Goal: Task Accomplishment & Management: Use online tool/utility

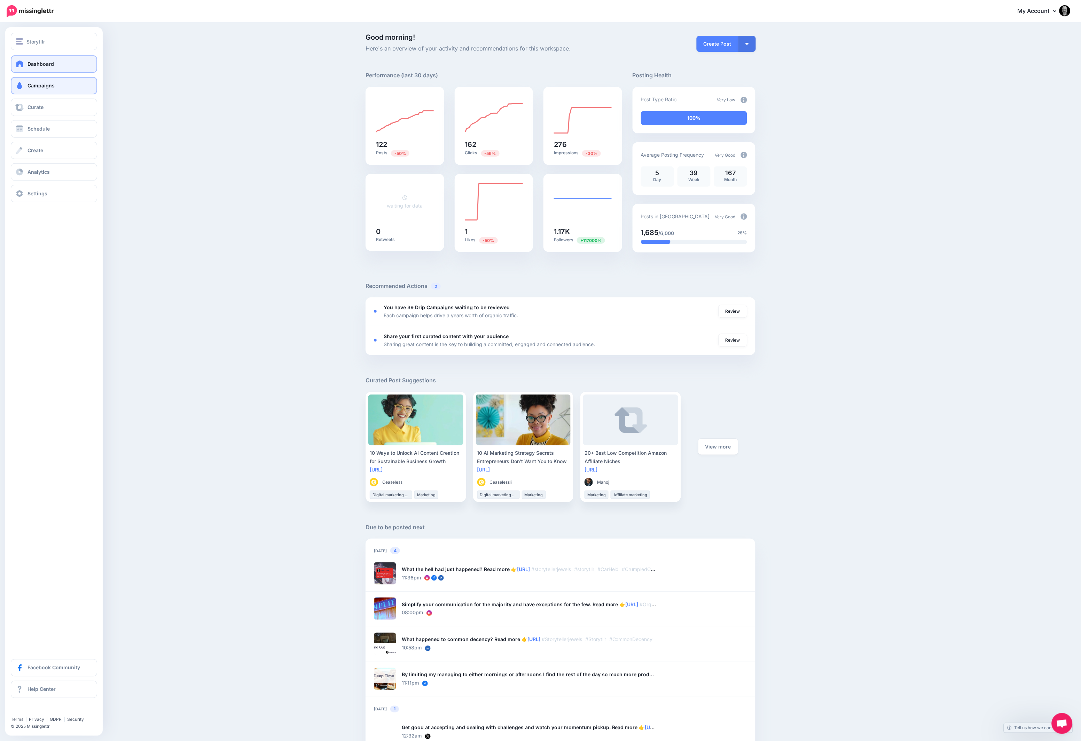
click at [44, 80] on link "Campaigns" at bounding box center [54, 85] width 86 height 17
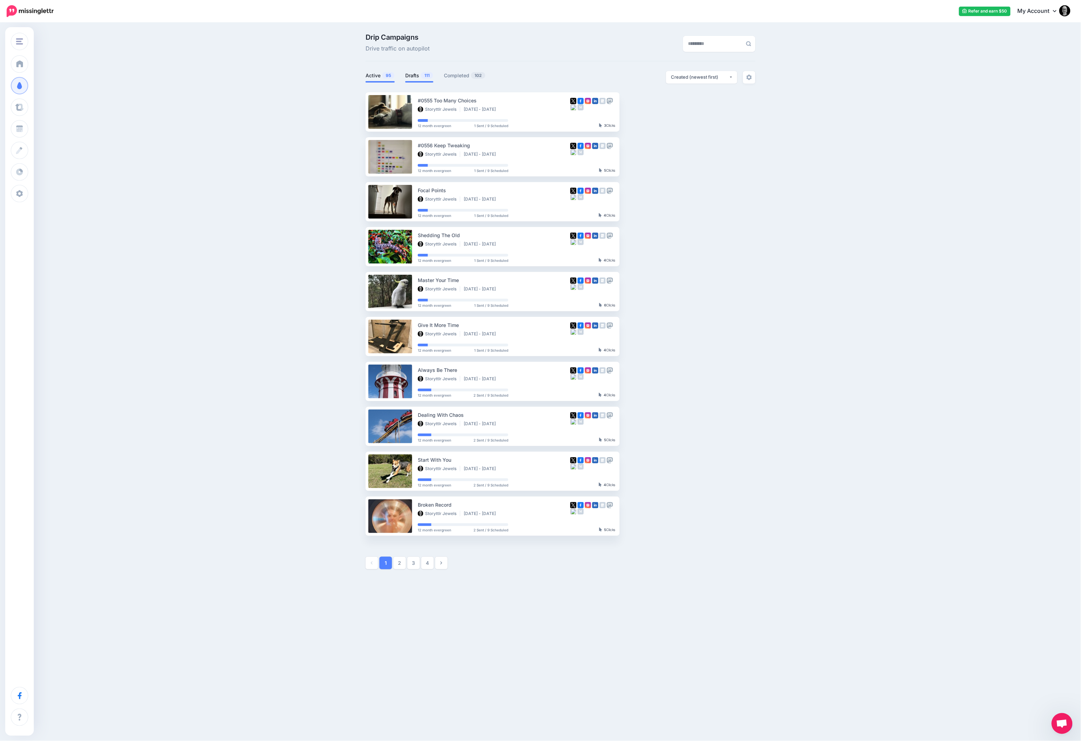
click at [414, 72] on link "Drafts 111" at bounding box center [419, 75] width 28 height 8
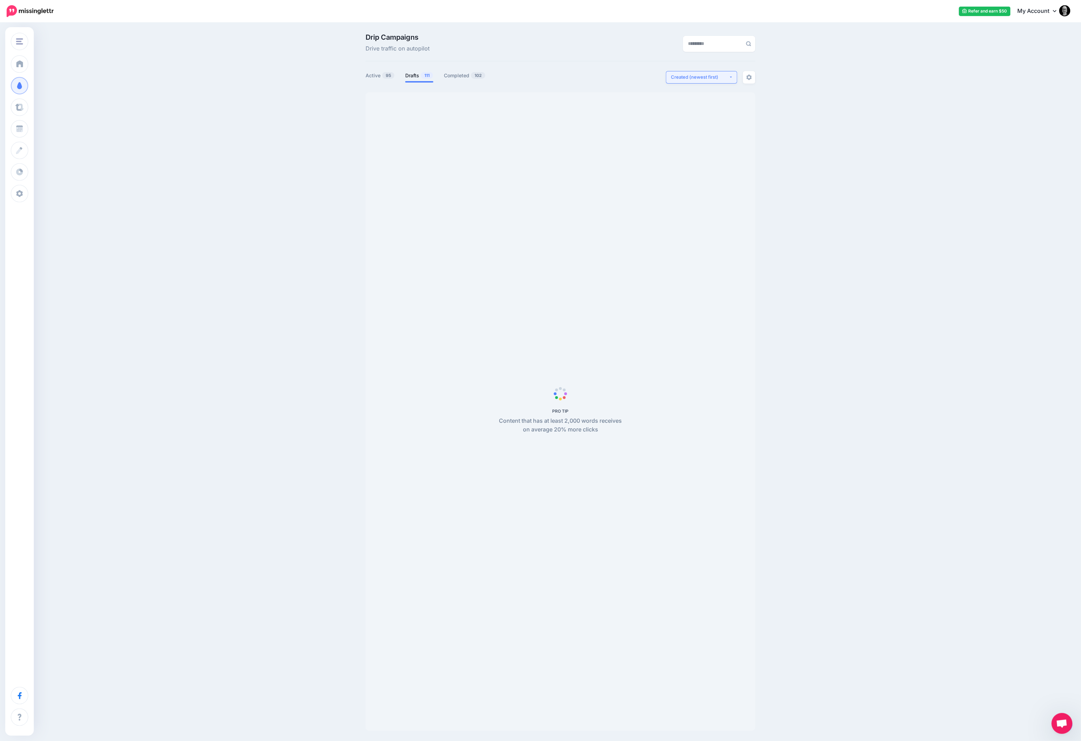
click at [698, 79] on div "Created (newest first)" at bounding box center [701, 77] width 58 height 7
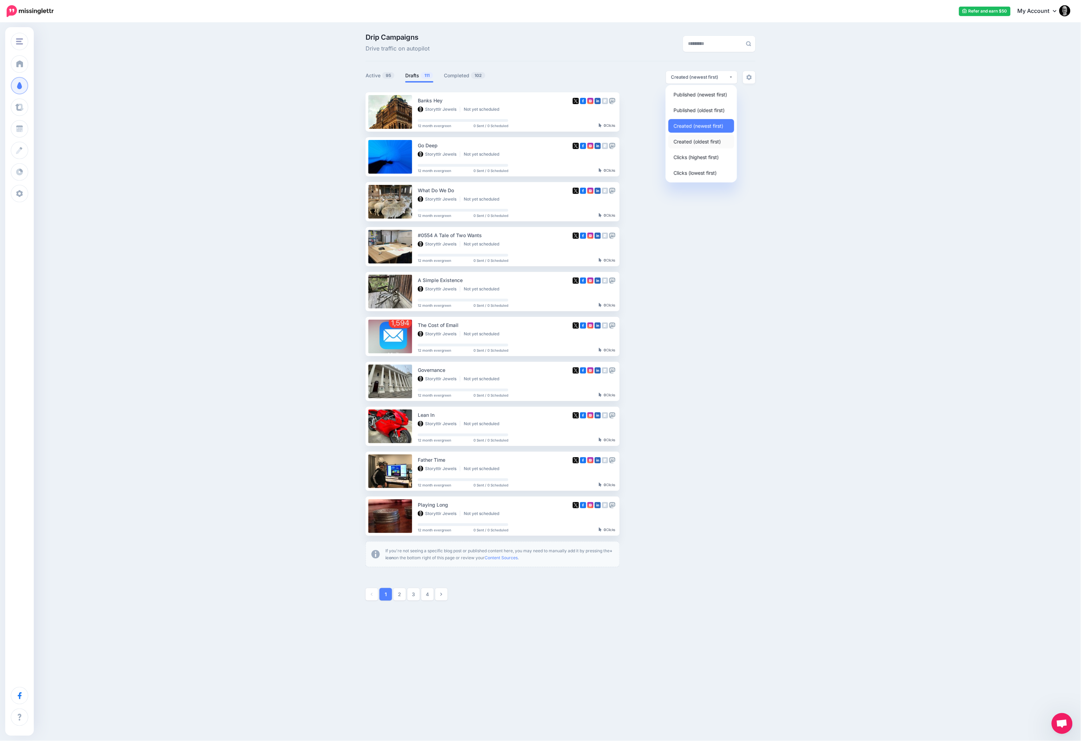
click at [696, 137] on link "Created (oldest first)" at bounding box center [702, 142] width 66 height 14
select select "**********"
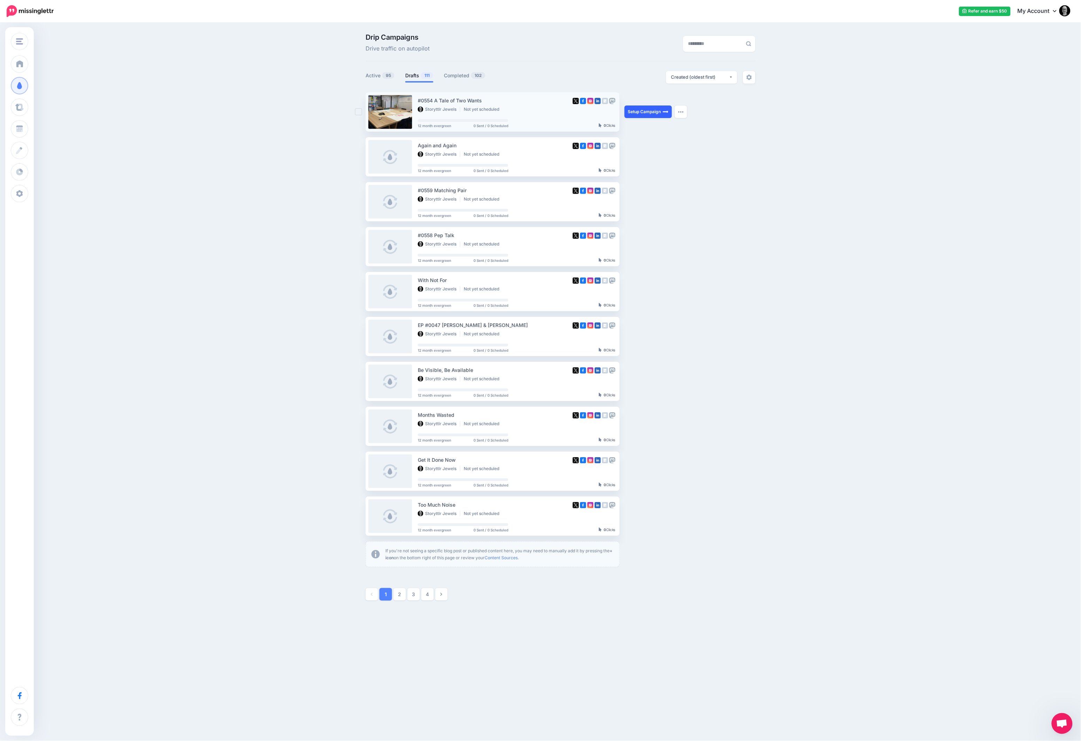
click at [661, 112] on link "Setup Campaign" at bounding box center [648, 112] width 47 height 13
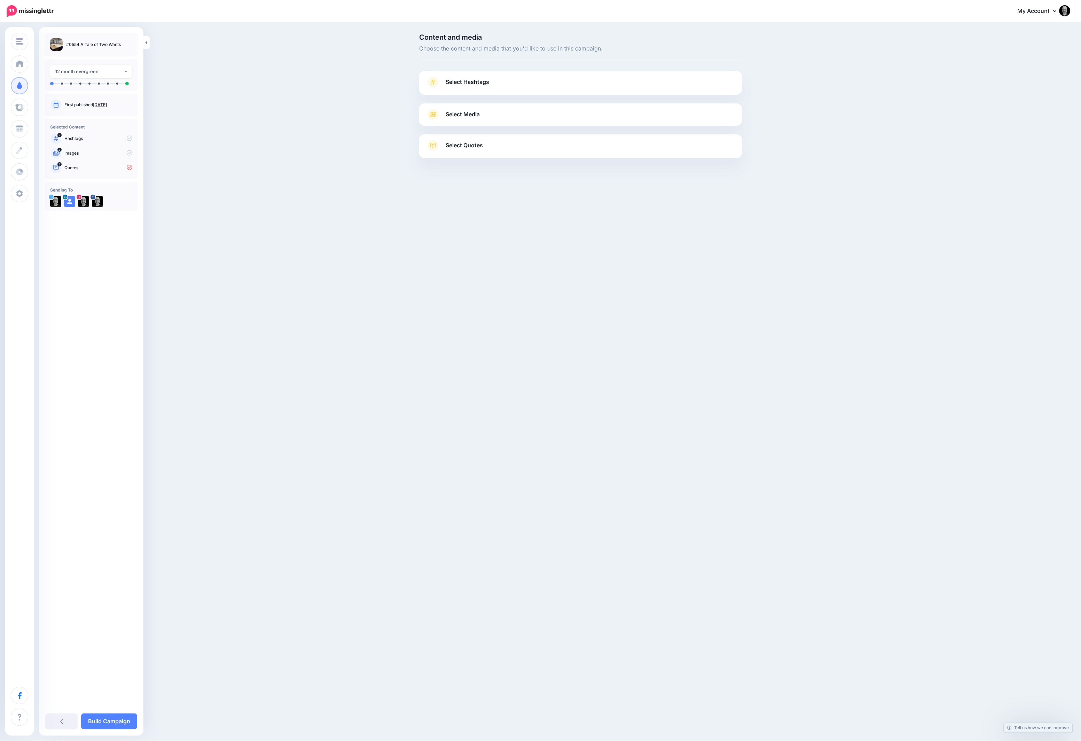
click at [514, 86] on link "Select Hashtags" at bounding box center [580, 86] width 309 height 18
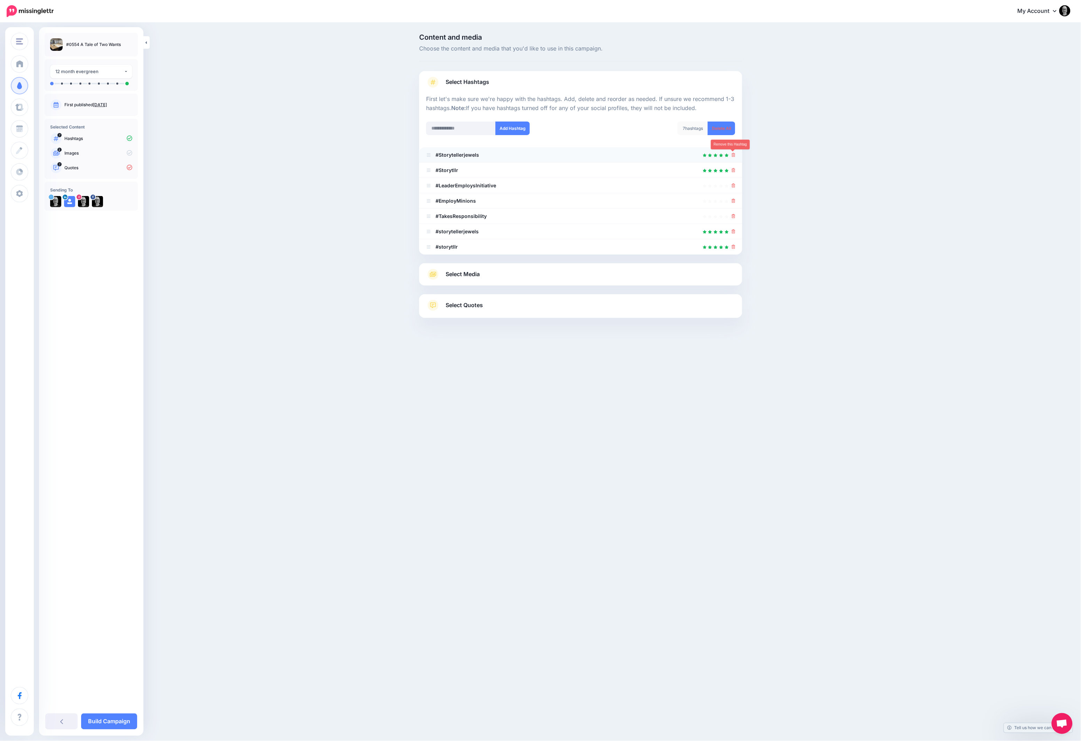
click at [735, 154] on icon at bounding box center [734, 155] width 4 height 4
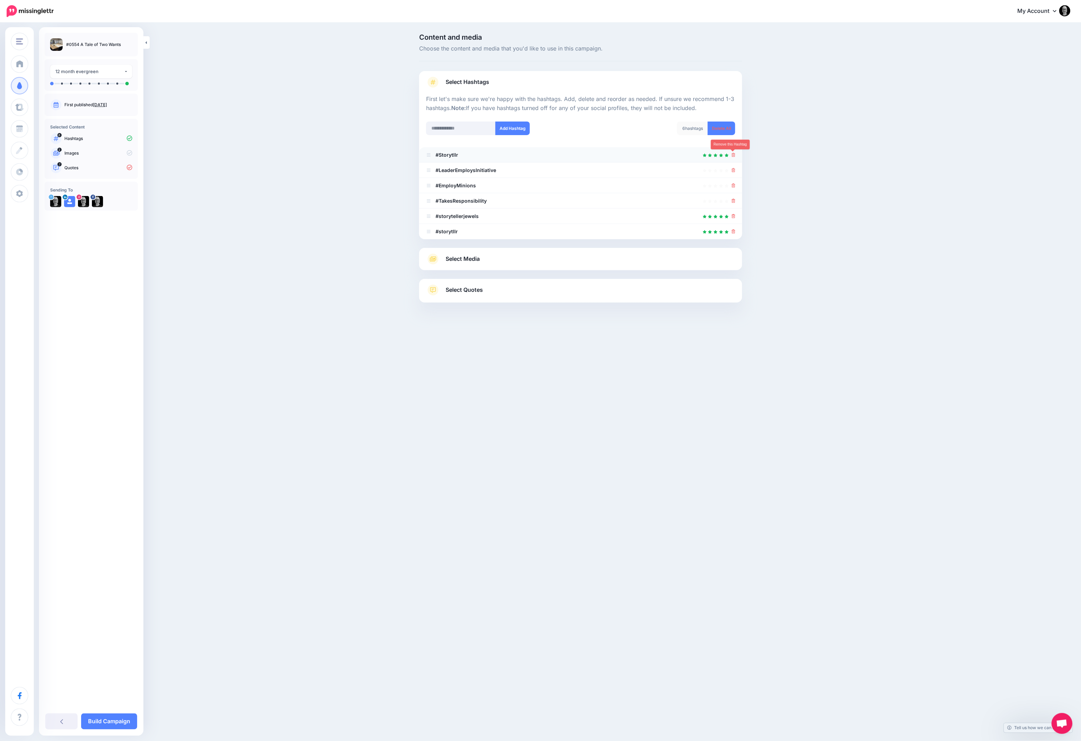
click at [734, 154] on icon at bounding box center [734, 155] width 4 height 4
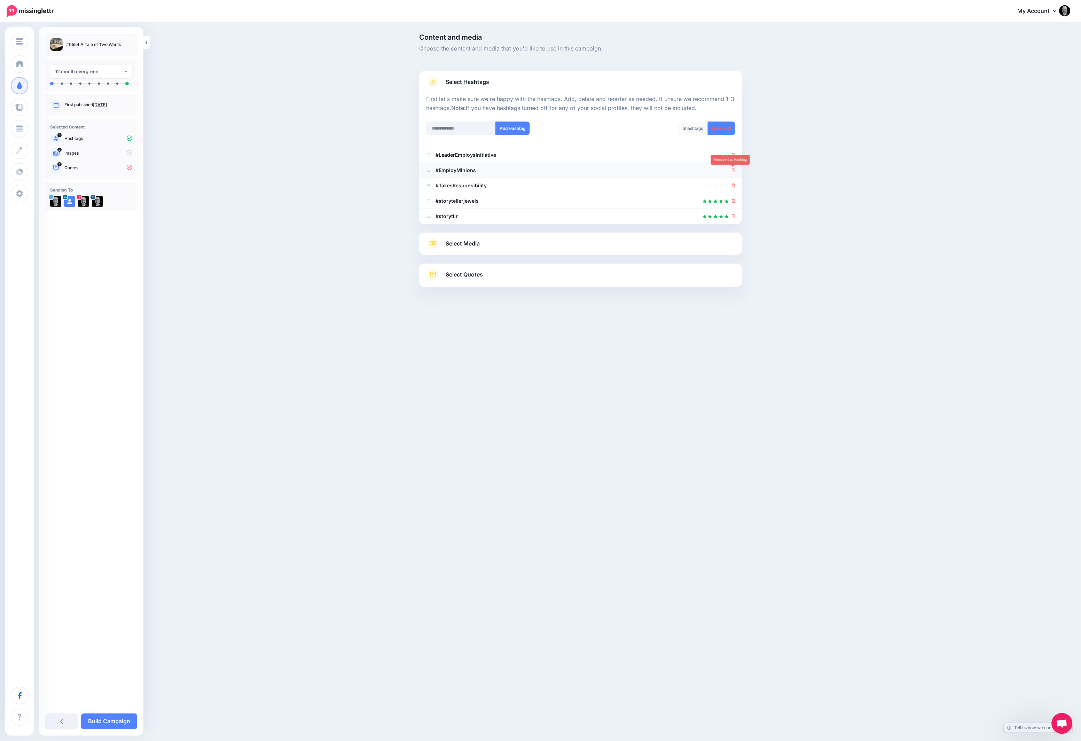
click at [733, 168] on icon at bounding box center [734, 170] width 4 height 4
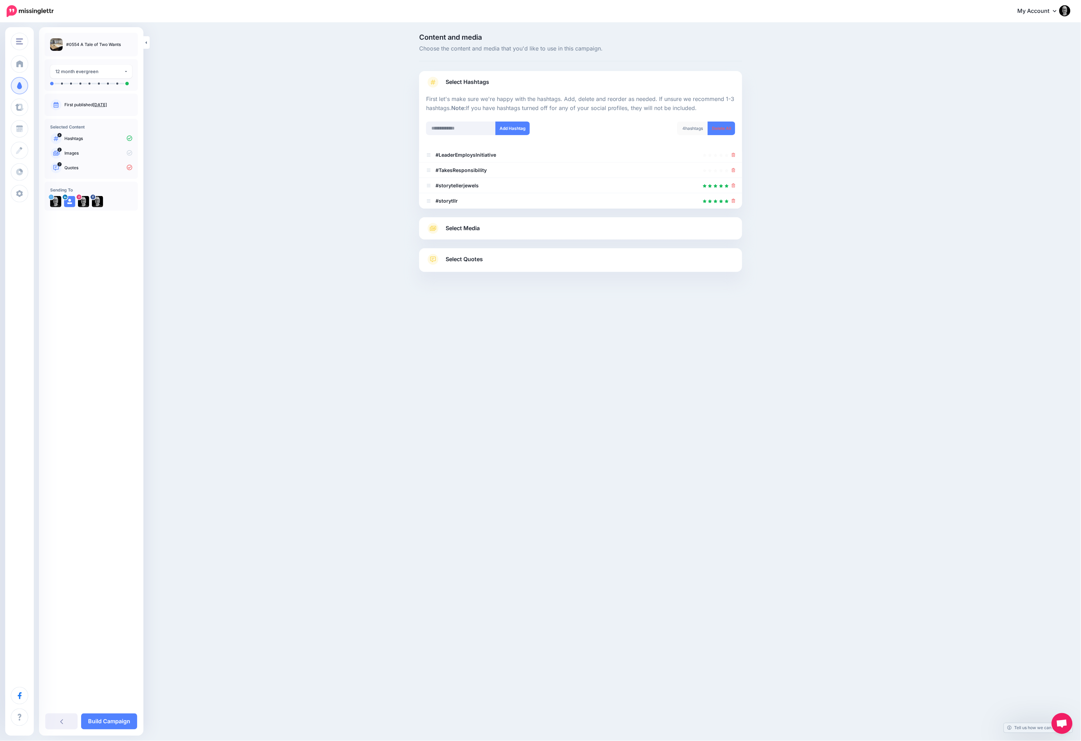
click at [609, 224] on link "Select Media" at bounding box center [580, 228] width 309 height 11
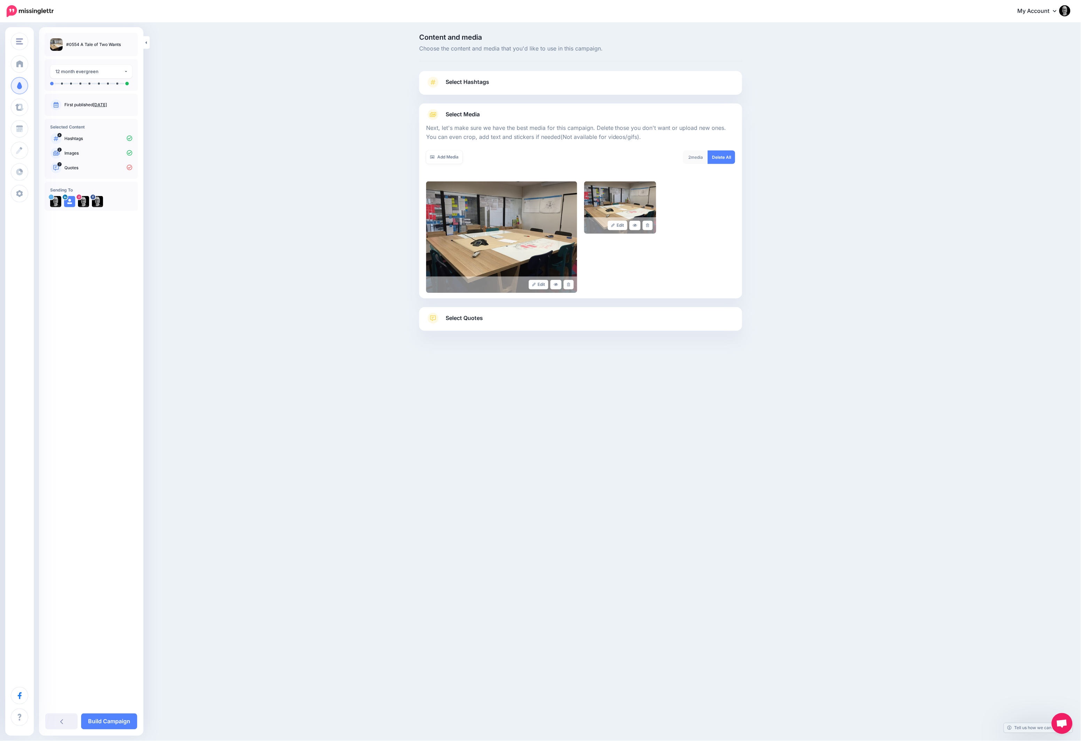
click at [545, 316] on link "Select Quotes" at bounding box center [580, 322] width 309 height 18
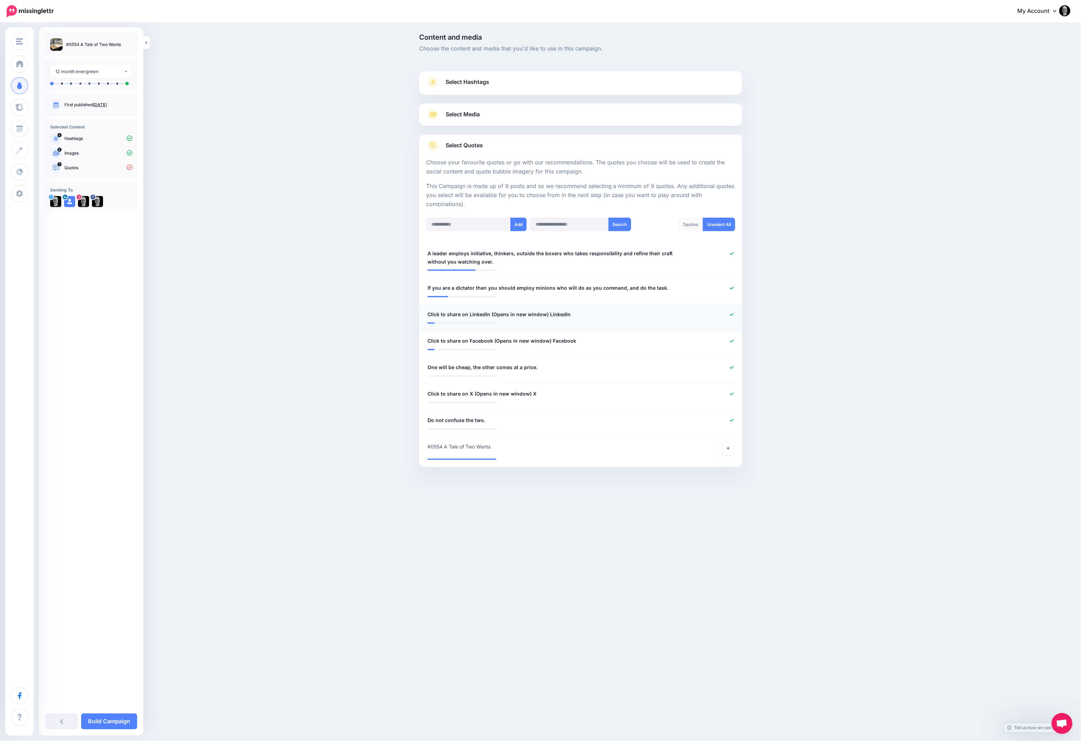
click at [729, 315] on div at bounding box center [713, 314] width 53 height 9
click at [732, 339] on icon at bounding box center [732, 341] width 4 height 4
click at [732, 313] on icon at bounding box center [732, 315] width 4 height 4
click at [734, 393] on icon at bounding box center [732, 394] width 4 height 4
click at [730, 448] on link at bounding box center [728, 449] width 11 height 13
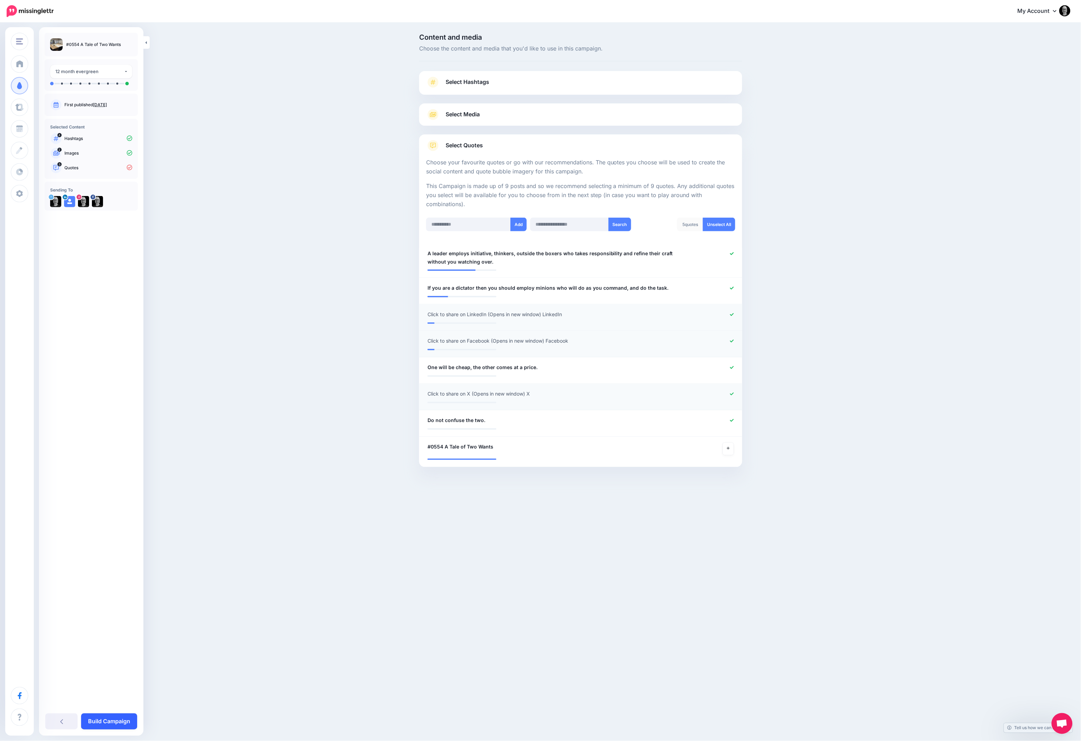
click at [100, 721] on link "Build Campaign" at bounding box center [109, 722] width 56 height 16
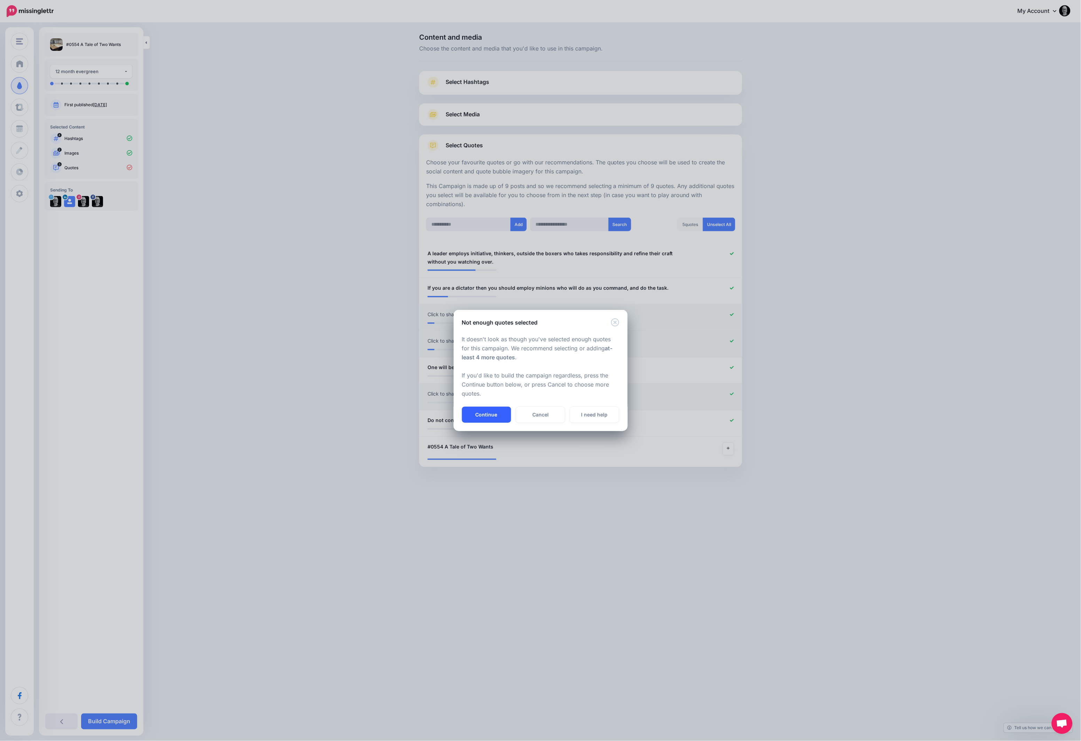
click at [495, 411] on button "Continue" at bounding box center [486, 415] width 49 height 16
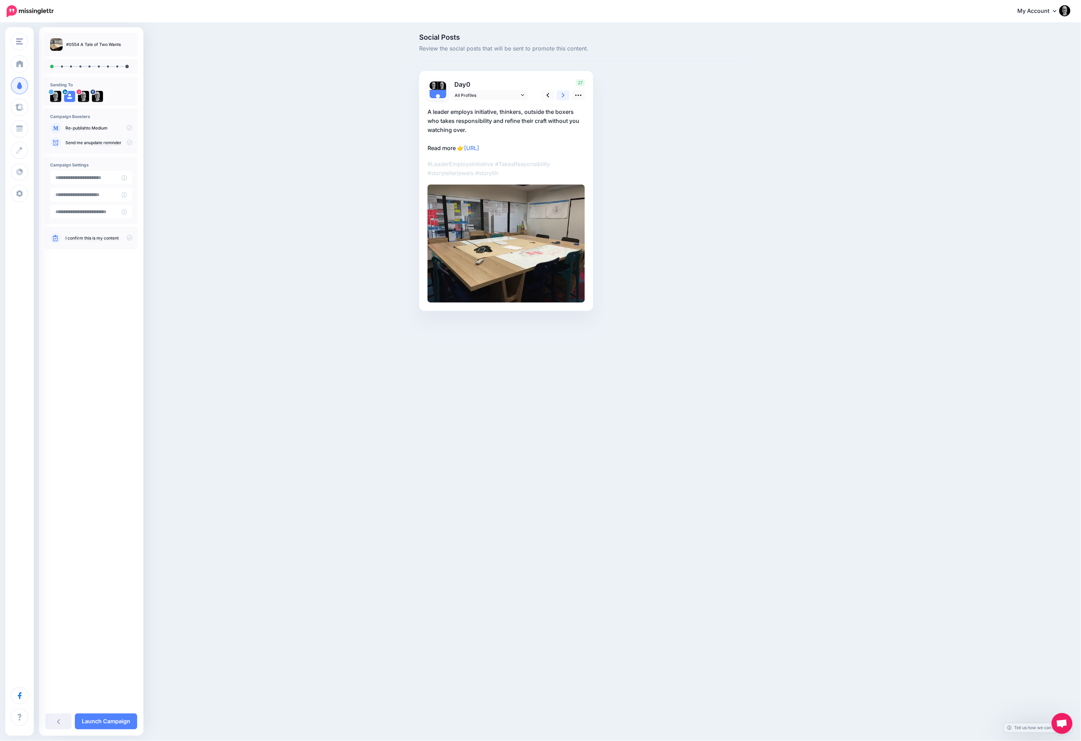
click at [564, 96] on icon at bounding box center [563, 95] width 3 height 5
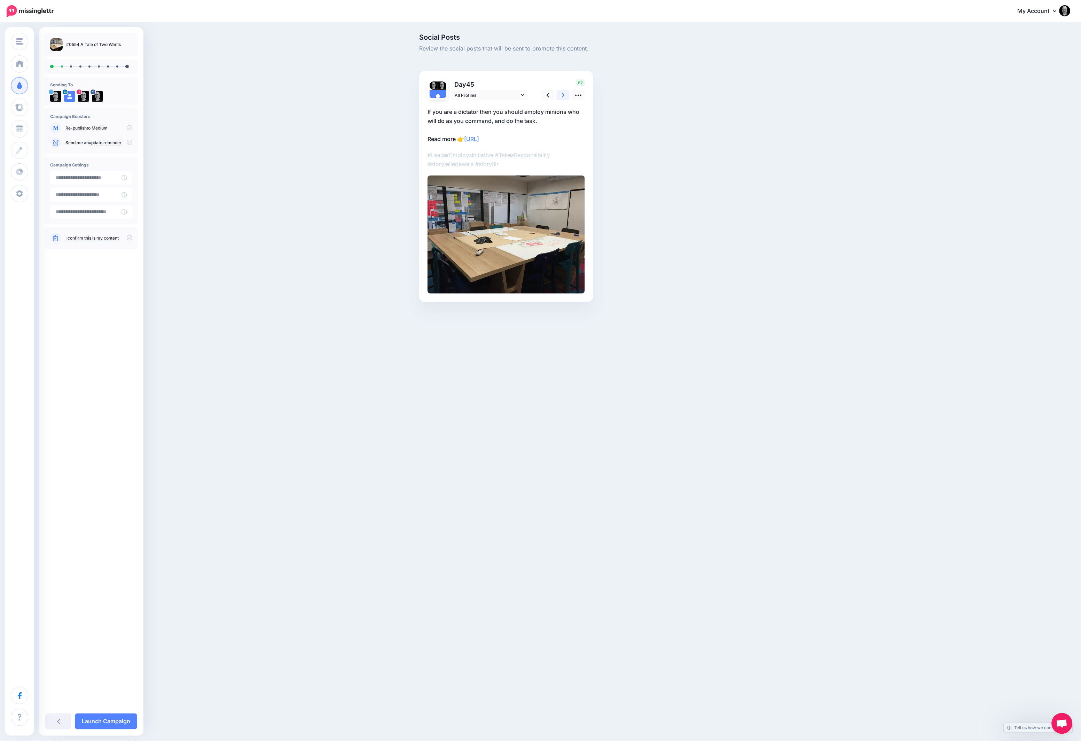
click at [564, 96] on icon at bounding box center [563, 95] width 3 height 5
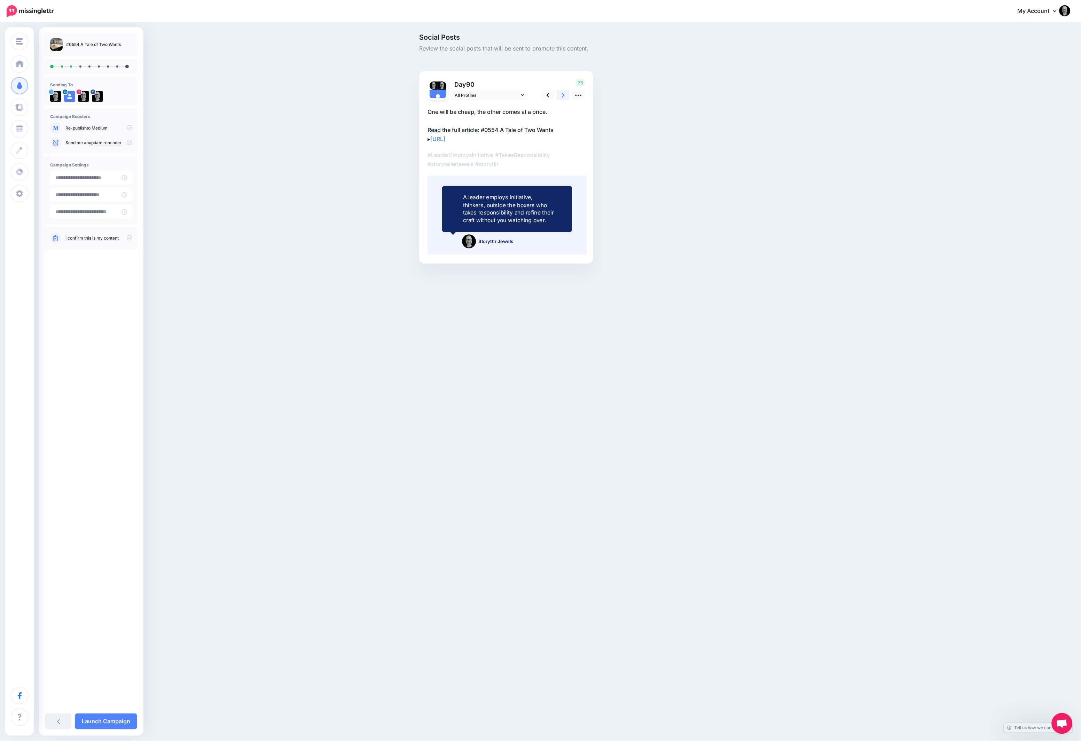
click at [564, 96] on icon at bounding box center [563, 95] width 3 height 5
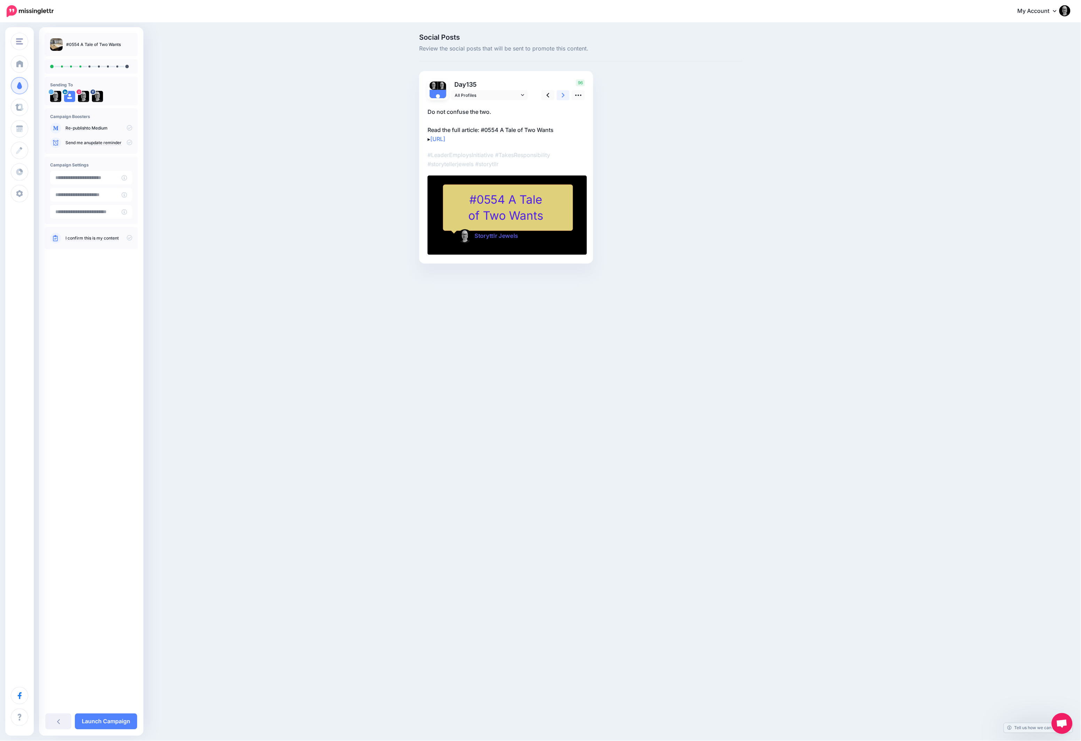
click at [564, 96] on icon at bounding box center [563, 95] width 3 height 5
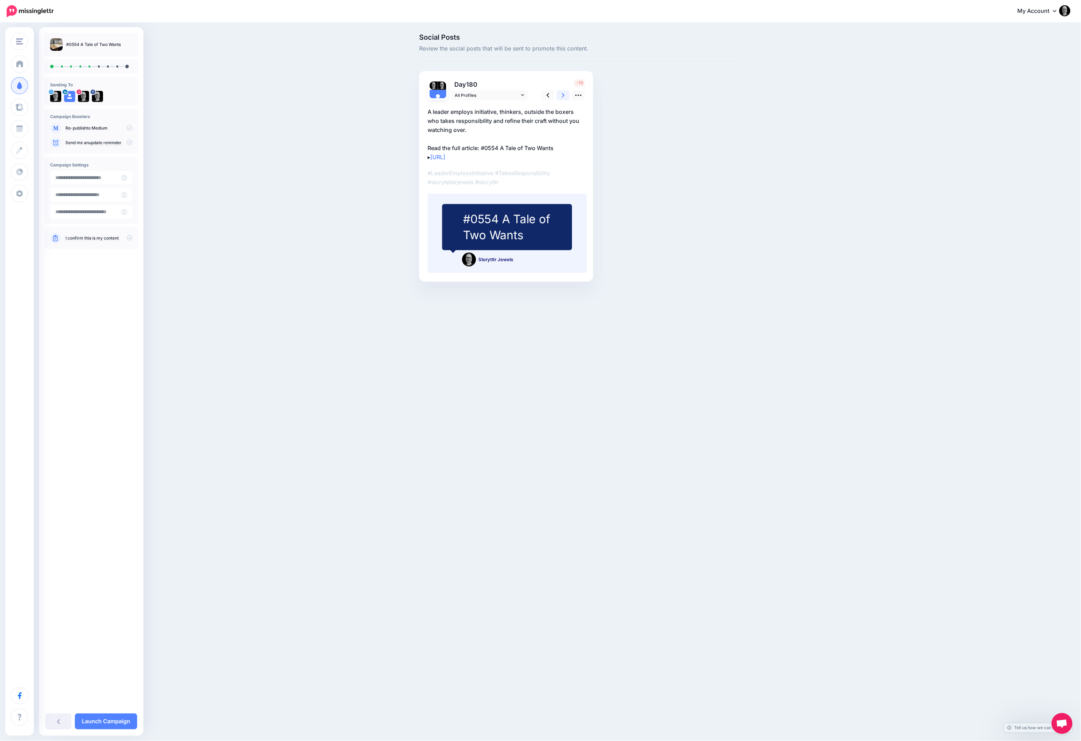
click at [564, 96] on icon at bounding box center [563, 95] width 3 height 5
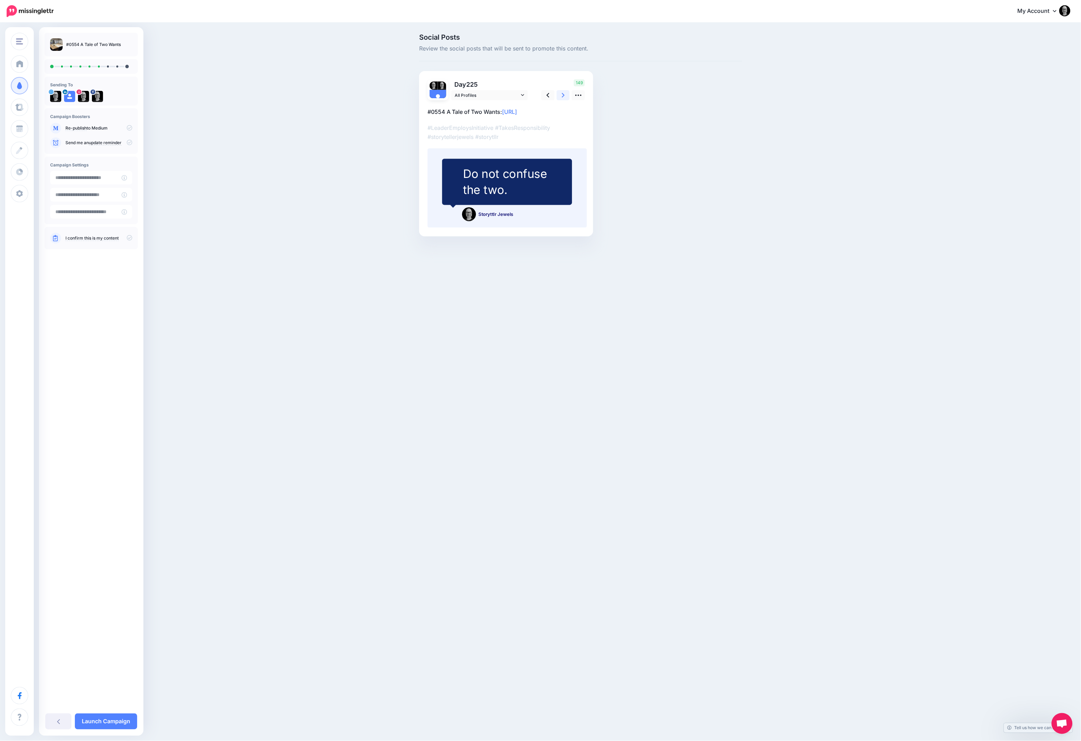
click at [564, 96] on icon at bounding box center [563, 95] width 3 height 5
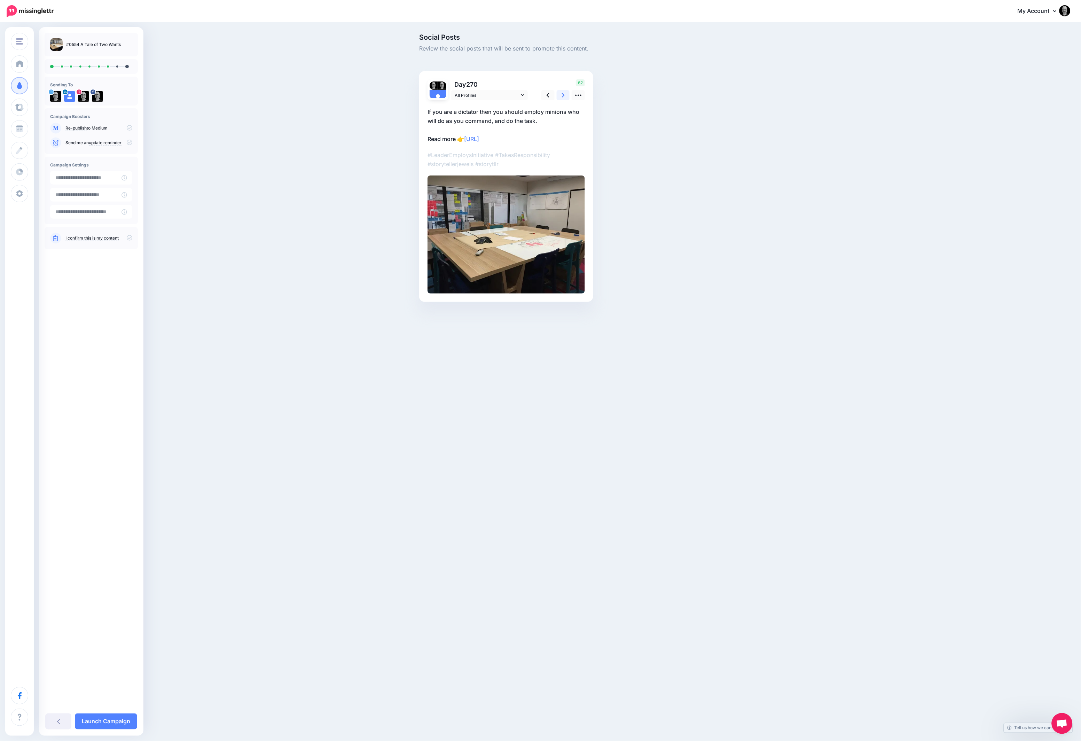
click at [564, 96] on icon at bounding box center [563, 95] width 3 height 5
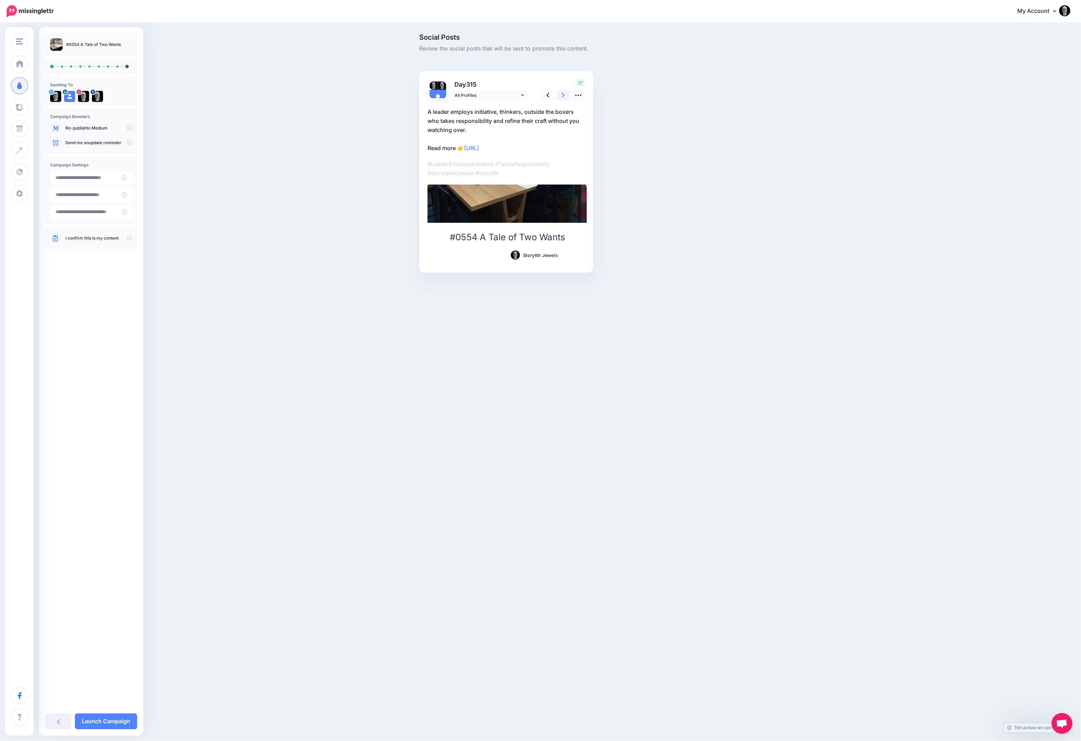
click at [564, 96] on icon at bounding box center [563, 95] width 3 height 5
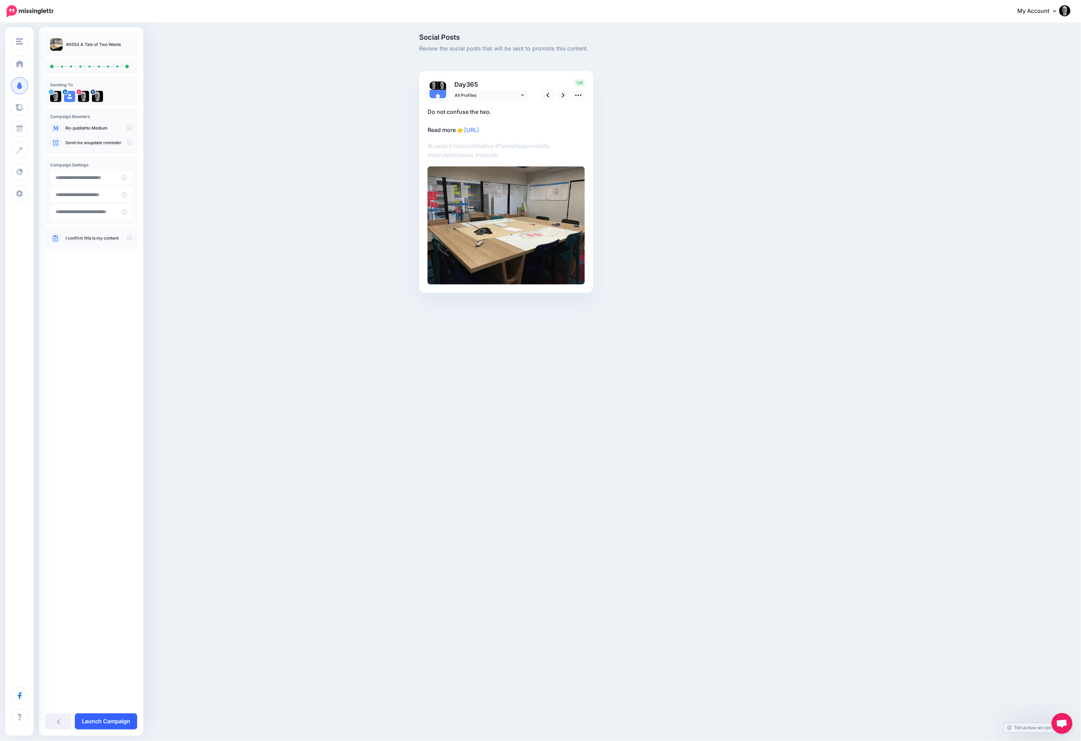
click at [96, 727] on link "Launch Campaign" at bounding box center [106, 722] width 62 height 16
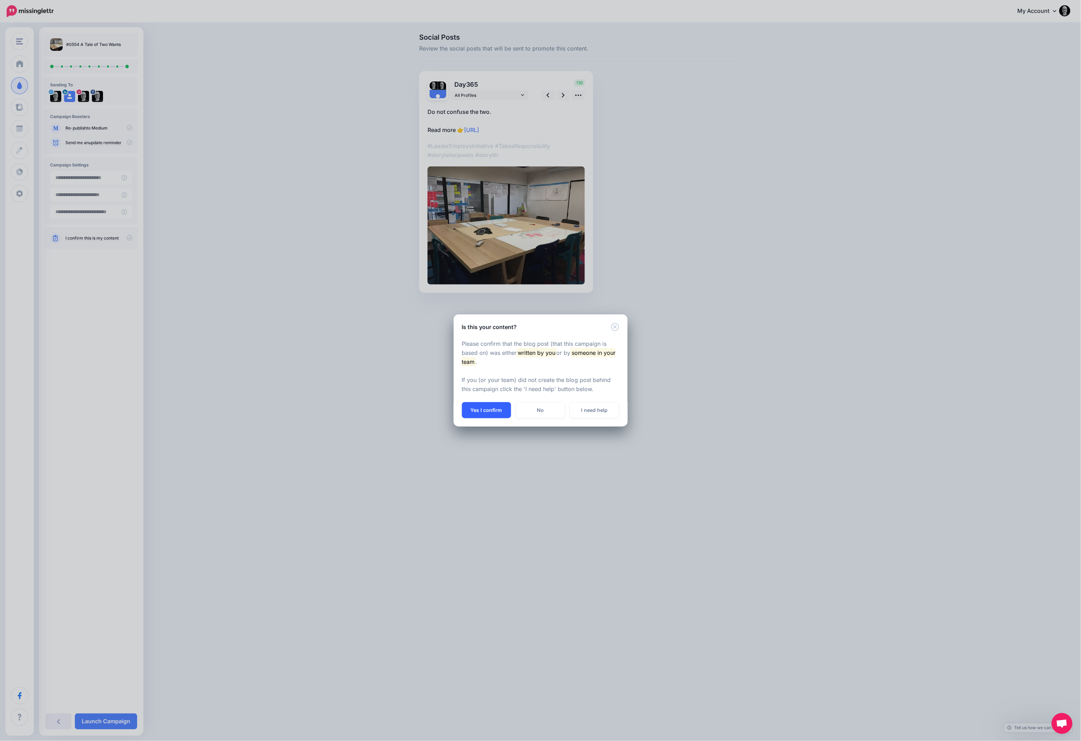
click at [494, 408] on button "Yes I confirm" at bounding box center [486, 410] width 49 height 16
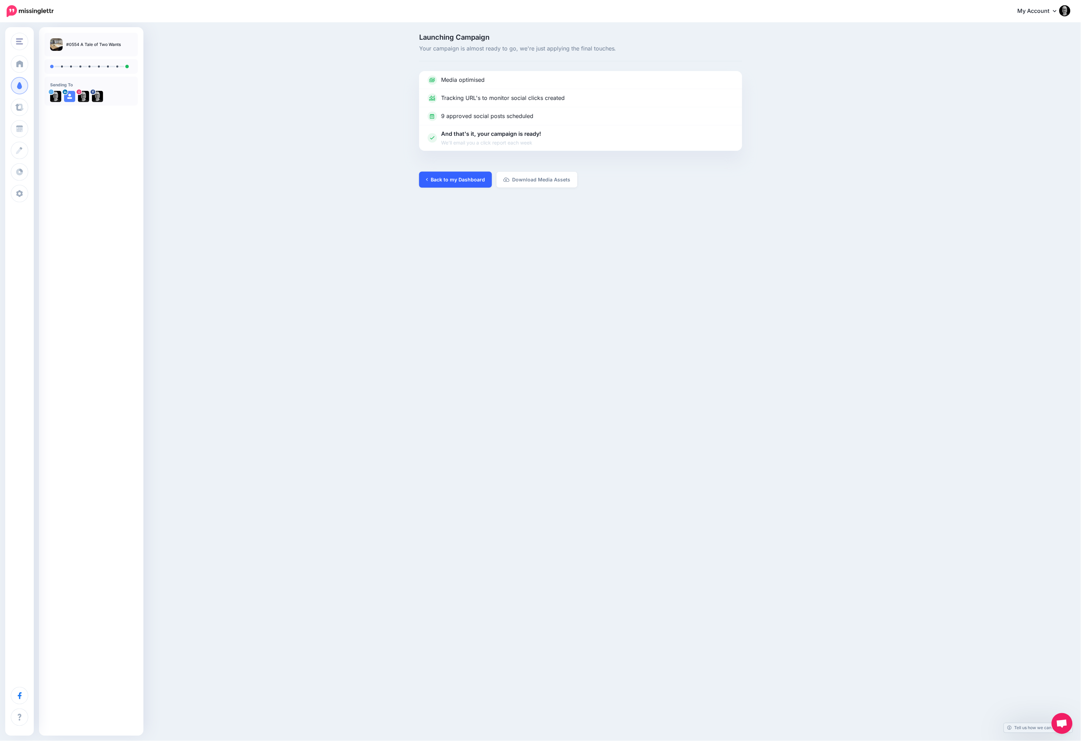
click at [453, 177] on link "Back to my Dashboard" at bounding box center [455, 180] width 73 height 16
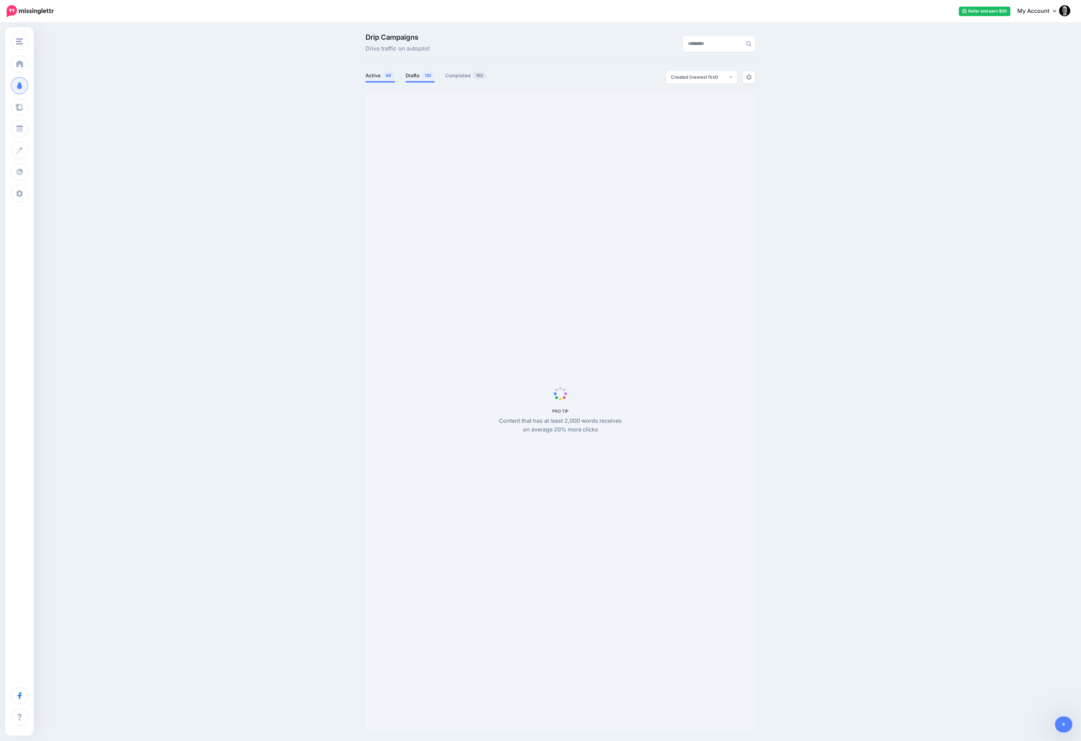
click at [406, 77] on link "Drafts 110" at bounding box center [420, 75] width 29 height 8
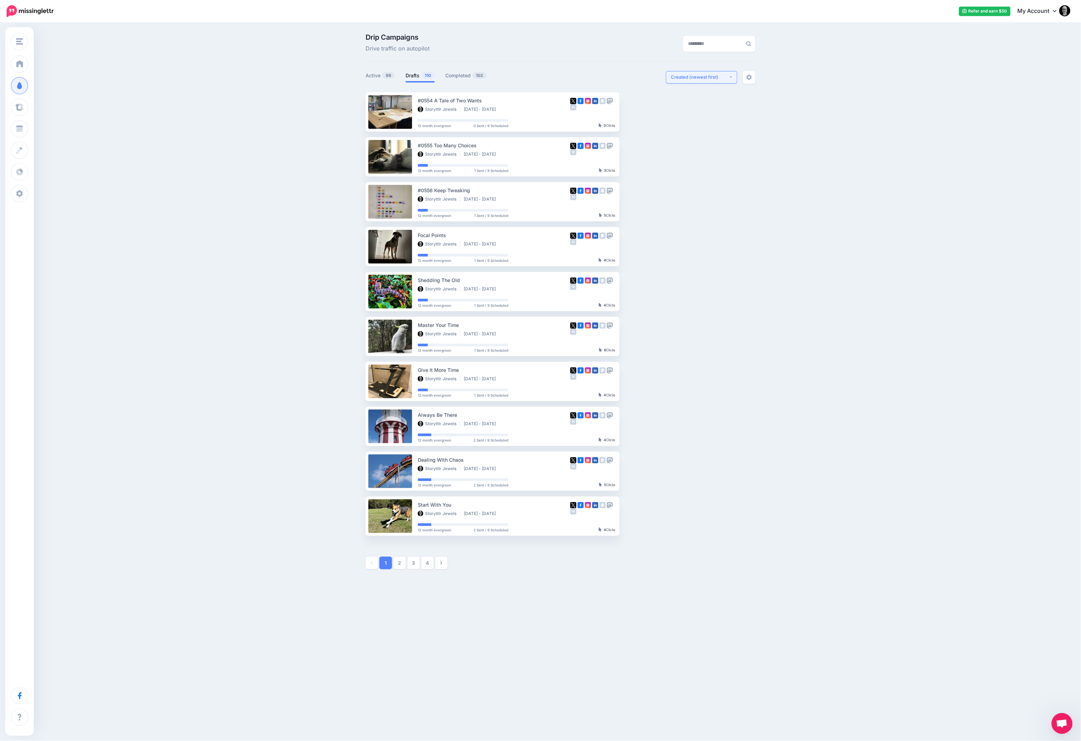
click at [691, 75] on div "Created (newest first)" at bounding box center [701, 77] width 58 height 7
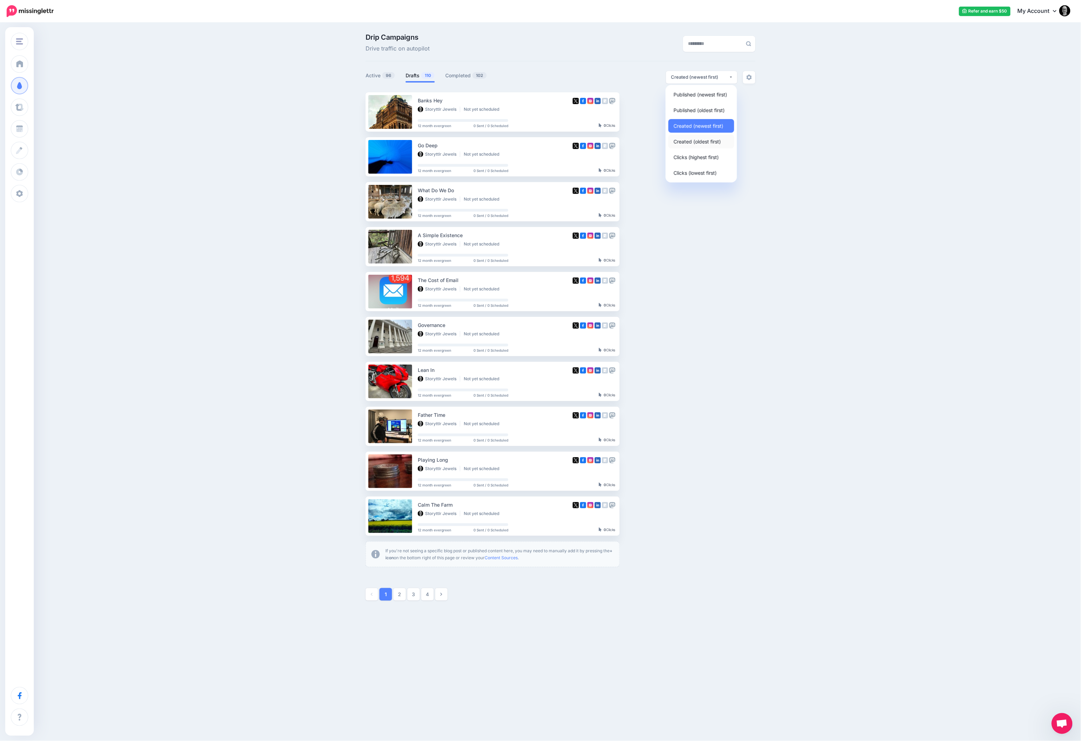
click at [698, 142] on span "Created (oldest first)" at bounding box center [697, 141] width 47 height 8
select select "**********"
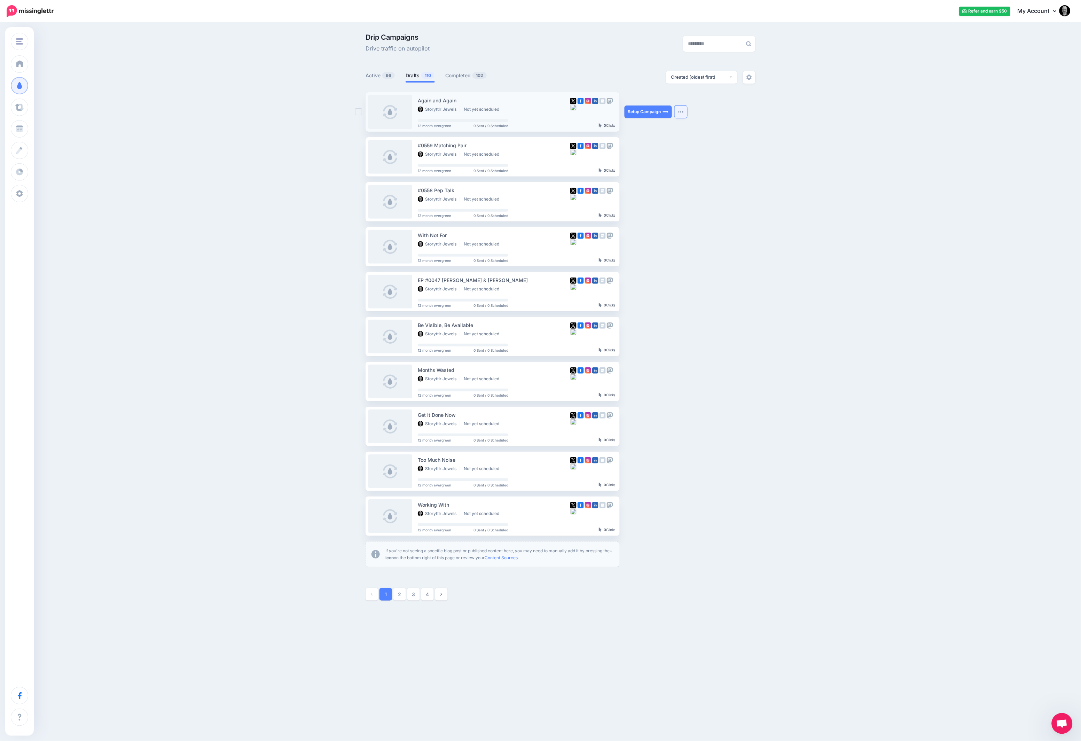
click at [685, 115] on button "button" at bounding box center [681, 112] width 13 height 13
click at [652, 128] on link "Generate Campaign" at bounding box center [642, 129] width 81 height 14
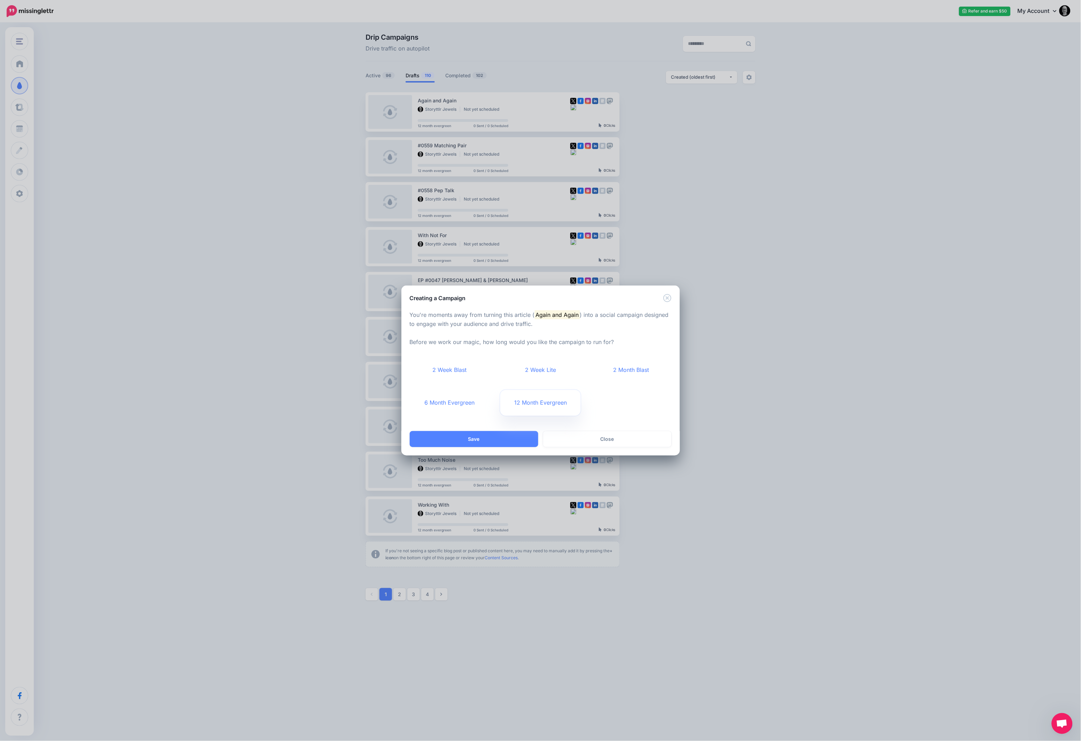
click at [530, 403] on link "12 Month Evergreen" at bounding box center [541, 403] width 80 height 26
click at [497, 436] on button "Save" at bounding box center [474, 439] width 129 height 16
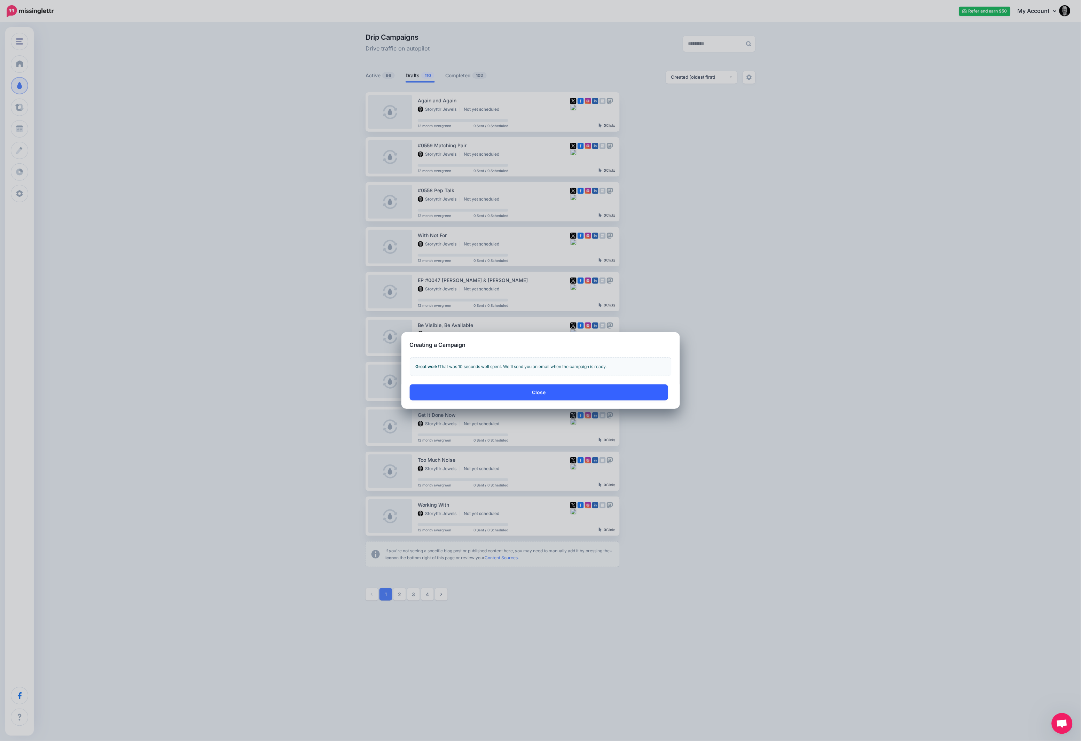
click at [544, 398] on button "Close" at bounding box center [539, 393] width 258 height 16
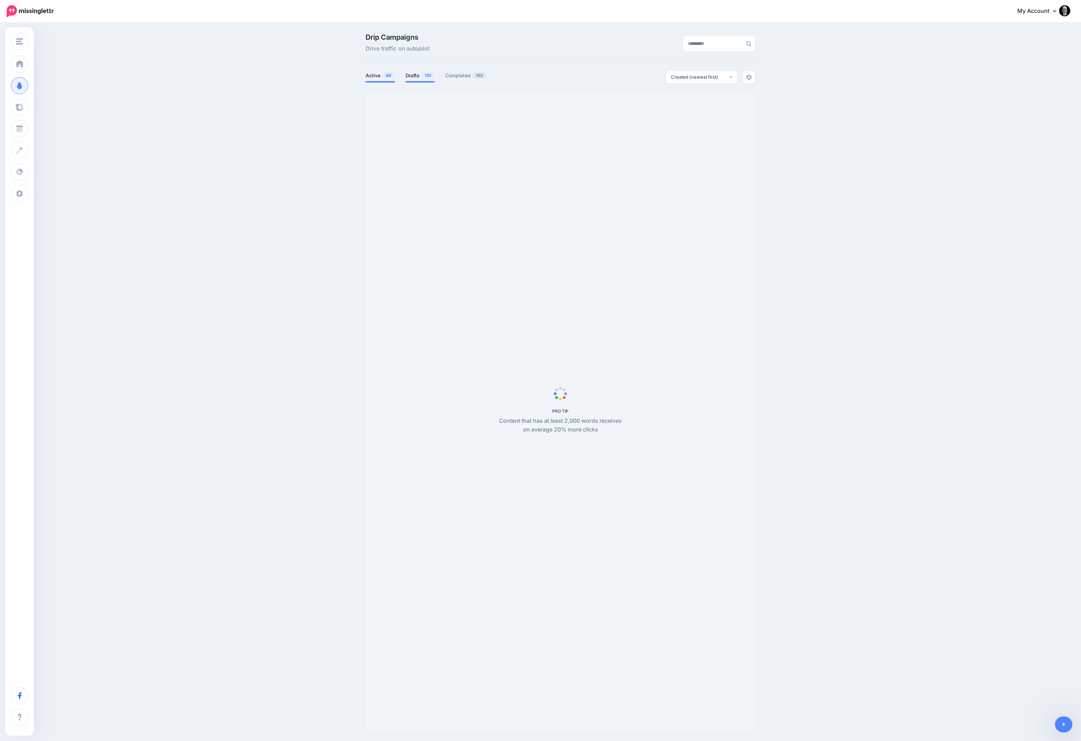
click at [410, 75] on link "Drafts 110" at bounding box center [420, 75] width 29 height 8
click at [693, 74] on div "Created (newest first)" at bounding box center [701, 77] width 58 height 7
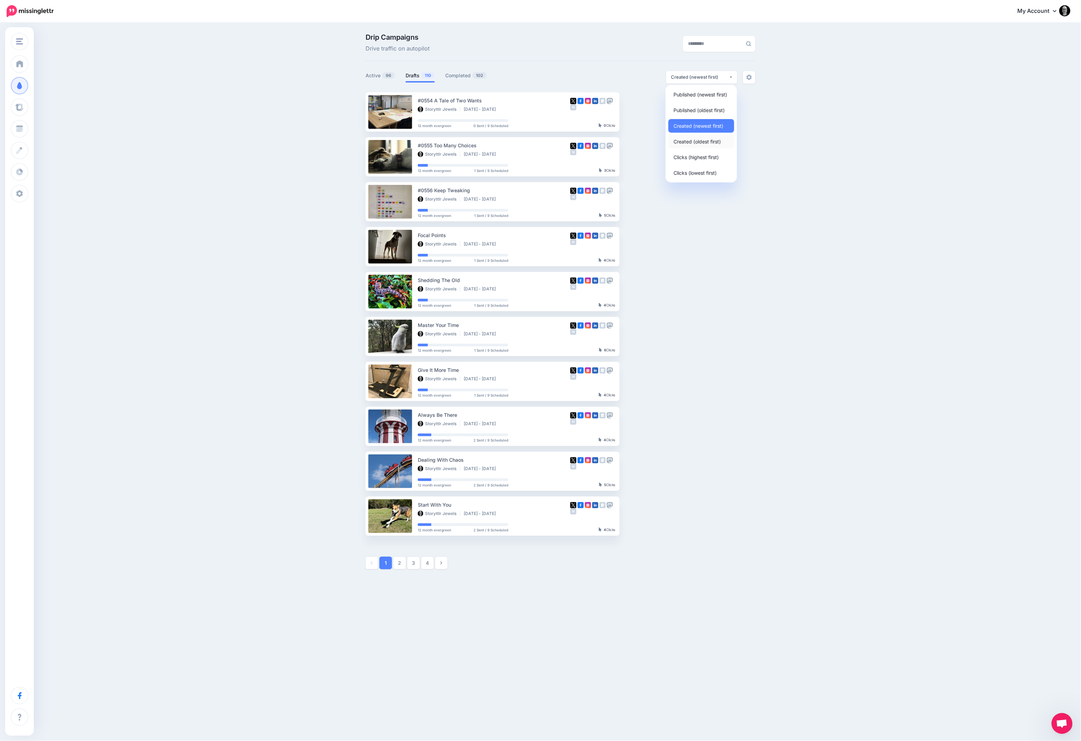
click at [693, 138] on span "Created (oldest first)" at bounding box center [697, 141] width 47 height 8
select select "**********"
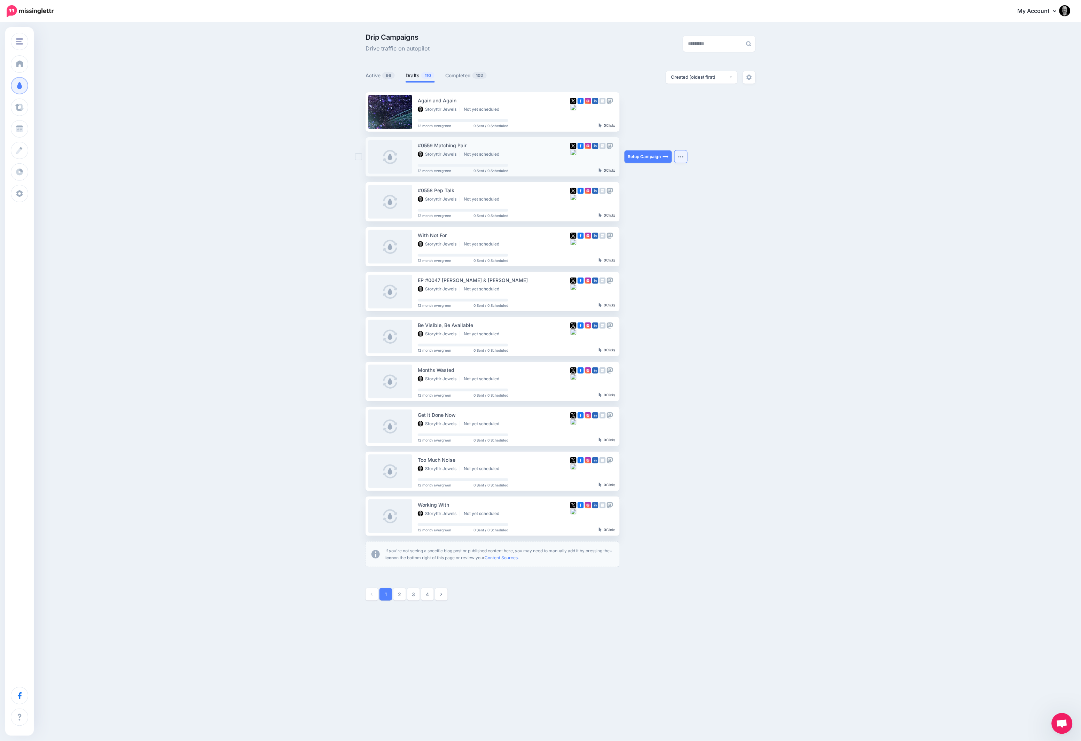
click at [680, 156] on img "button" at bounding box center [682, 157] width 6 height 2
click at [658, 175] on link "Generate Campaign" at bounding box center [642, 174] width 81 height 14
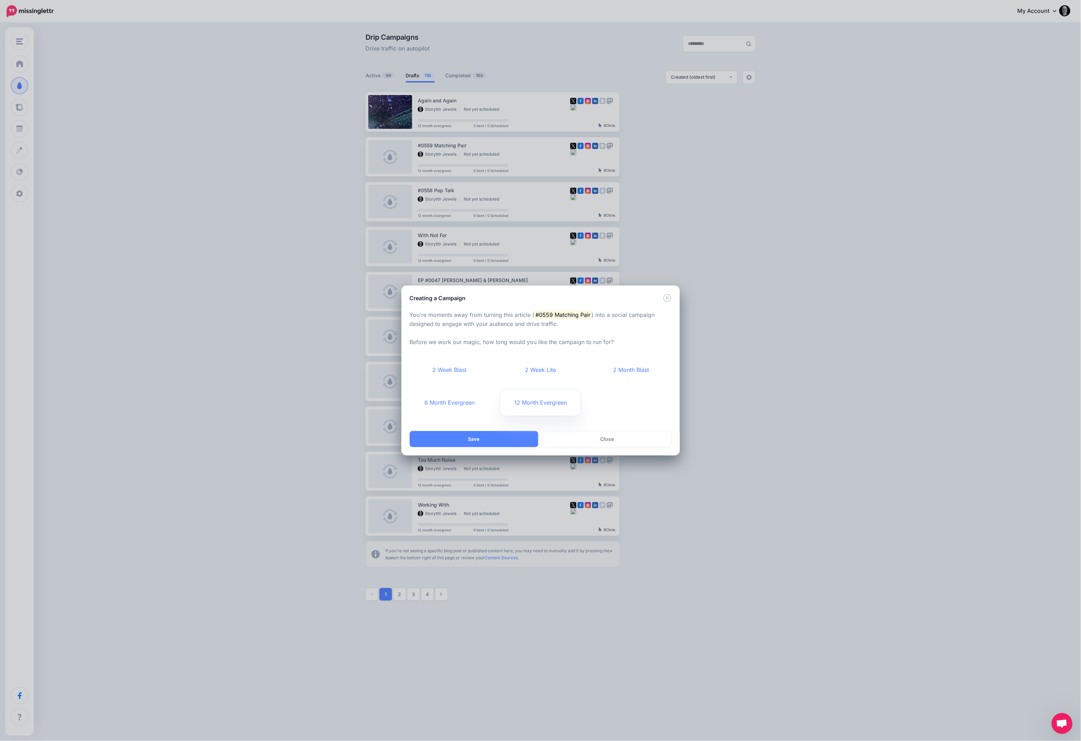
click at [539, 403] on link "12 Month Evergreen" at bounding box center [541, 403] width 80 height 26
click at [505, 439] on button "Save" at bounding box center [474, 439] width 129 height 16
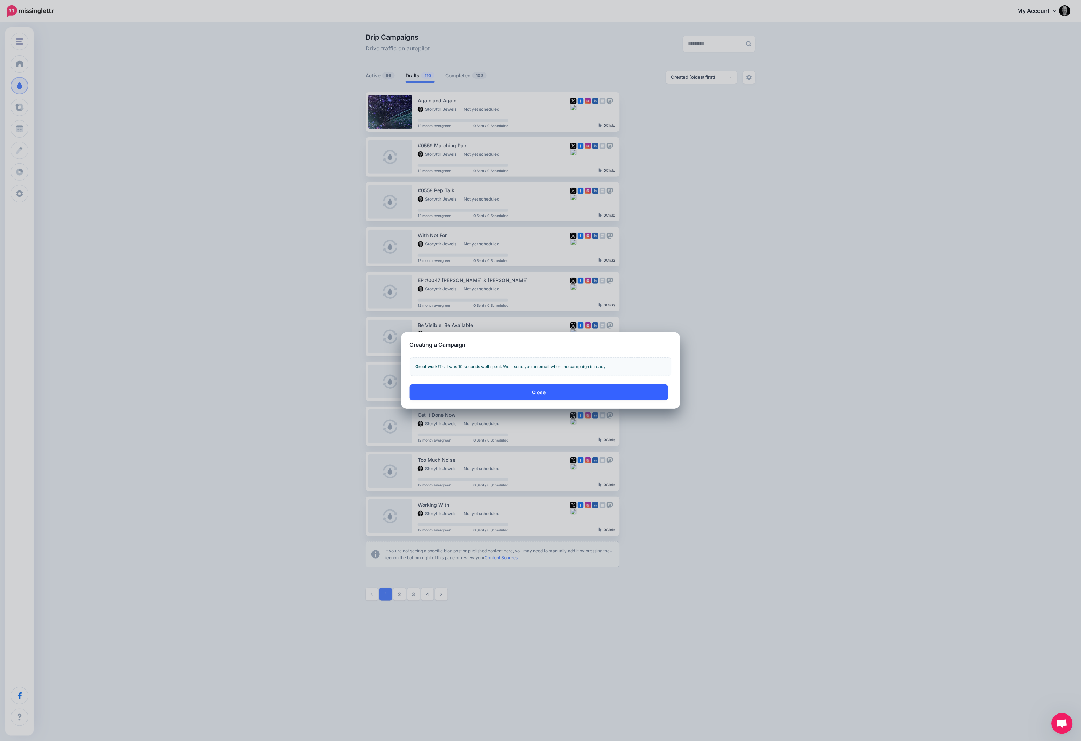
click at [551, 389] on button "Close" at bounding box center [539, 393] width 258 height 16
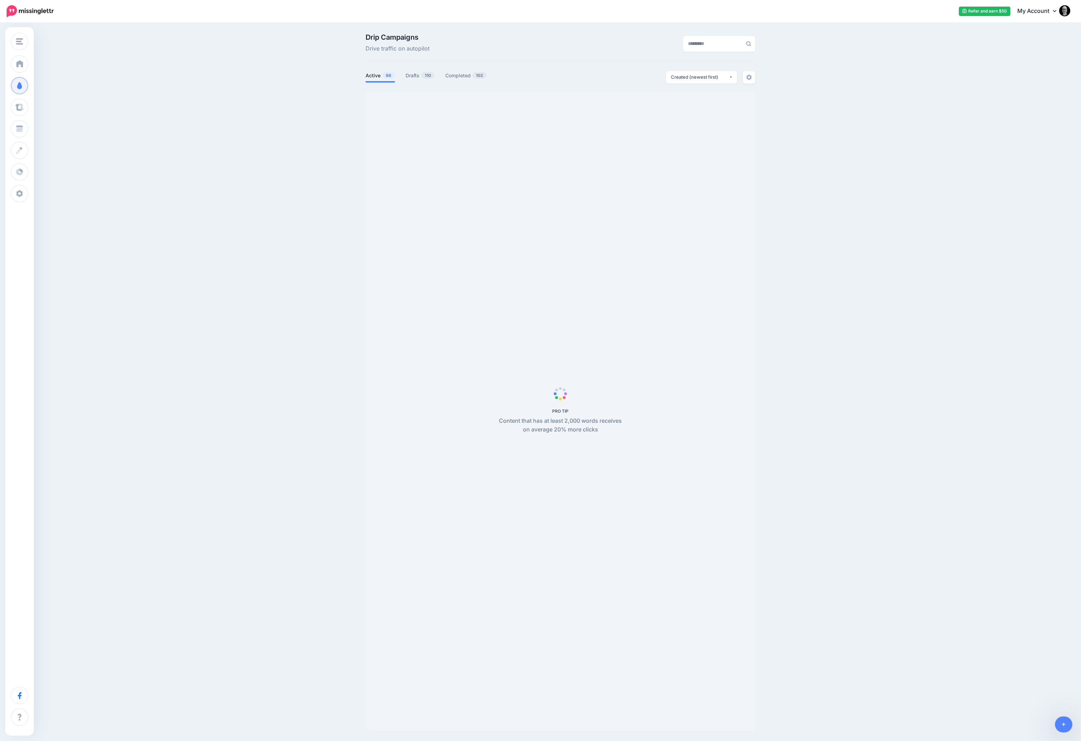
click at [417, 76] on link "Drafts 110" at bounding box center [420, 75] width 29 height 8
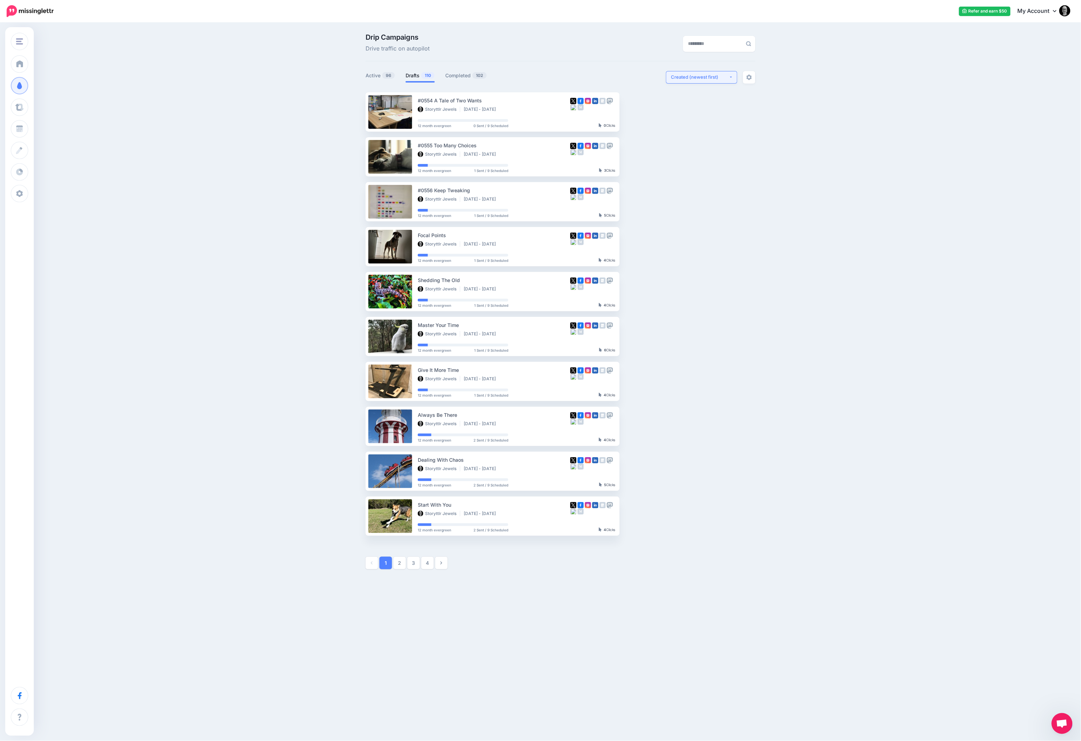
click at [691, 78] on div "Created (newest first)" at bounding box center [701, 77] width 58 height 7
click at [695, 137] on link "Created (oldest first)" at bounding box center [702, 142] width 66 height 14
select select "**********"
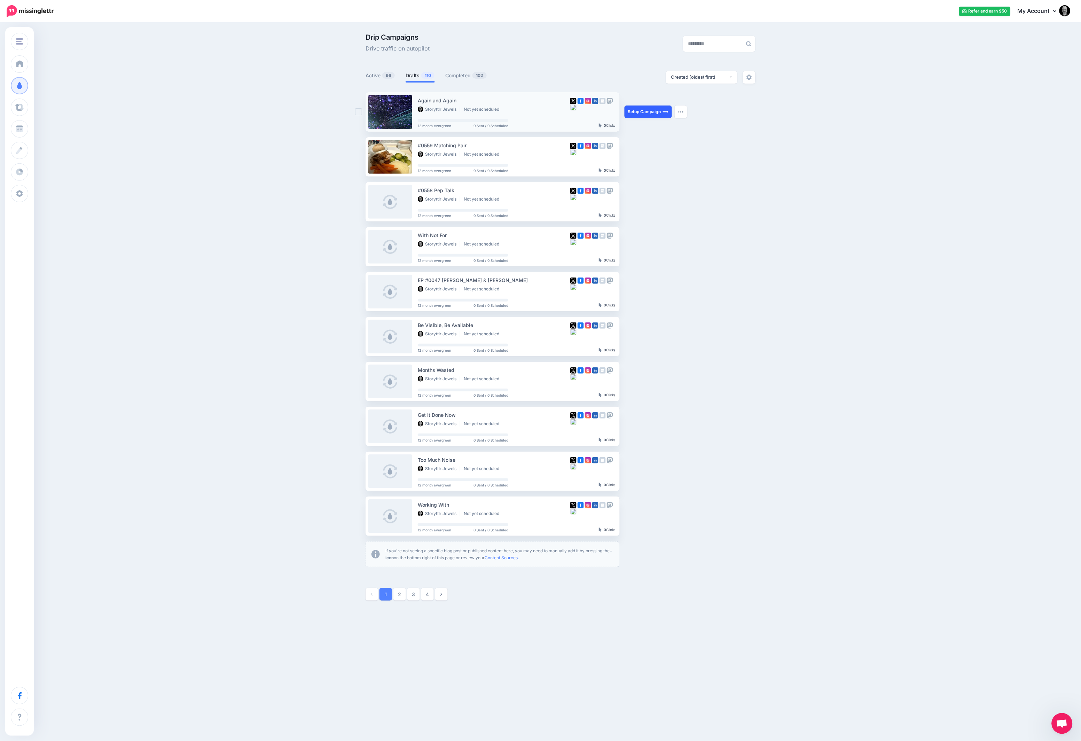
click at [651, 112] on link "Setup Campaign" at bounding box center [648, 112] width 47 height 13
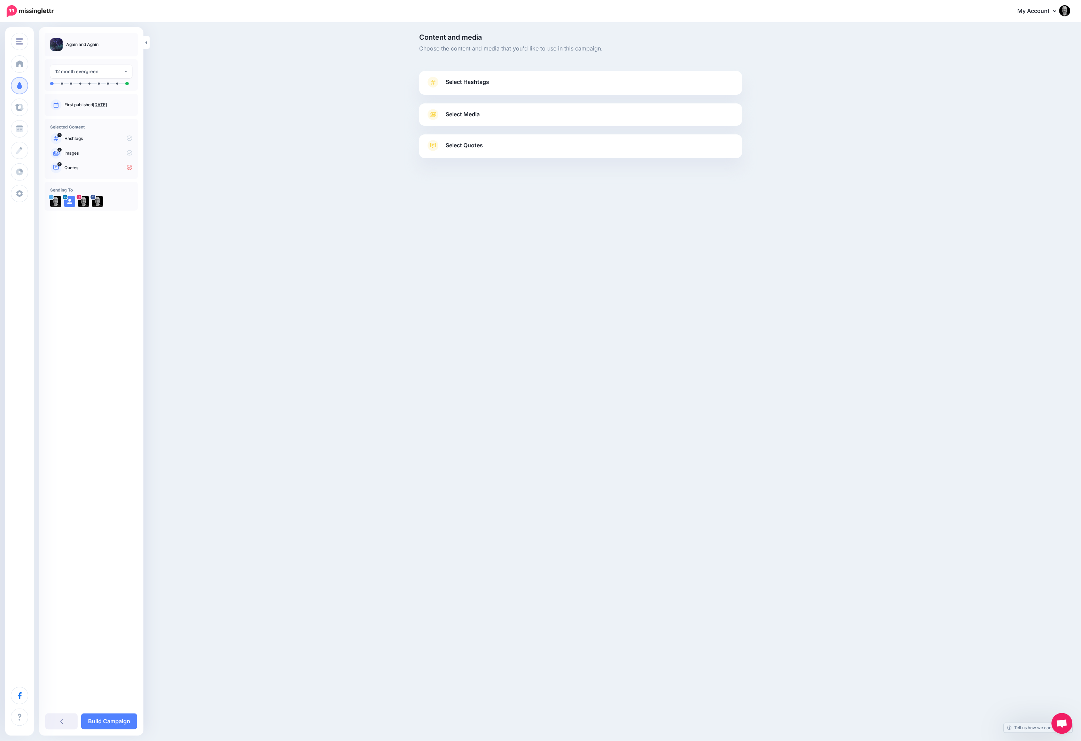
click at [512, 80] on link "Select Hashtags" at bounding box center [580, 86] width 309 height 18
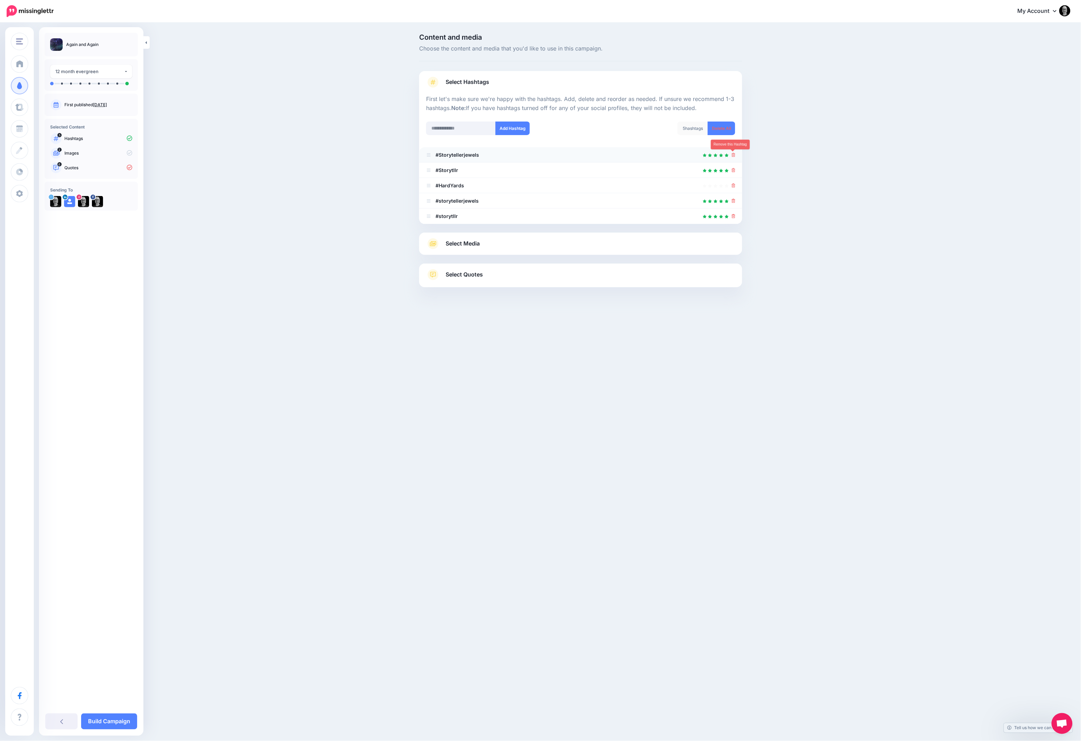
click at [734, 156] on icon at bounding box center [734, 155] width 4 height 4
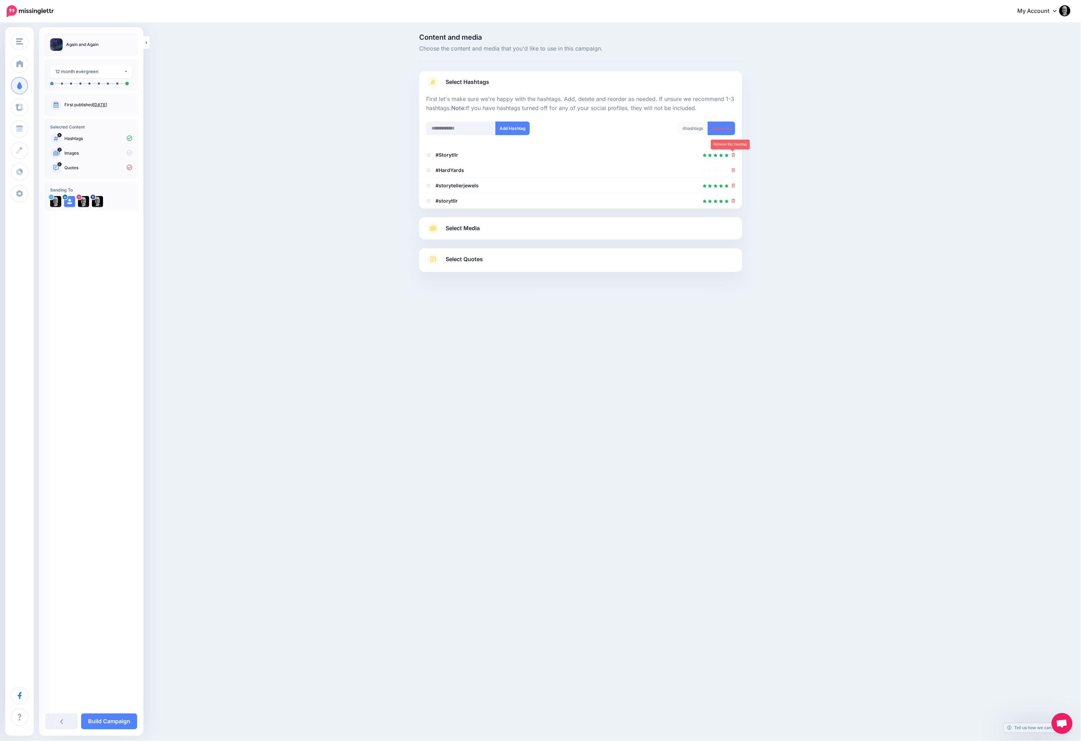
click at [734, 156] on icon at bounding box center [734, 155] width 4 height 4
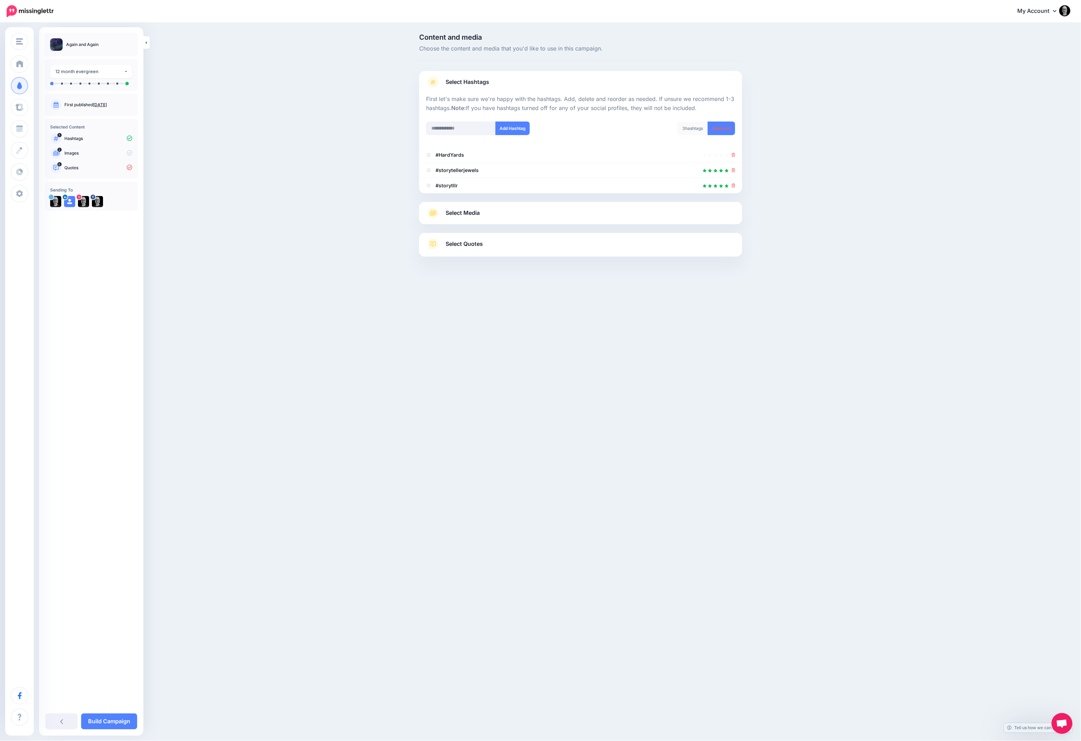
click at [717, 245] on link "Select Quotes" at bounding box center [580, 248] width 309 height 18
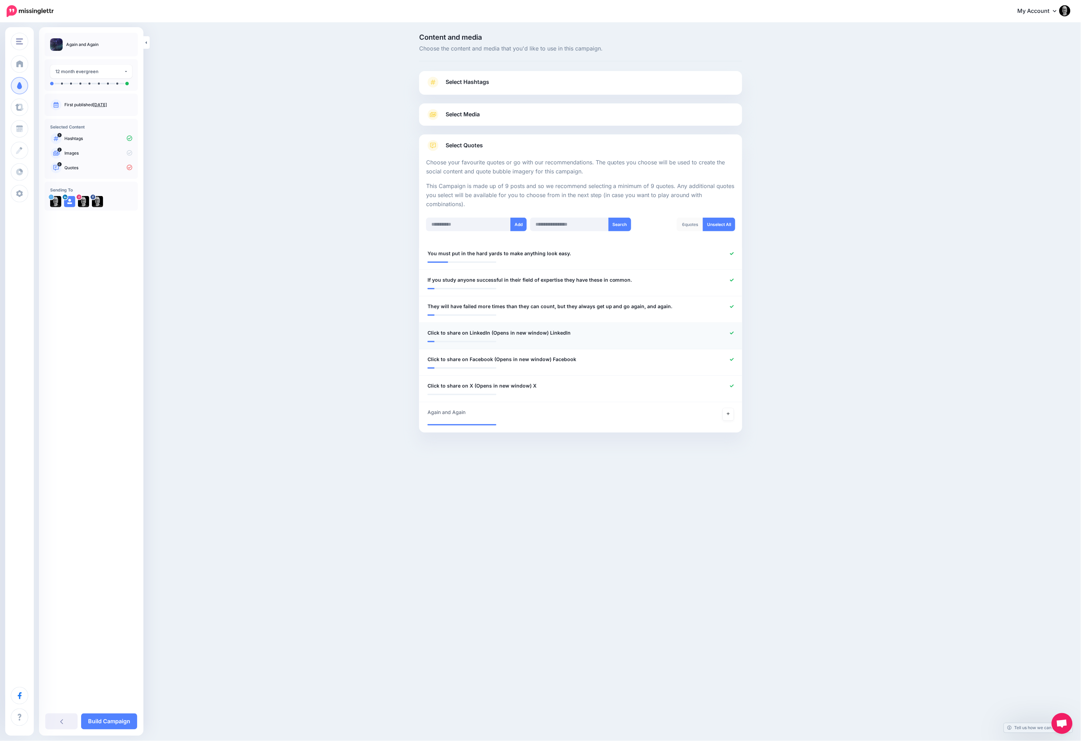
click at [732, 332] on icon at bounding box center [732, 333] width 4 height 3
click at [731, 358] on icon at bounding box center [732, 359] width 4 height 3
click at [731, 384] on icon at bounding box center [732, 386] width 4 height 4
click at [732, 413] on link at bounding box center [728, 414] width 11 height 13
click at [100, 716] on link "Build Campaign" at bounding box center [109, 722] width 56 height 16
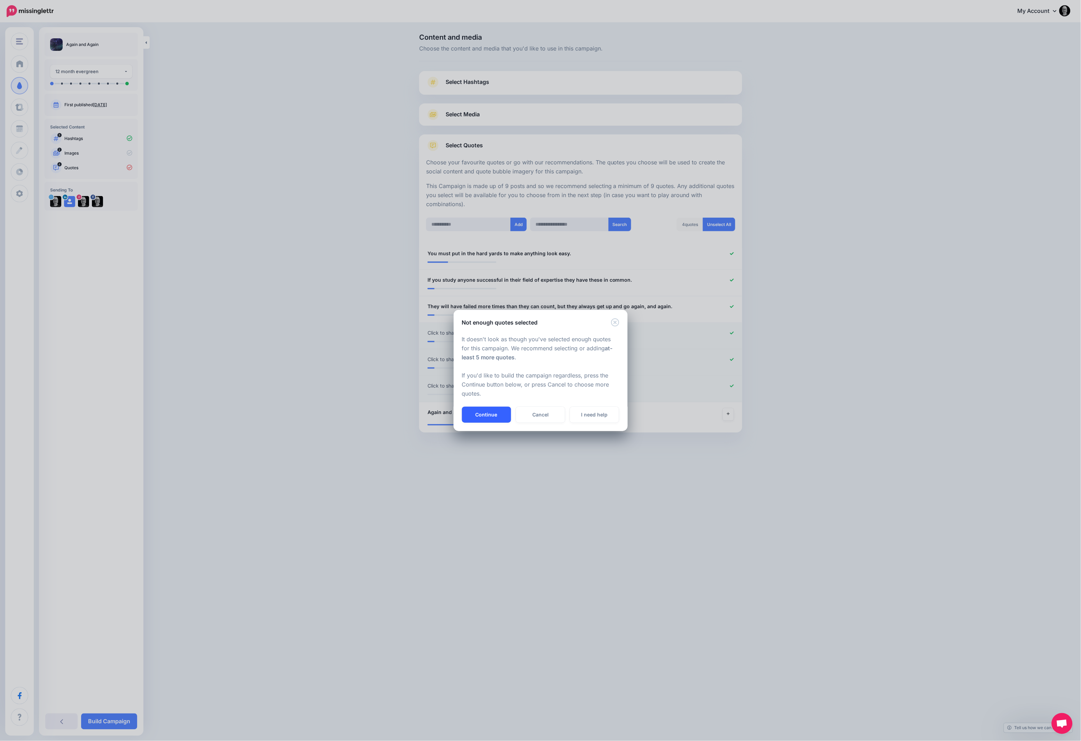
click at [483, 418] on button "Continue" at bounding box center [486, 415] width 49 height 16
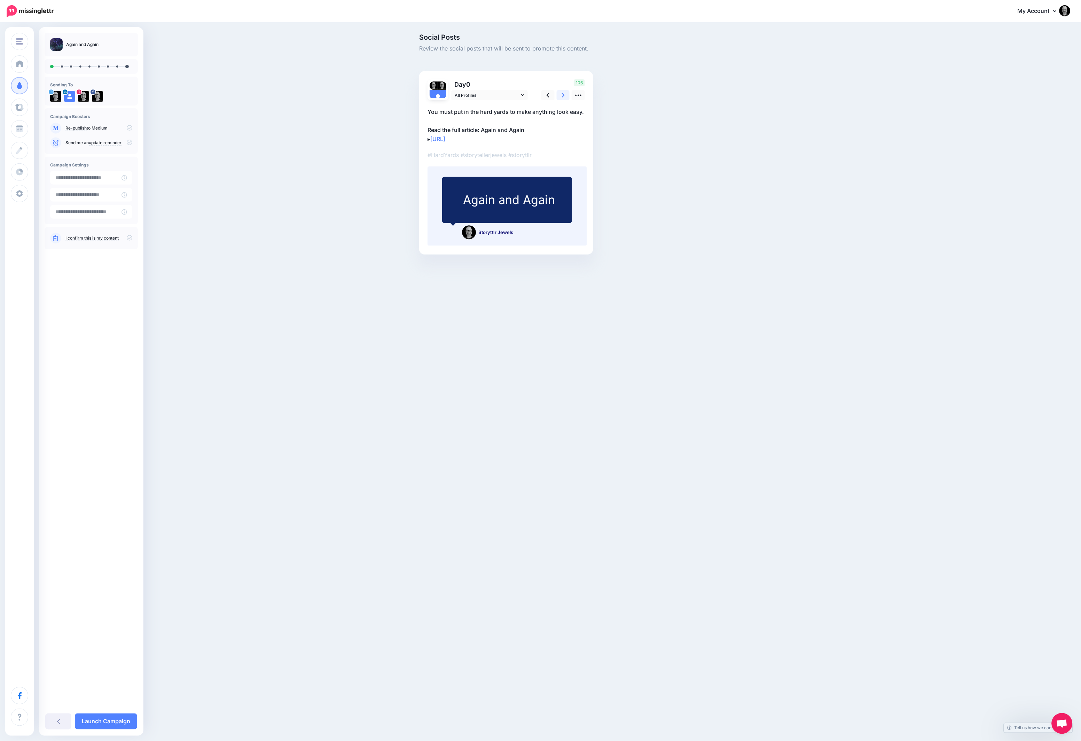
click at [561, 95] on link at bounding box center [563, 95] width 13 height 10
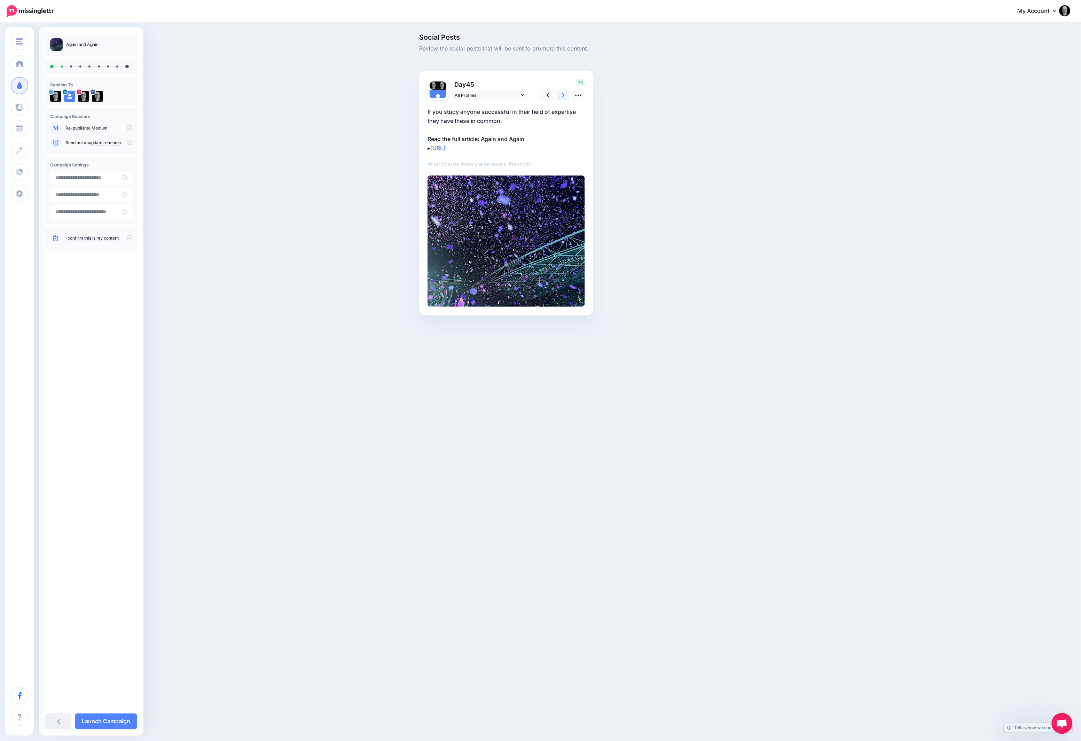
click at [561, 95] on link at bounding box center [563, 95] width 13 height 10
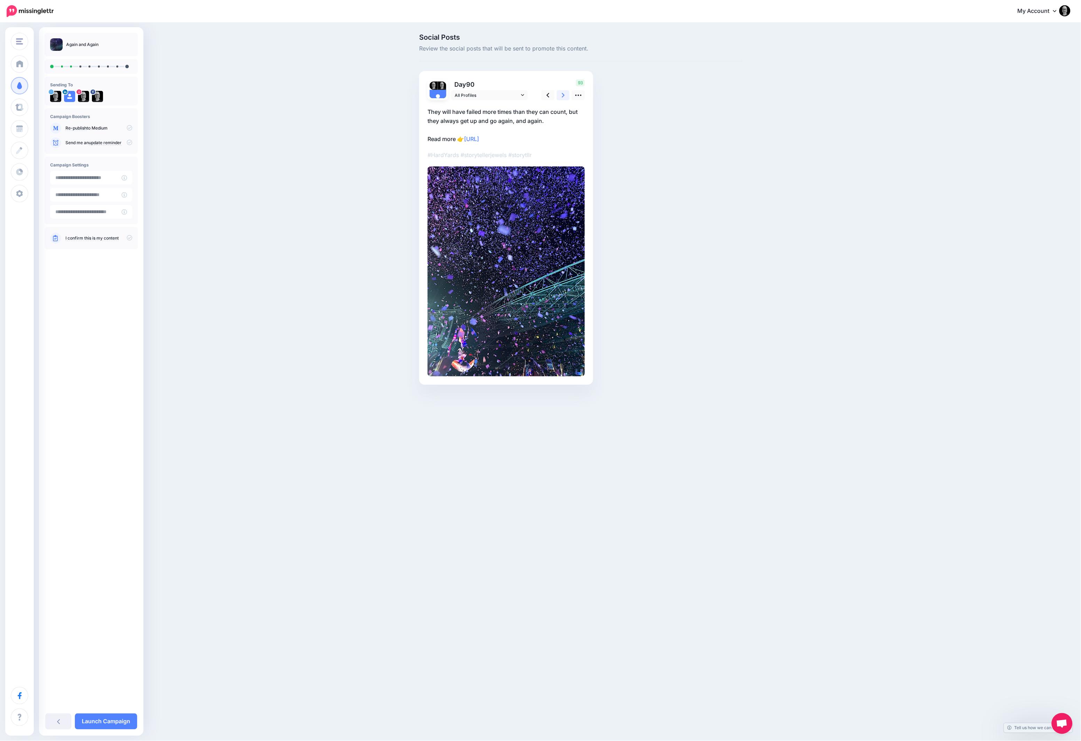
click at [561, 95] on link at bounding box center [563, 95] width 13 height 10
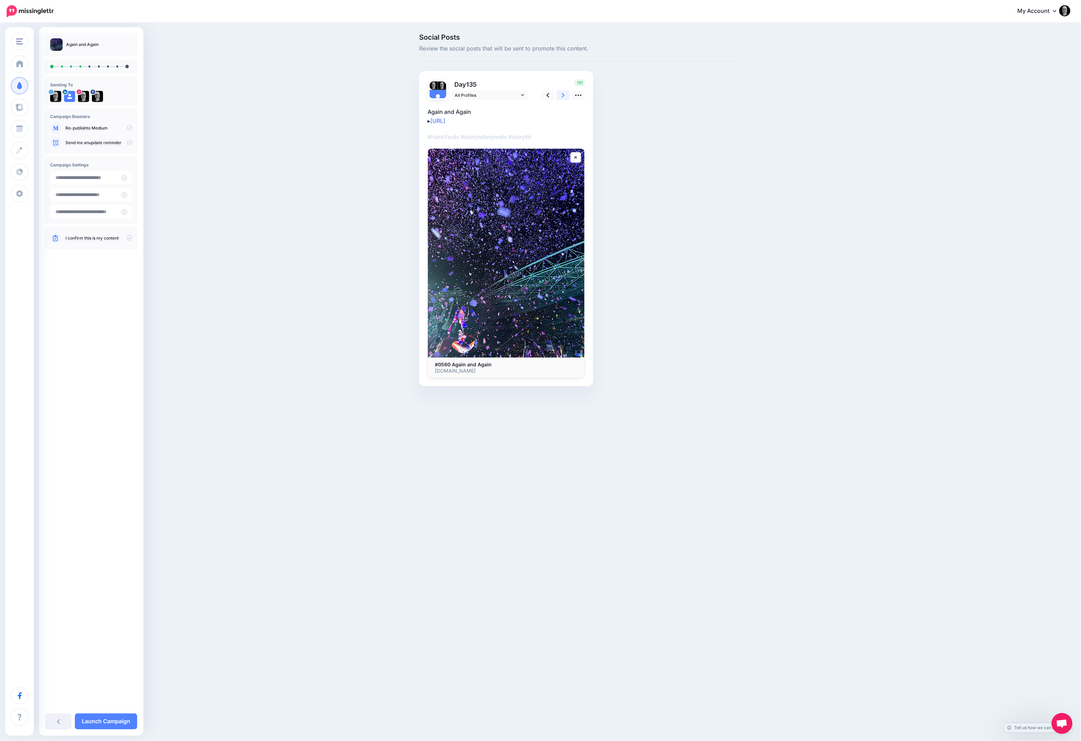
click at [561, 95] on link at bounding box center [563, 95] width 13 height 10
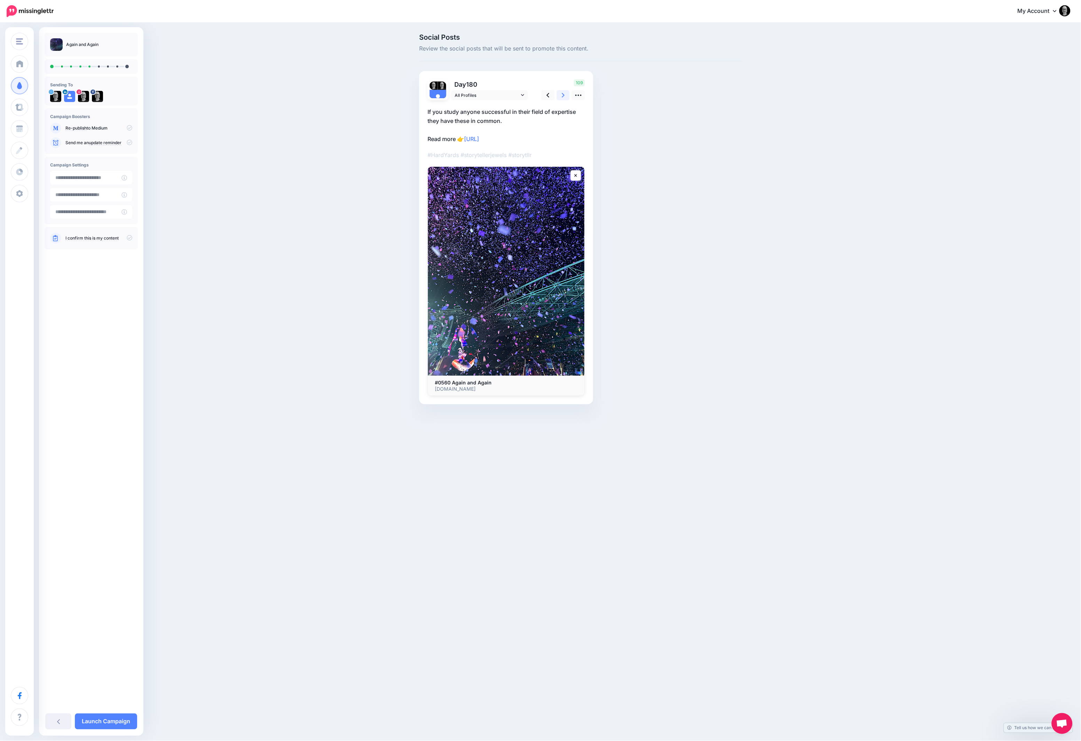
click at [561, 95] on link at bounding box center [563, 95] width 13 height 10
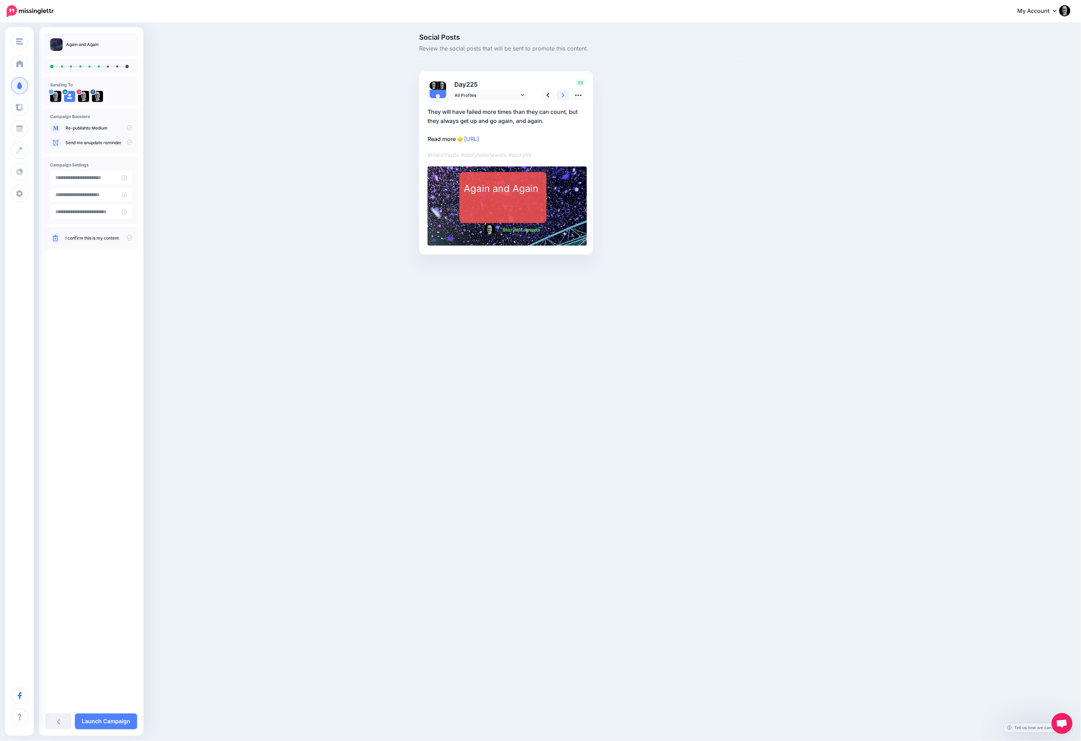
click at [561, 95] on link at bounding box center [563, 95] width 13 height 10
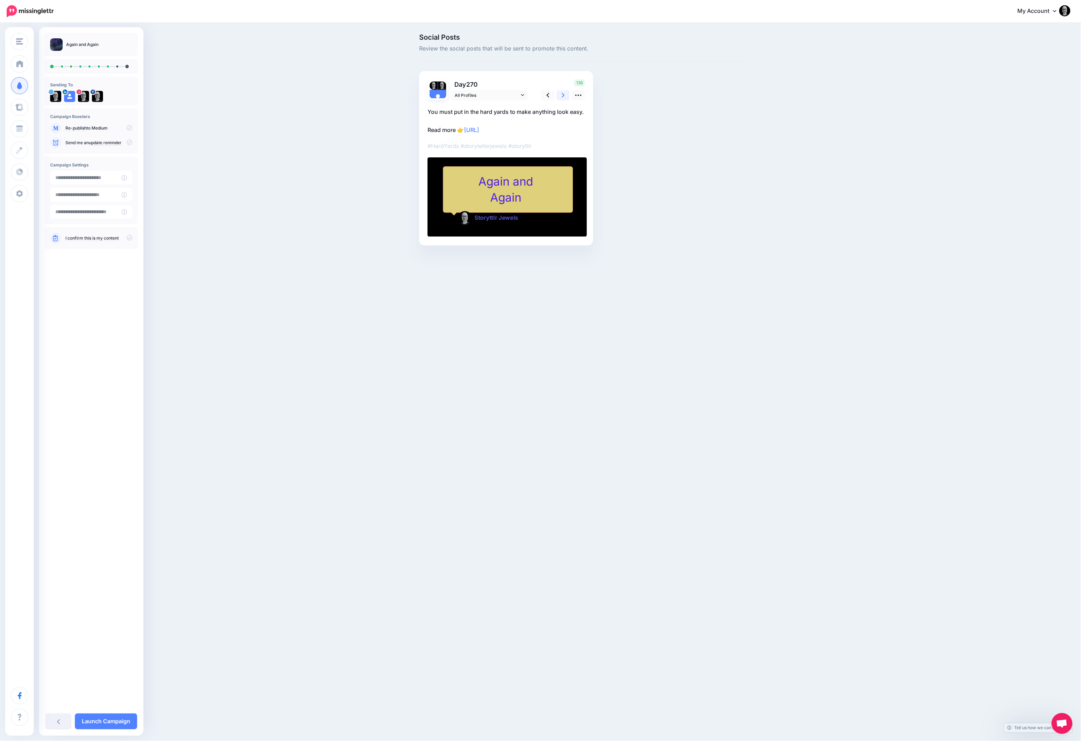
click at [561, 95] on link at bounding box center [563, 95] width 13 height 10
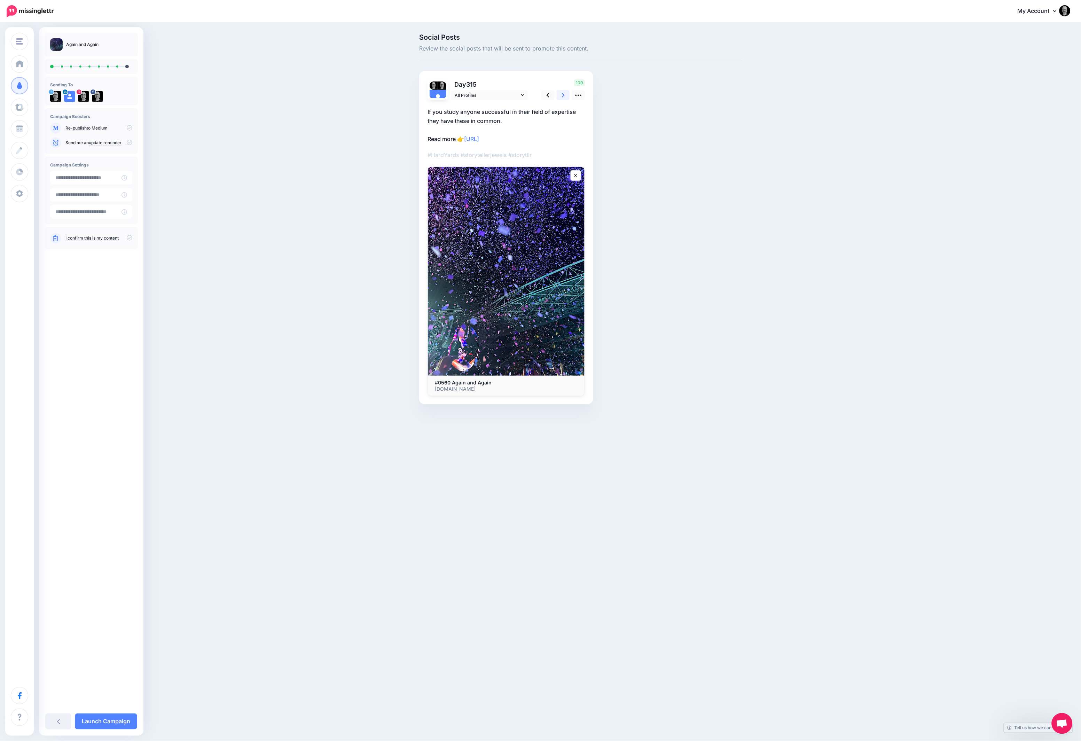
click at [561, 95] on link at bounding box center [563, 95] width 13 height 10
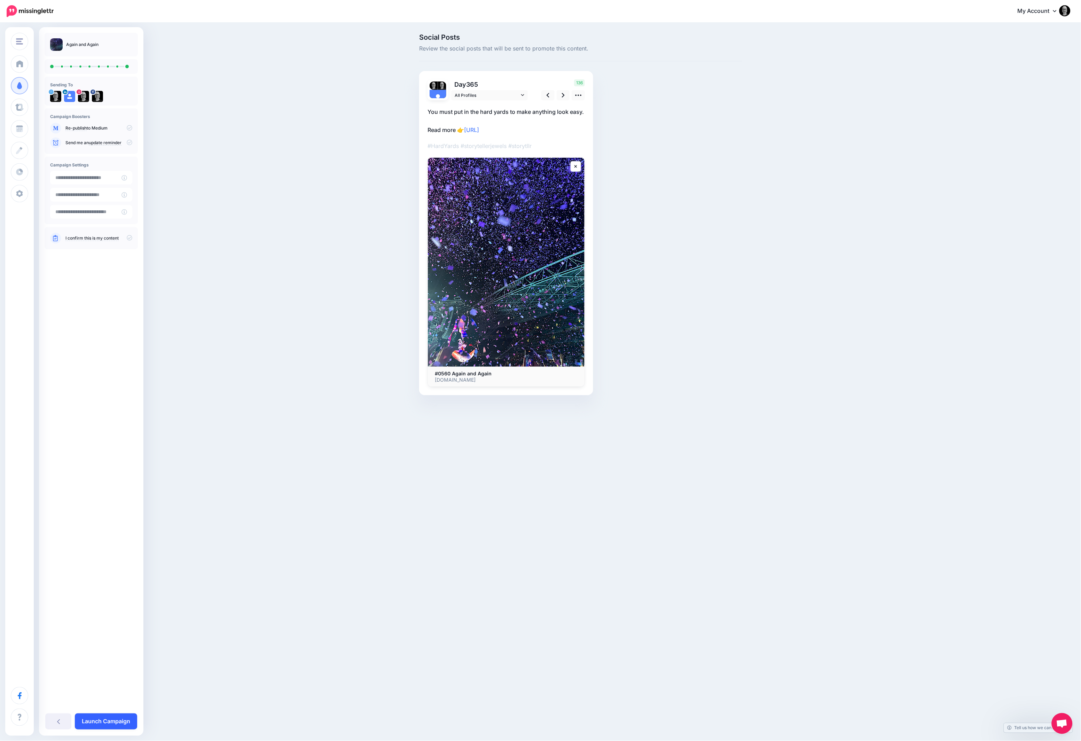
click at [115, 716] on link "Launch Campaign" at bounding box center [106, 722] width 62 height 16
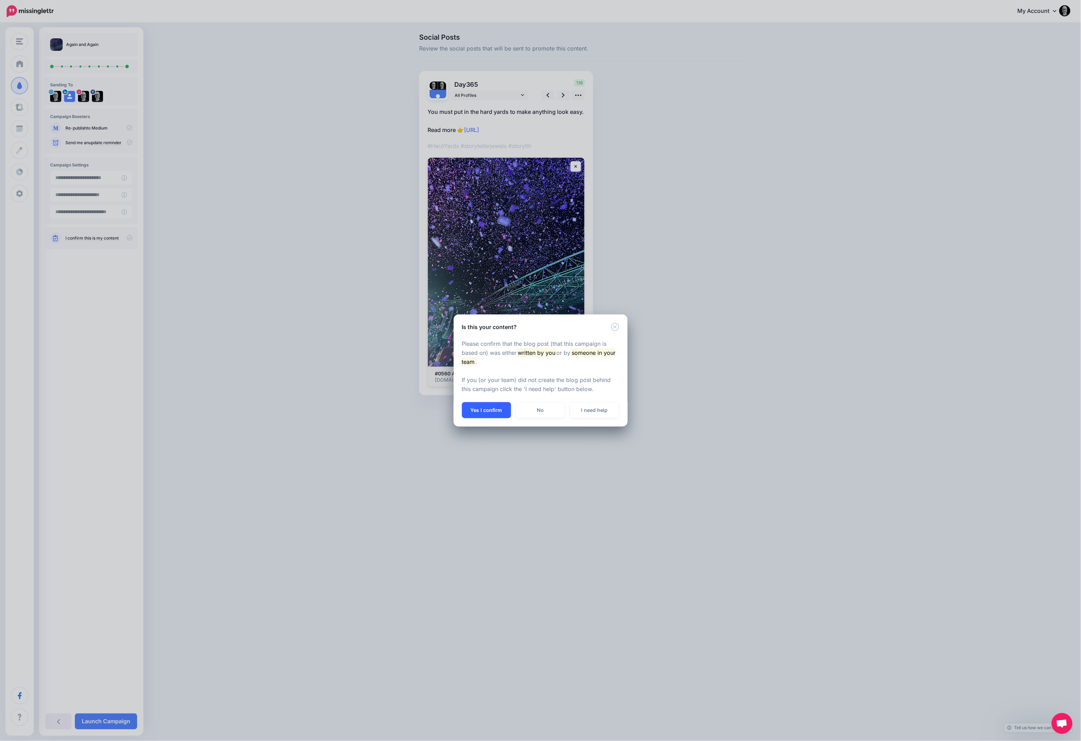
click at [487, 409] on button "Yes I confirm" at bounding box center [486, 410] width 49 height 16
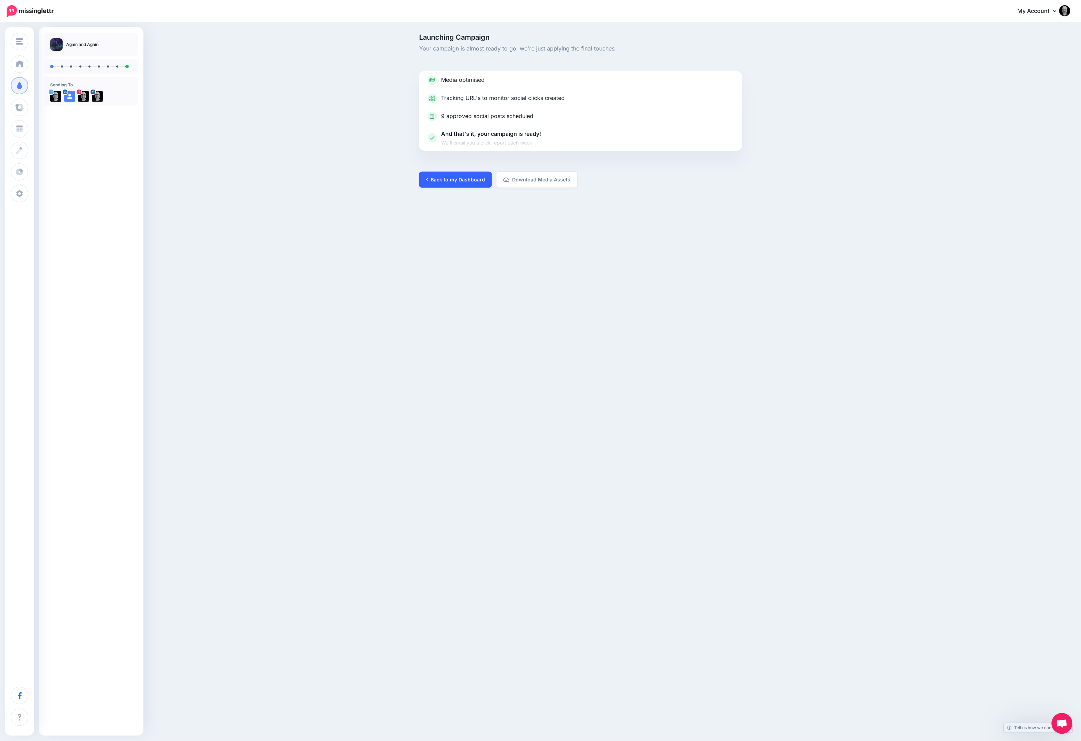
click at [449, 178] on link "Back to my Dashboard" at bounding box center [455, 180] width 73 height 16
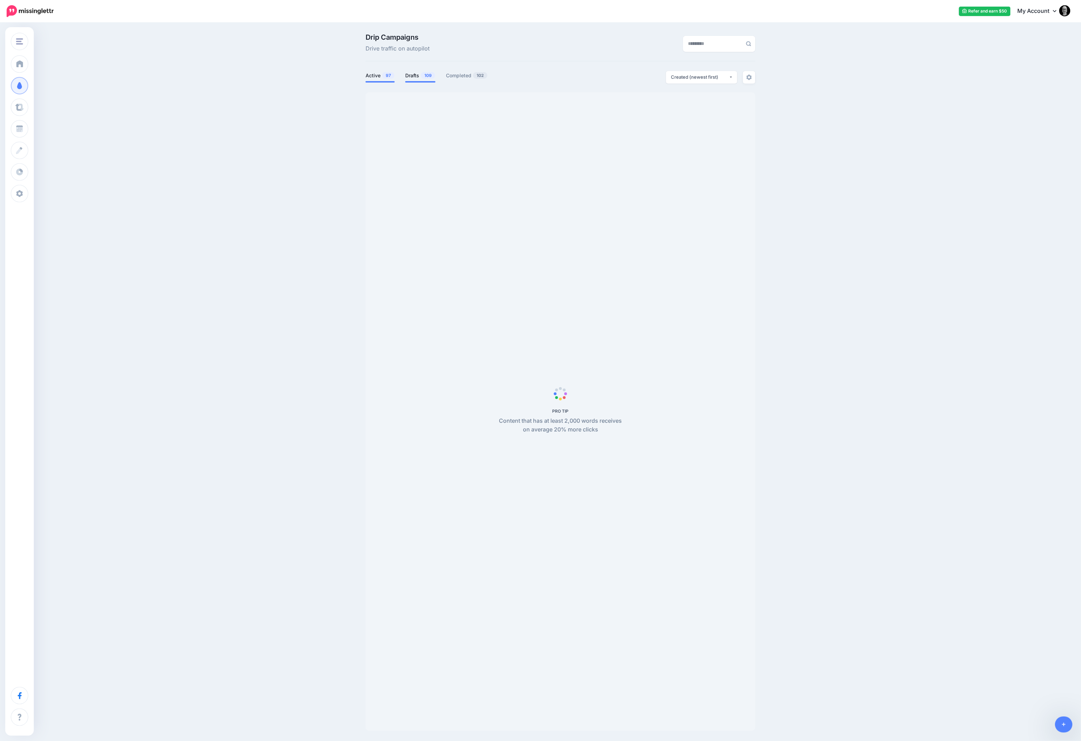
click at [411, 76] on link "Drafts 109" at bounding box center [420, 75] width 30 height 8
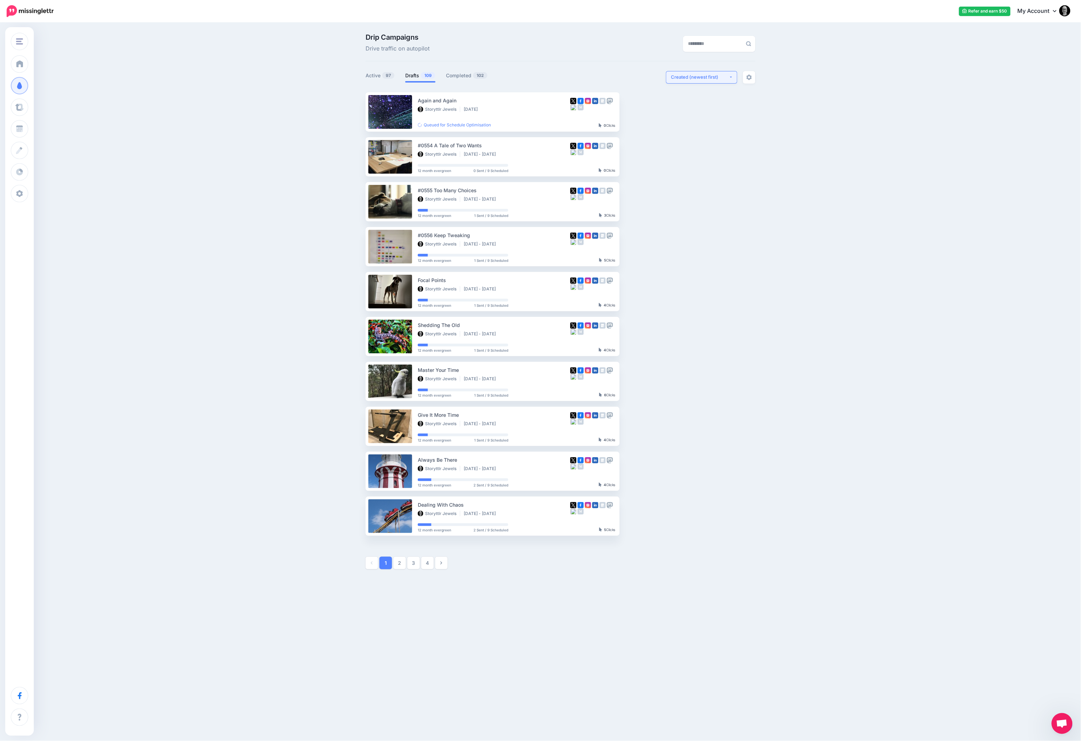
click at [681, 78] on div "Created (newest first)" at bounding box center [701, 77] width 58 height 7
click at [687, 140] on span "Created (oldest first)" at bounding box center [697, 141] width 47 height 8
select select "**********"
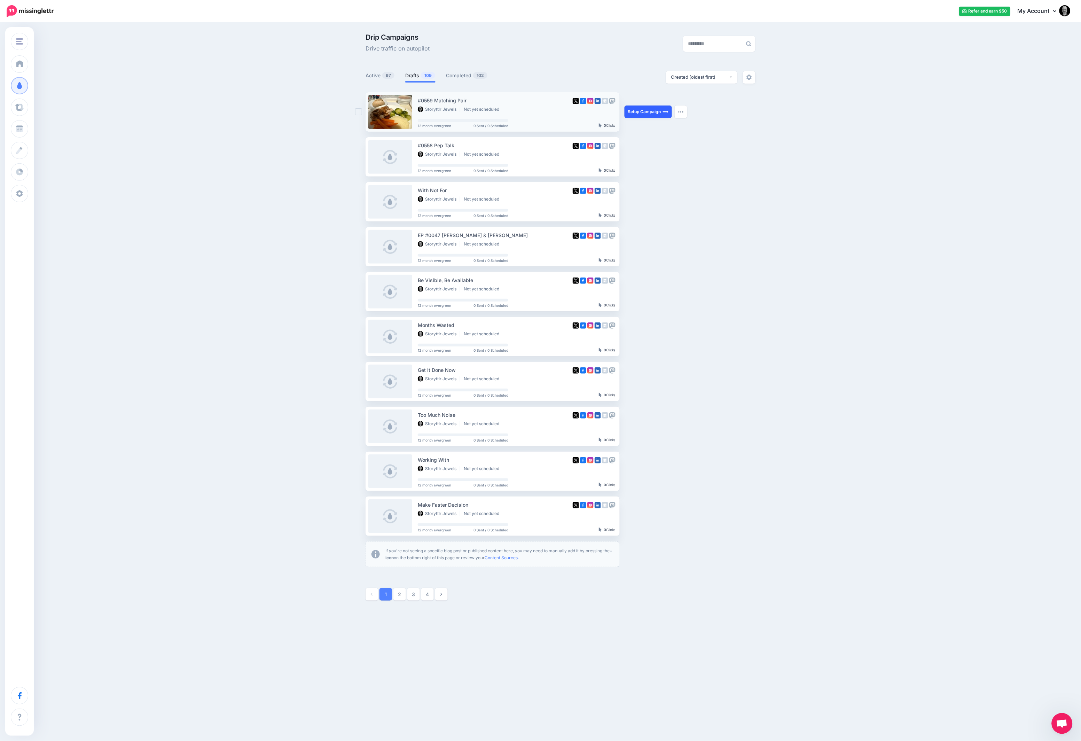
click at [652, 117] on link "Setup Campaign" at bounding box center [648, 112] width 47 height 13
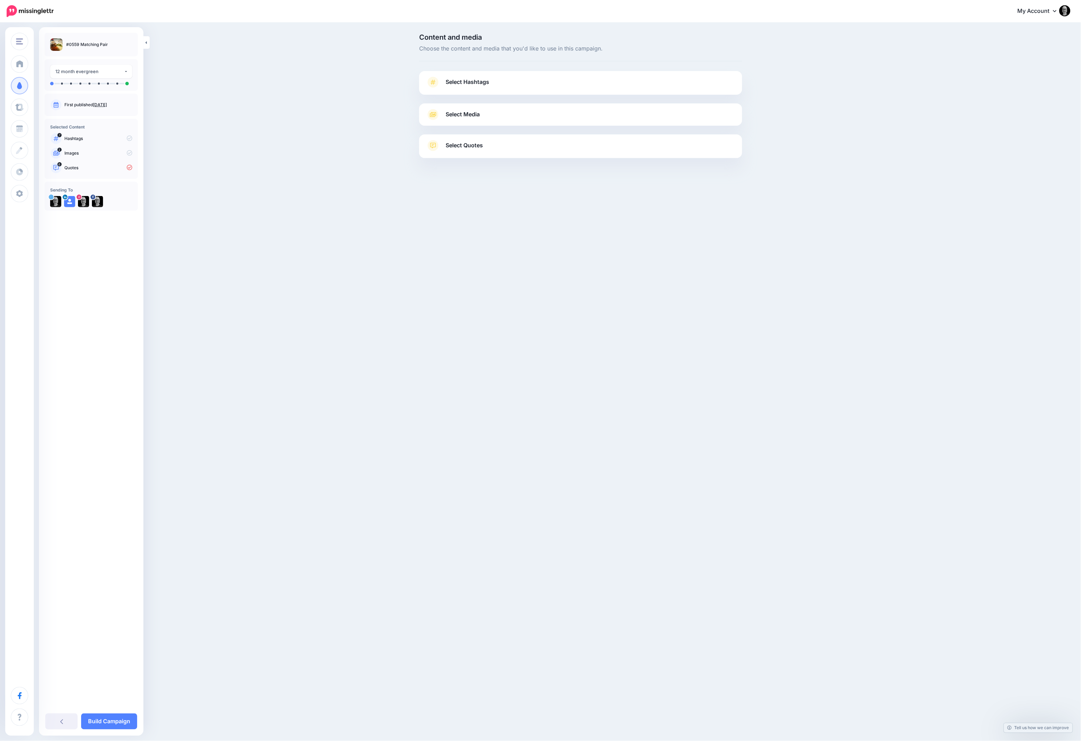
click at [566, 79] on link "Select Hashtags" at bounding box center [580, 86] width 309 height 18
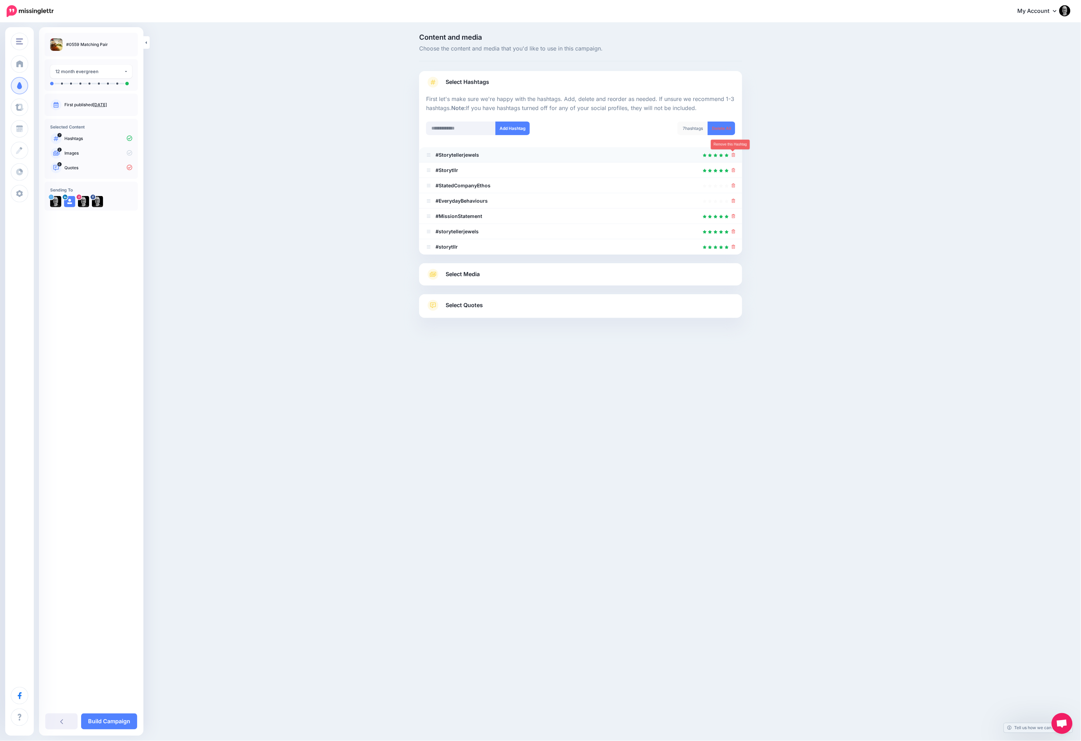
click at [734, 153] on icon at bounding box center [734, 155] width 4 height 4
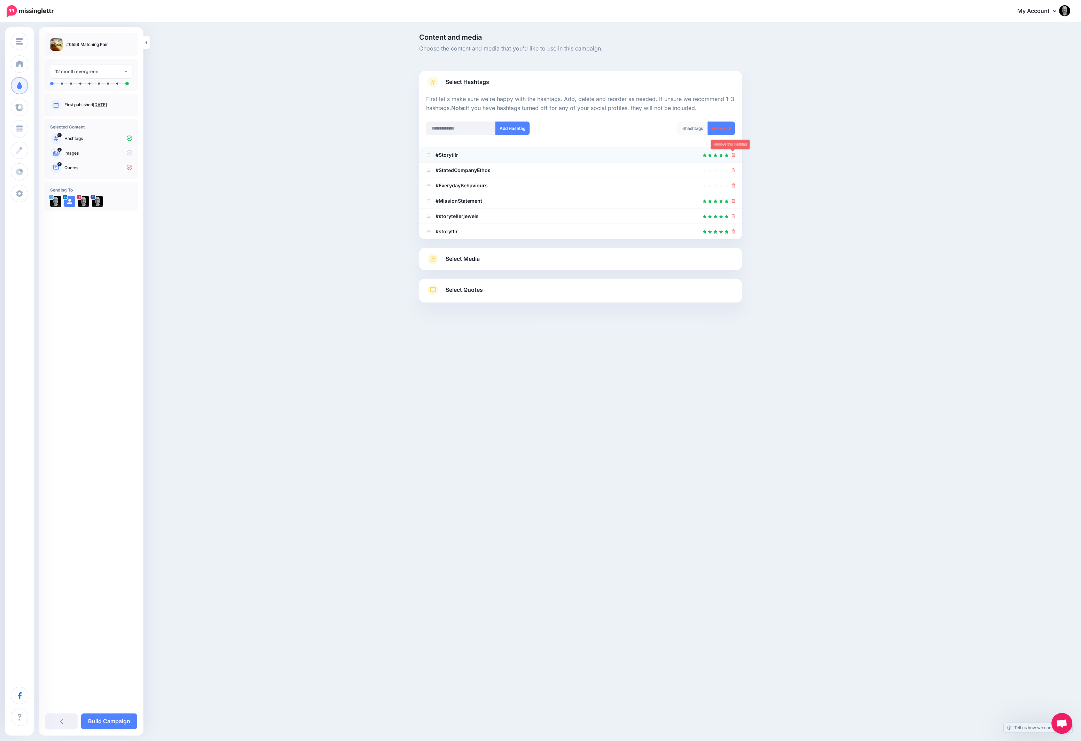
click at [735, 156] on icon at bounding box center [734, 155] width 4 height 4
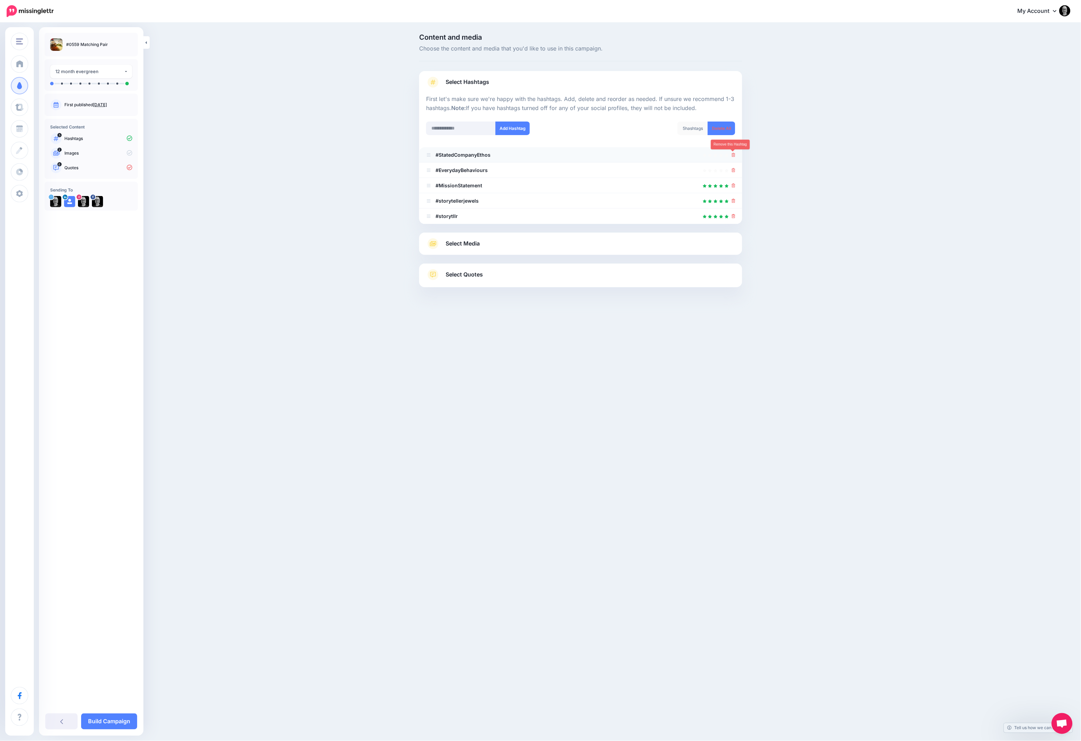
click at [733, 154] on icon at bounding box center [734, 155] width 4 height 4
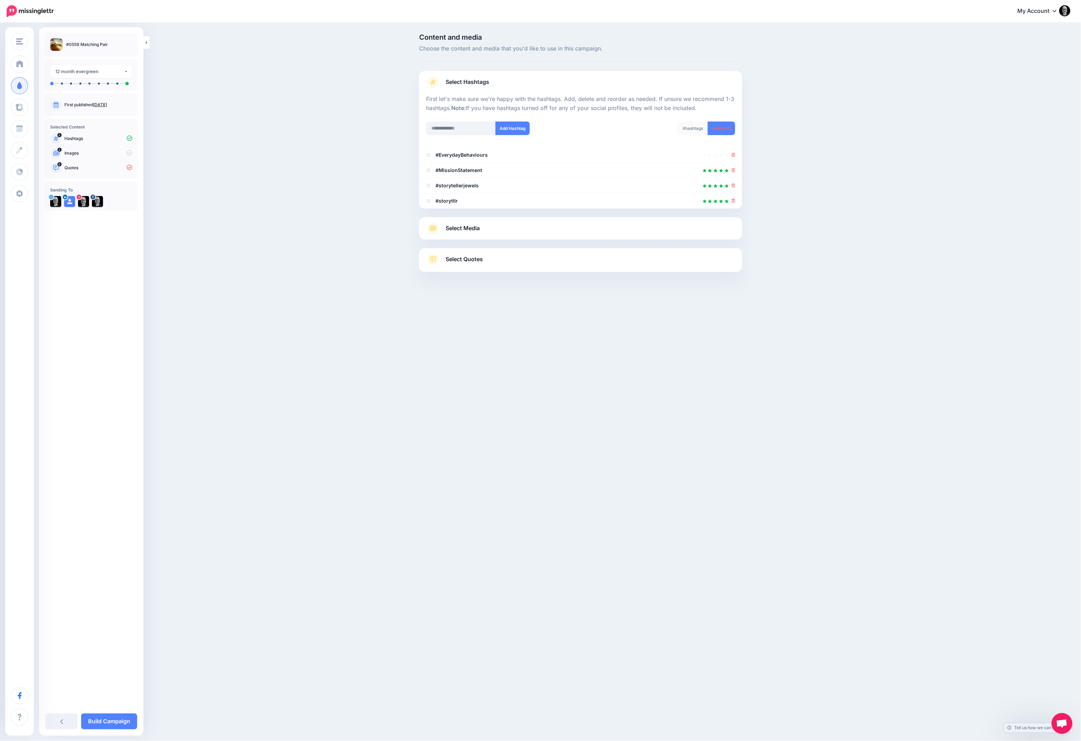
click at [539, 258] on link "Select Quotes" at bounding box center [580, 263] width 309 height 18
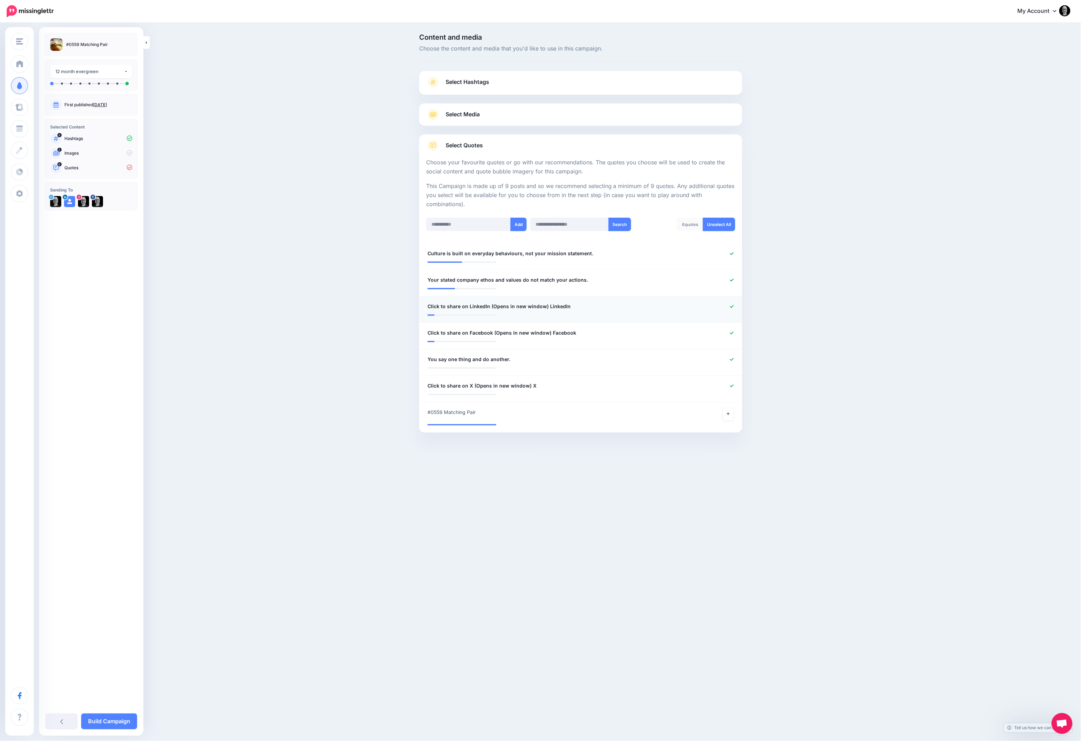
click at [732, 305] on icon at bounding box center [732, 307] width 4 height 4
click at [731, 331] on icon at bounding box center [732, 333] width 4 height 4
click at [731, 385] on icon at bounding box center [732, 386] width 4 height 4
click at [731, 414] on link at bounding box center [728, 414] width 11 height 13
click at [119, 725] on link "Build Campaign" at bounding box center [109, 722] width 56 height 16
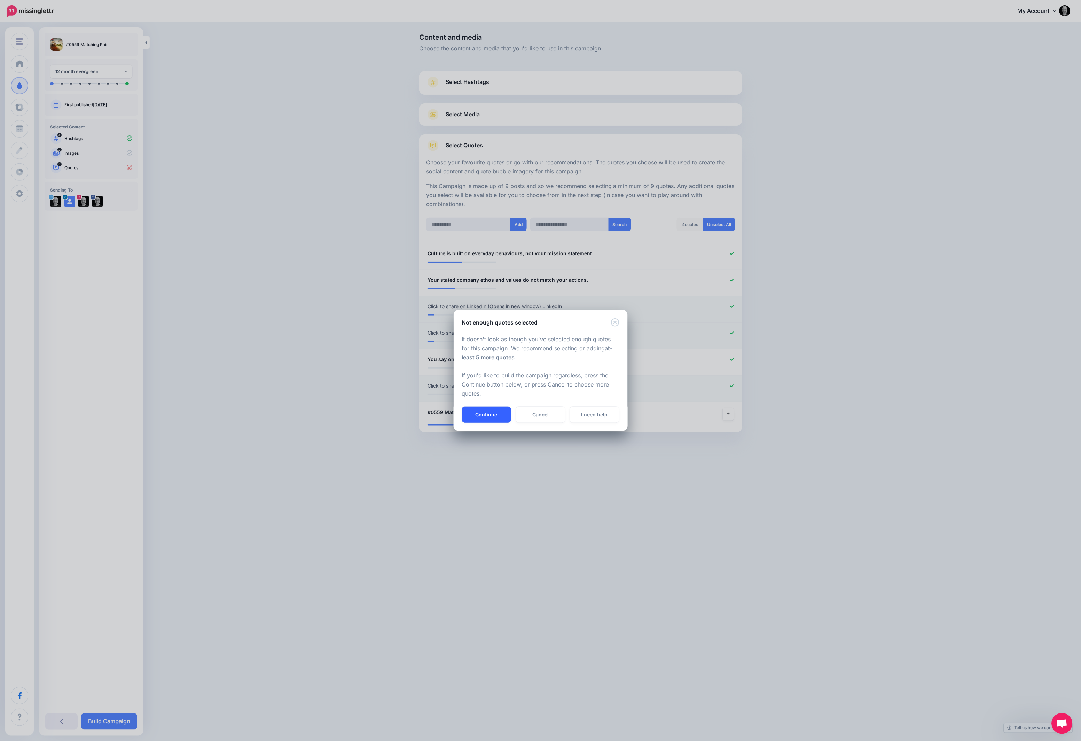
click at [480, 413] on button "Continue" at bounding box center [486, 415] width 49 height 16
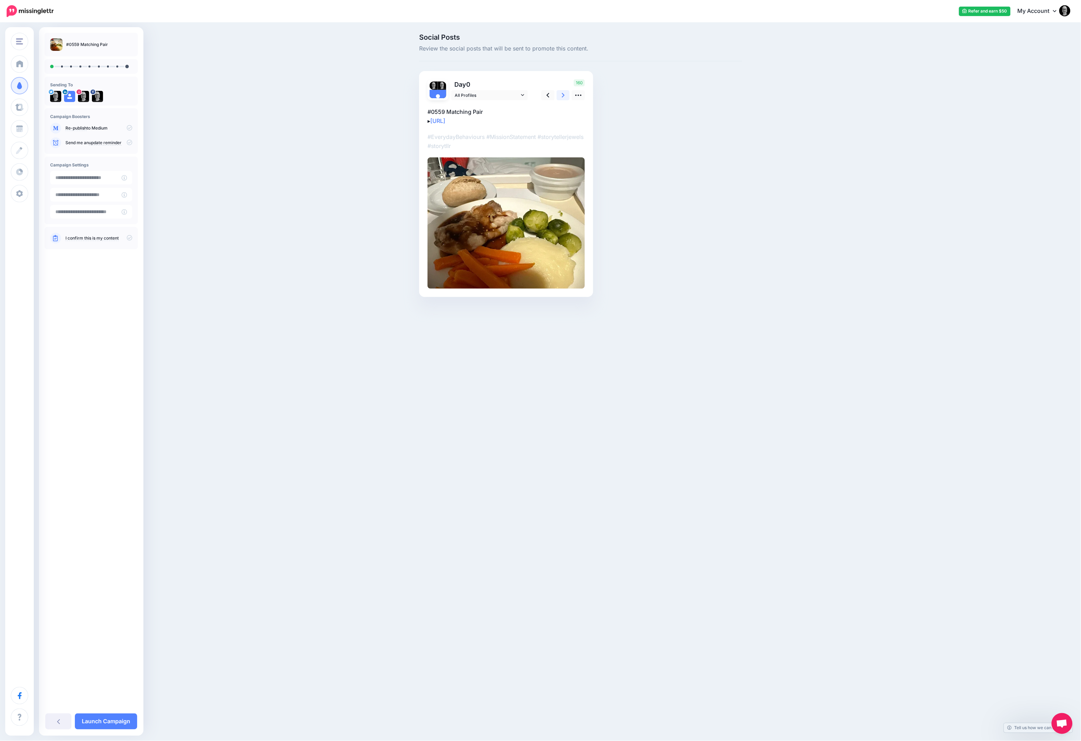
click at [563, 94] on icon at bounding box center [563, 95] width 3 height 7
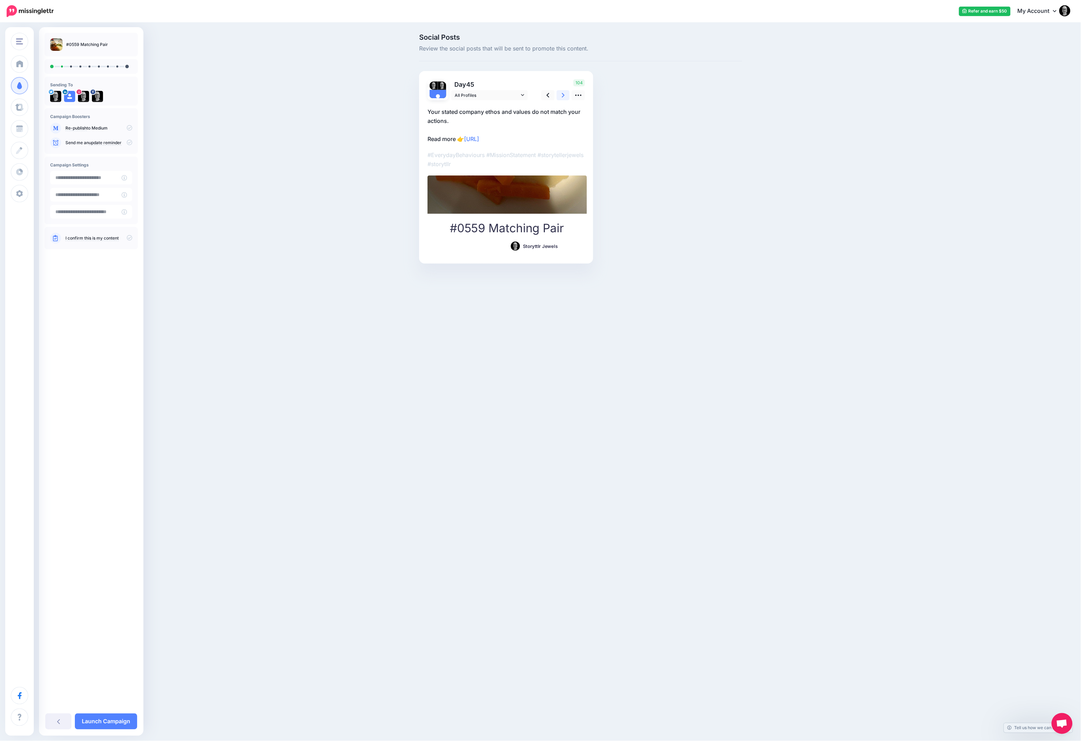
click at [563, 94] on icon at bounding box center [563, 95] width 3 height 7
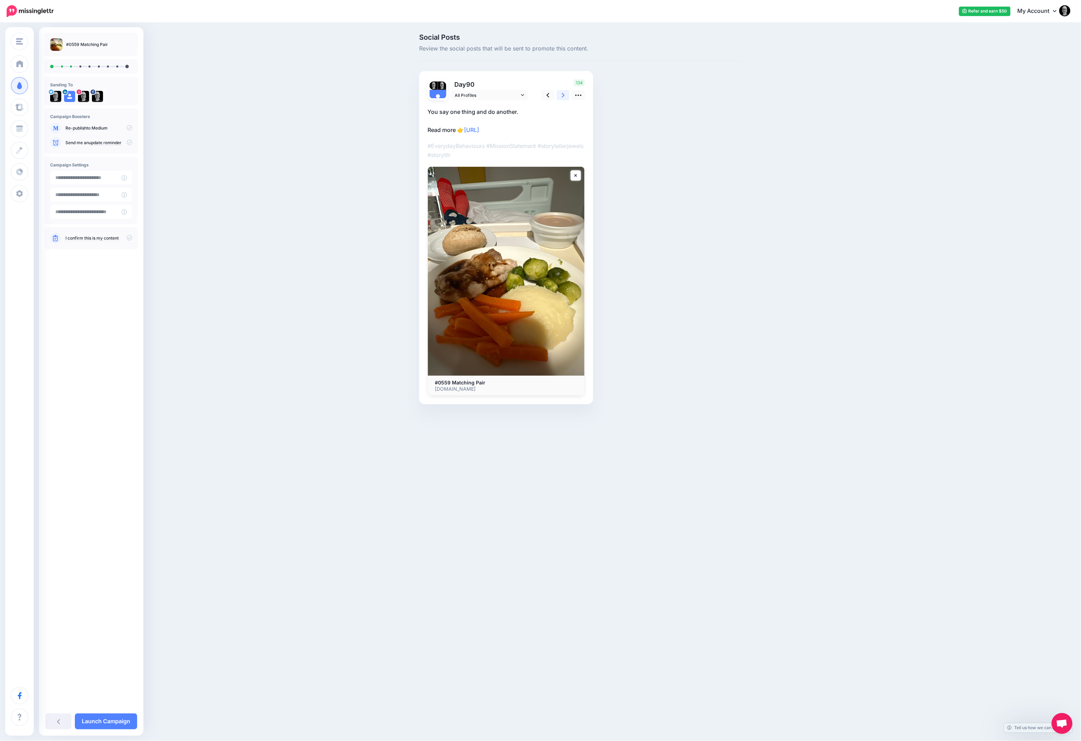
click at [563, 94] on icon at bounding box center [563, 95] width 3 height 7
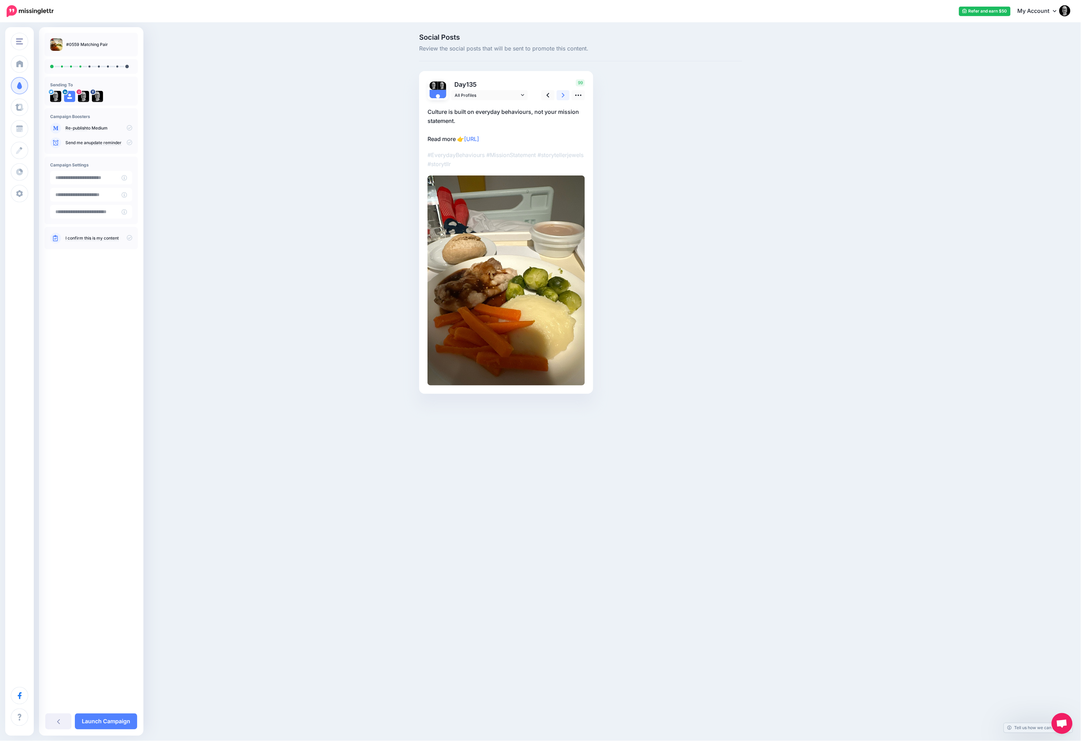
click at [563, 94] on icon at bounding box center [563, 95] width 3 height 7
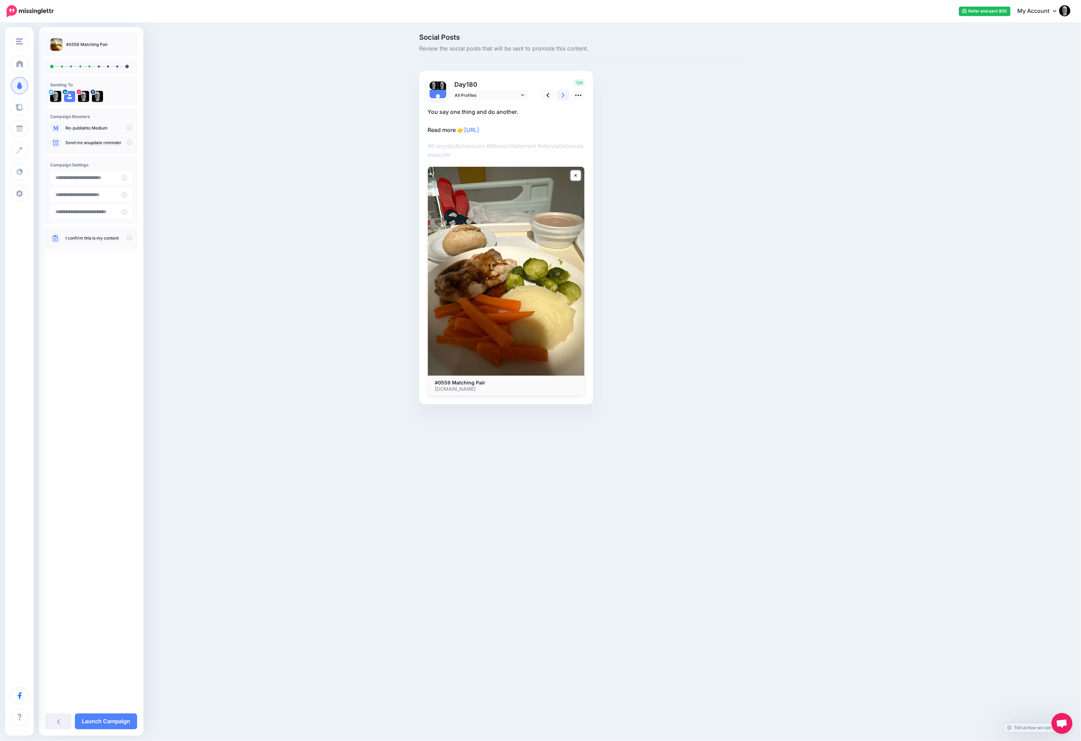
click at [563, 94] on icon at bounding box center [563, 95] width 3 height 7
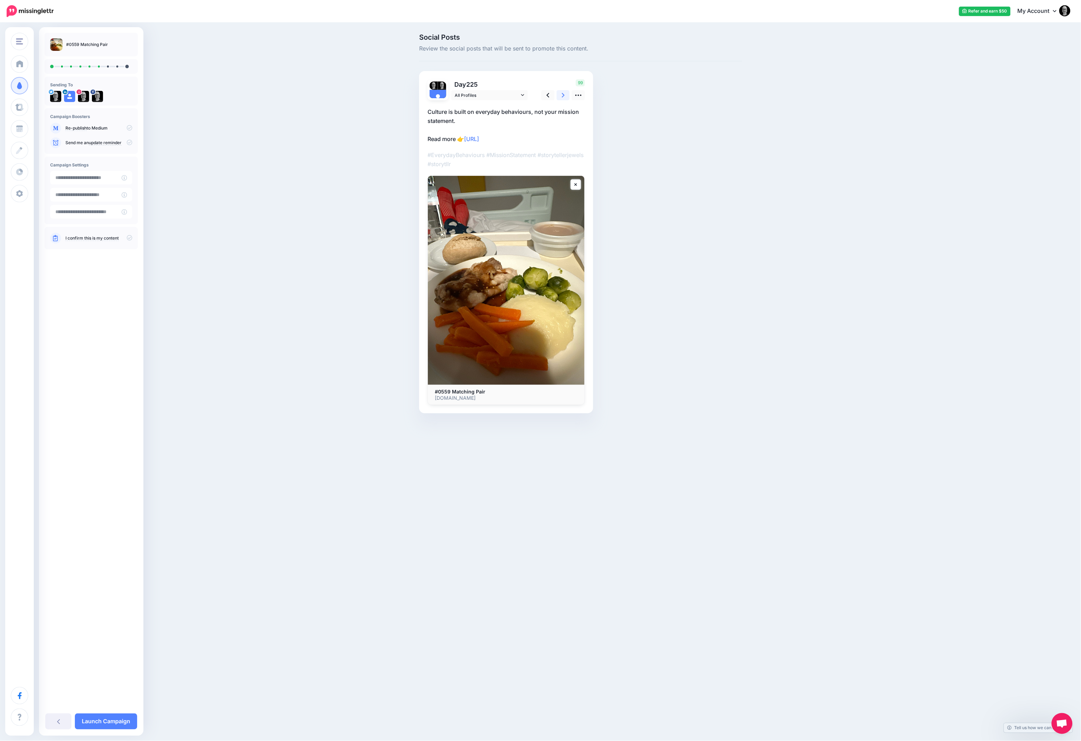
click at [563, 94] on icon at bounding box center [563, 95] width 3 height 7
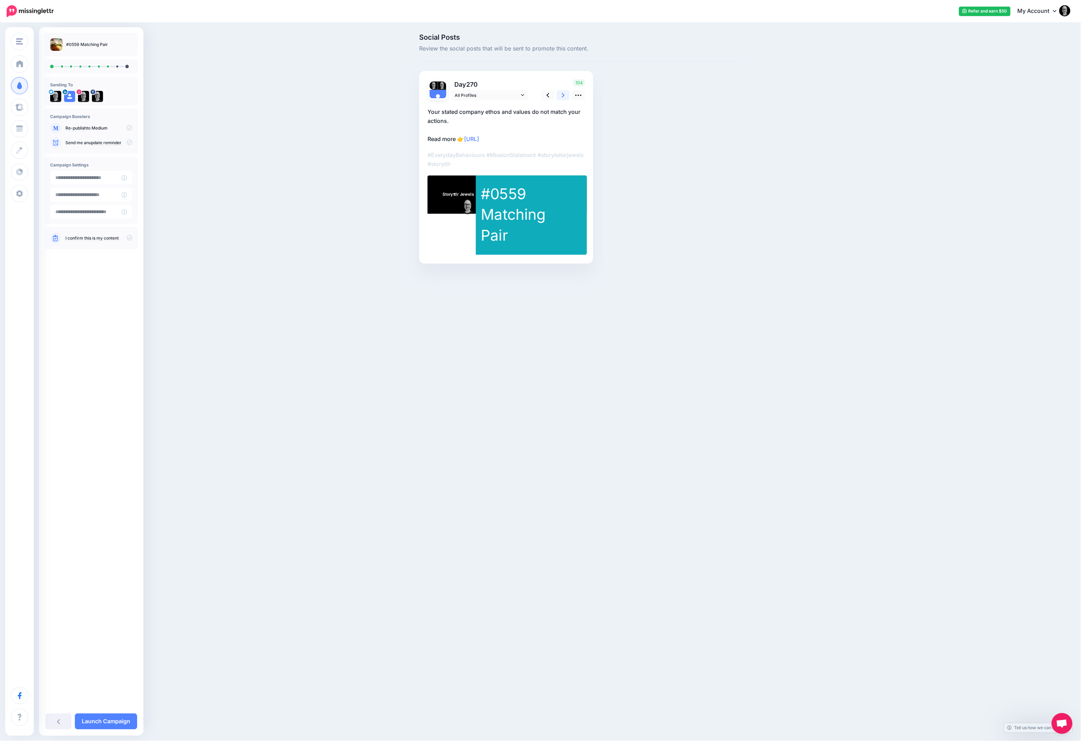
click at [563, 94] on icon at bounding box center [563, 95] width 3 height 7
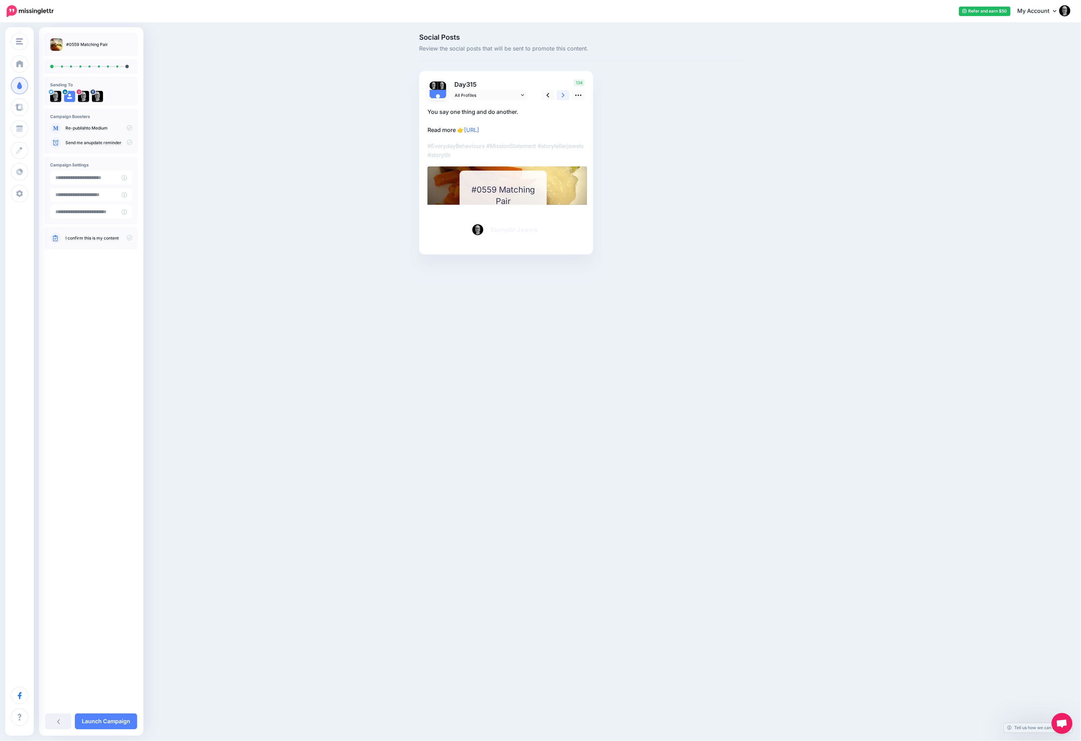
click at [563, 94] on icon at bounding box center [563, 95] width 3 height 7
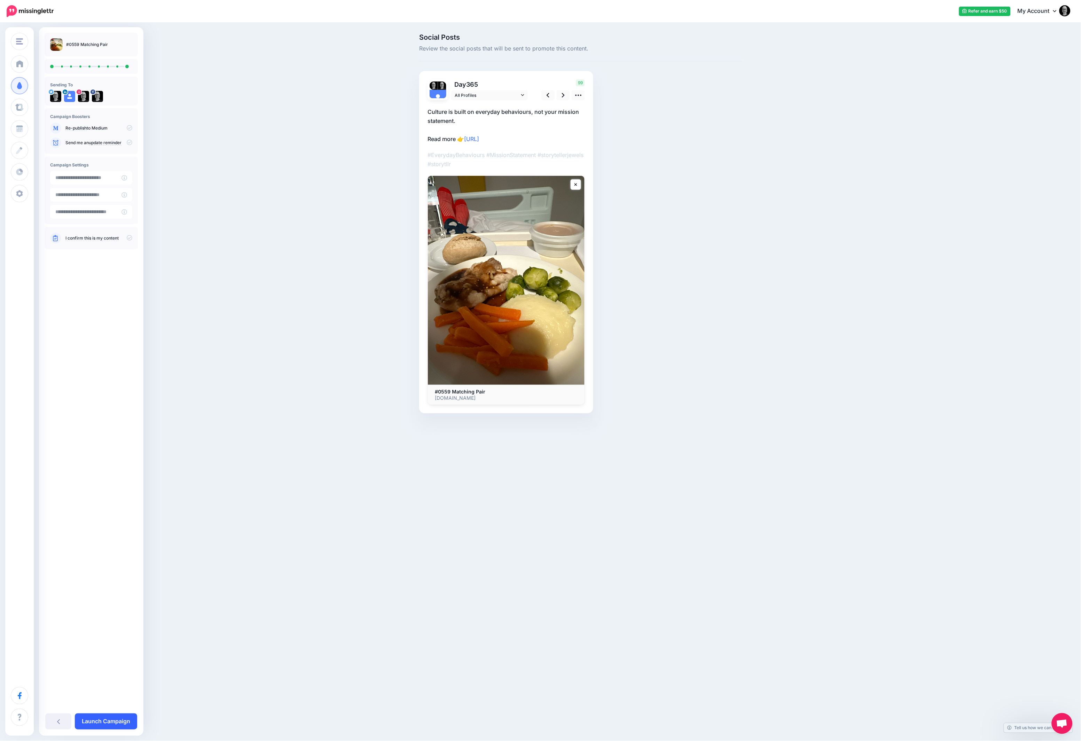
click at [114, 721] on link "Launch Campaign" at bounding box center [106, 722] width 62 height 16
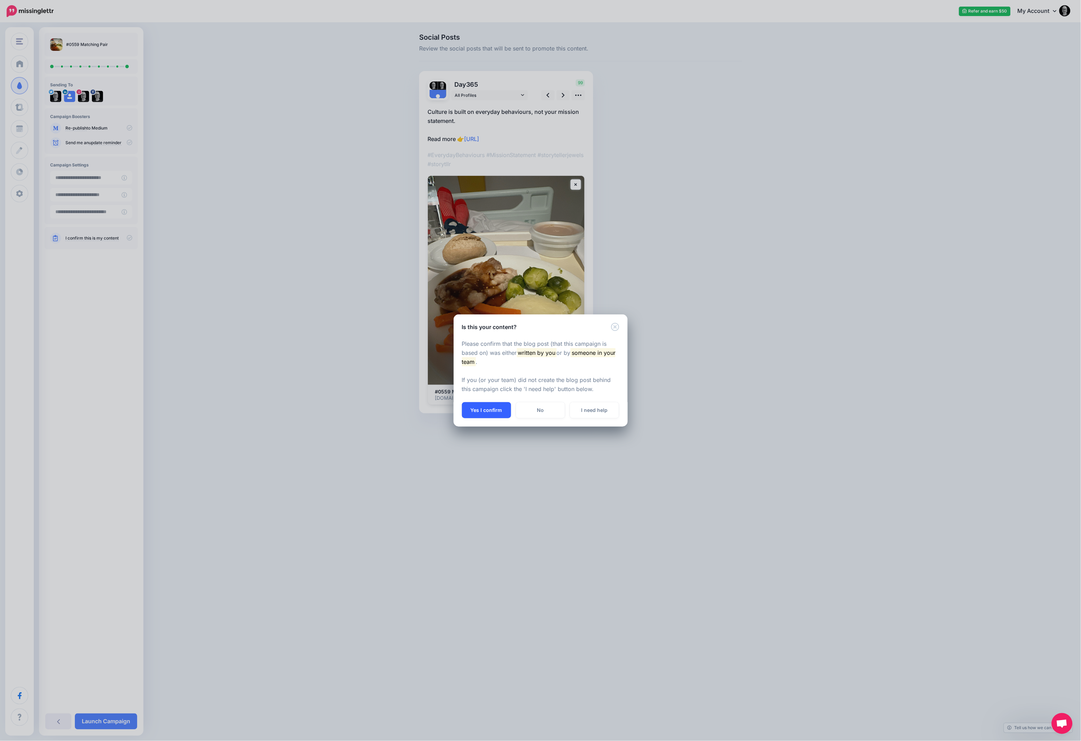
click at [478, 411] on button "Yes I confirm" at bounding box center [486, 410] width 49 height 16
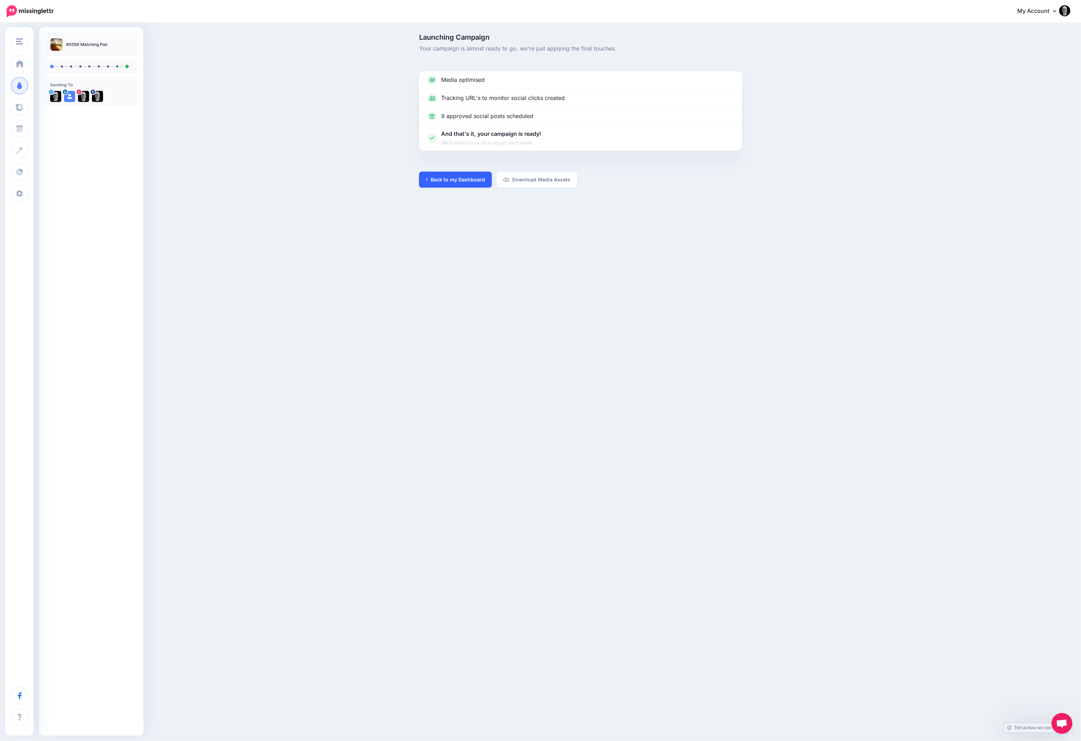
click at [482, 179] on link "Back to my Dashboard" at bounding box center [455, 180] width 73 height 16
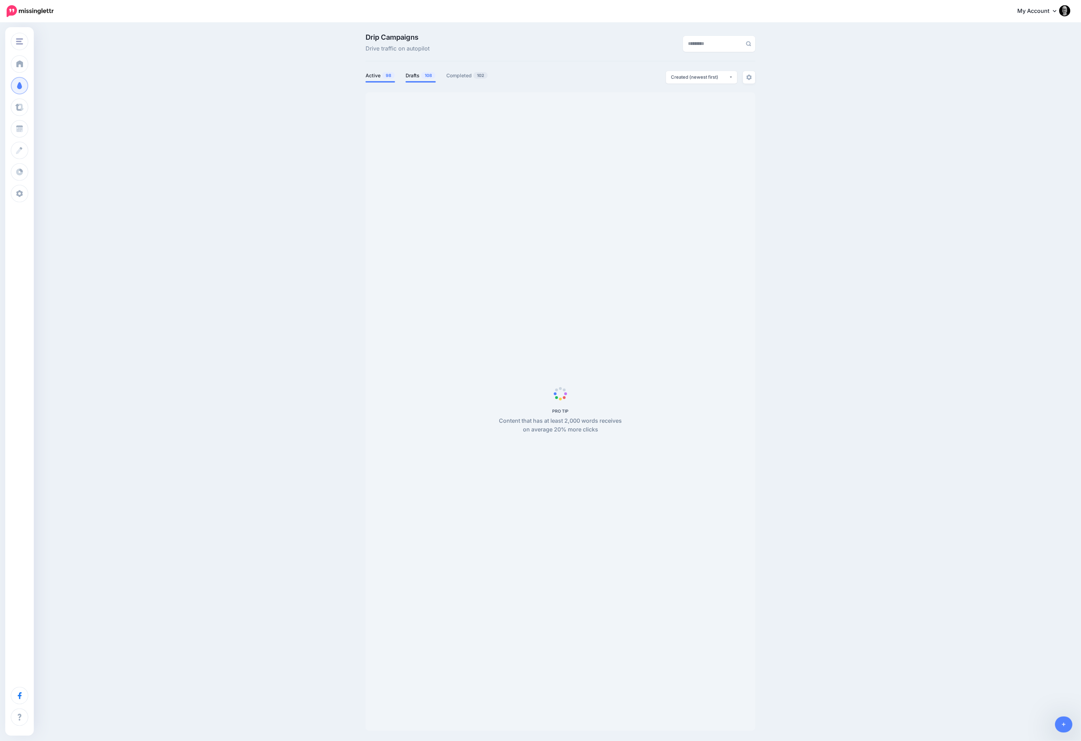
click at [414, 78] on link "Drafts 108" at bounding box center [421, 75] width 30 height 8
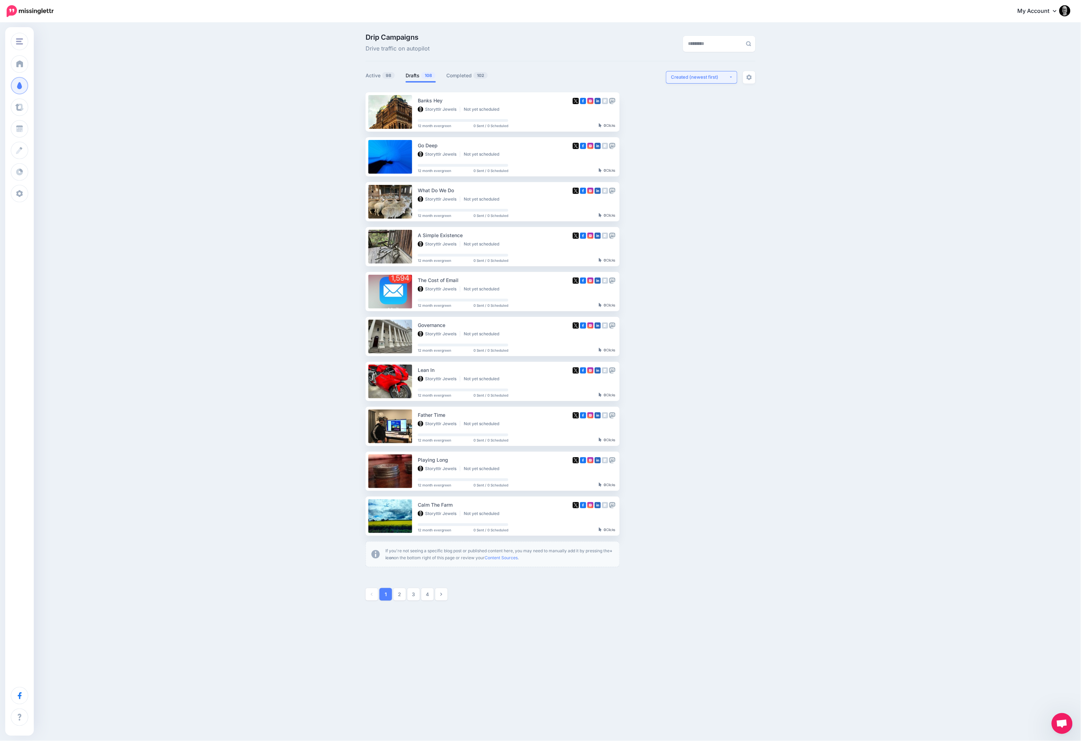
click at [710, 73] on button "Created (newest first)" at bounding box center [701, 77] width 71 height 13
click at [700, 144] on span "Created (oldest first)" at bounding box center [697, 141] width 47 height 8
select select "**********"
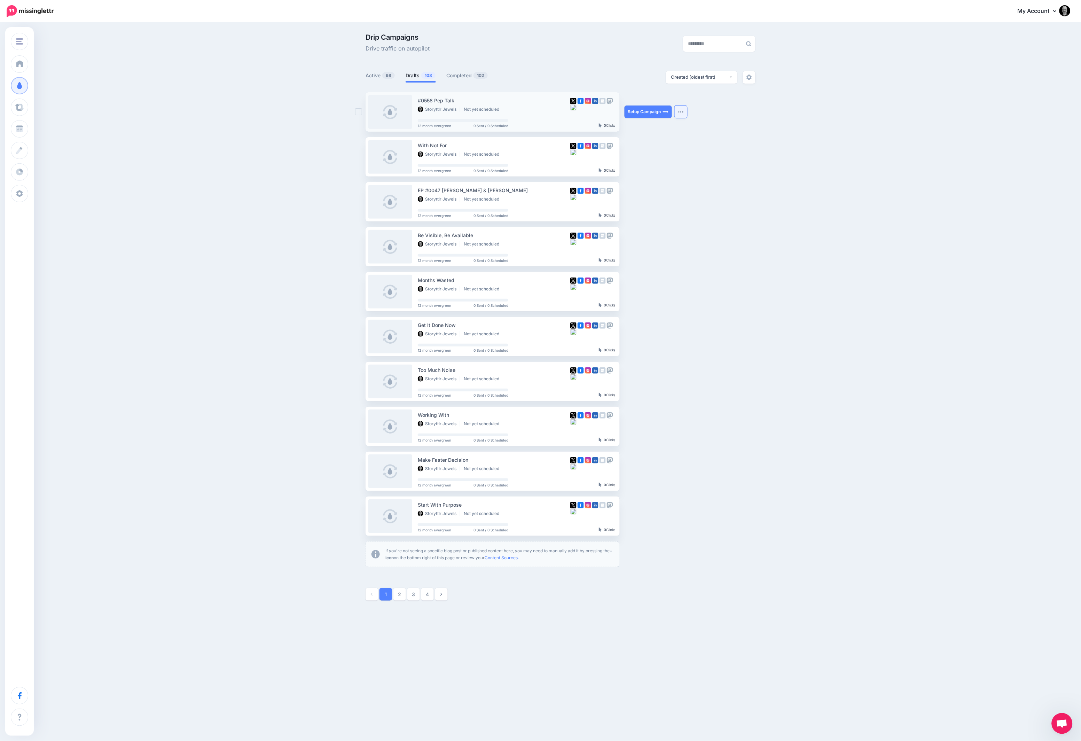
click at [683, 114] on button "button" at bounding box center [681, 112] width 13 height 13
click at [653, 131] on link "Generate Campaign" at bounding box center [642, 129] width 81 height 14
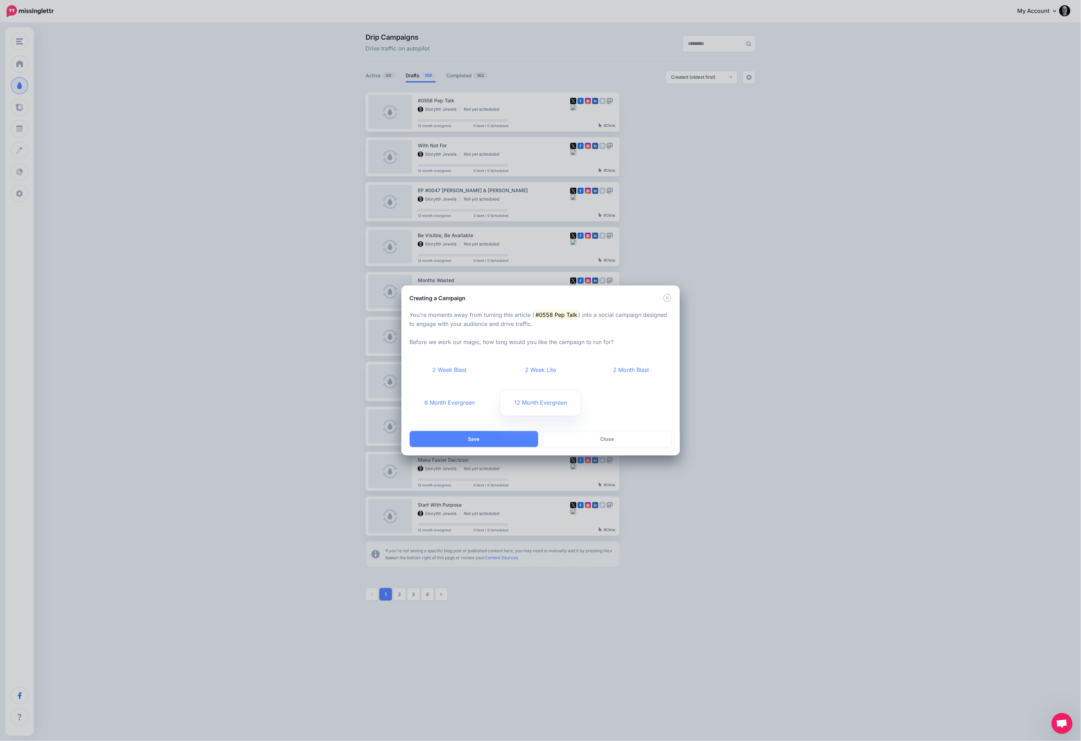
click at [524, 403] on link "12 Month Evergreen" at bounding box center [541, 403] width 80 height 26
click at [506, 443] on button "Save" at bounding box center [474, 439] width 129 height 16
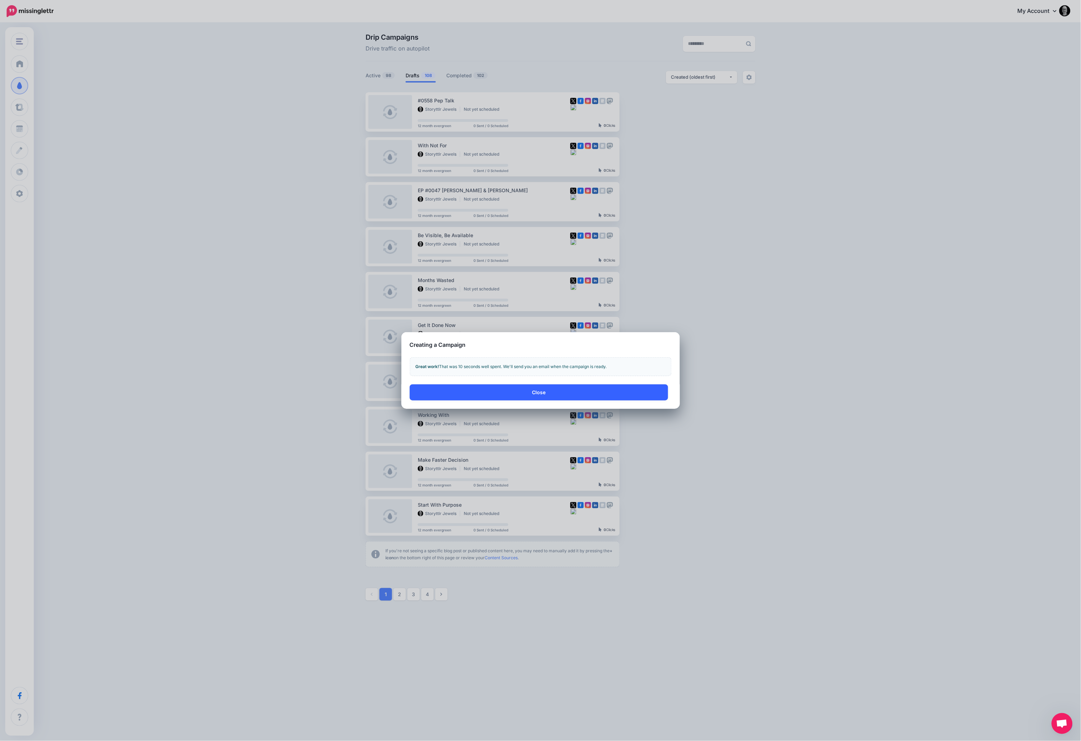
click at [535, 396] on button "Close" at bounding box center [539, 393] width 258 height 16
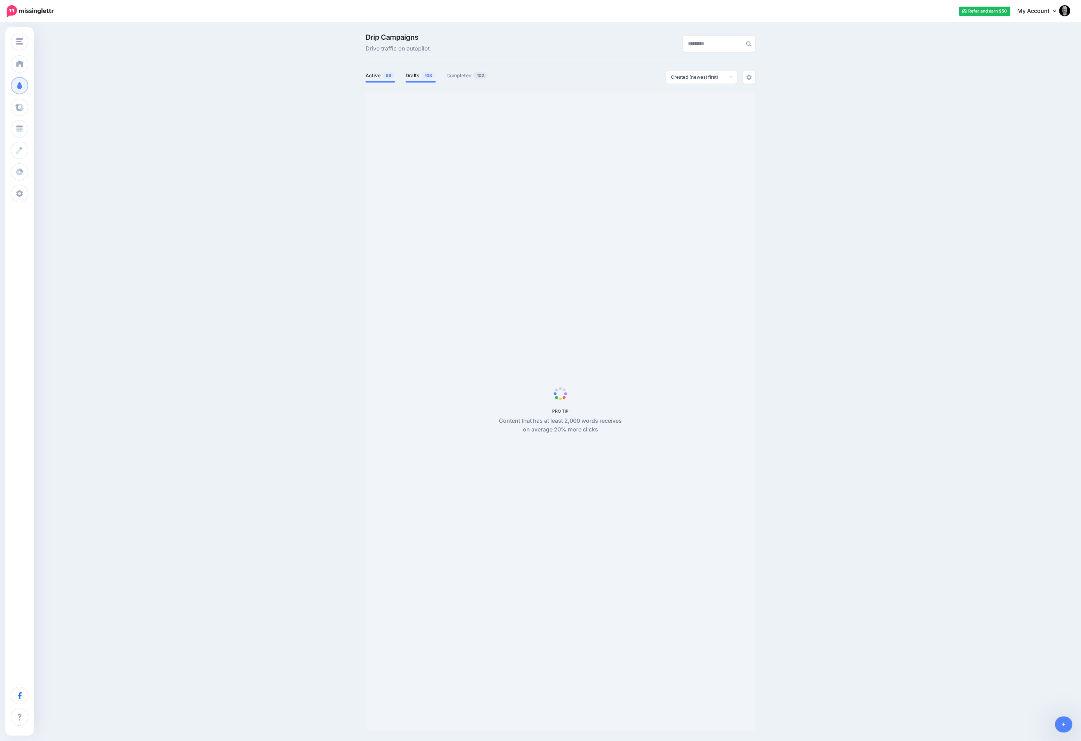
click at [421, 75] on link "Drafts 108" at bounding box center [421, 75] width 30 height 8
click at [720, 78] on div "Created (newest first)" at bounding box center [701, 77] width 58 height 7
click at [707, 141] on span "Created (oldest first)" at bounding box center [697, 141] width 47 height 8
select select "**********"
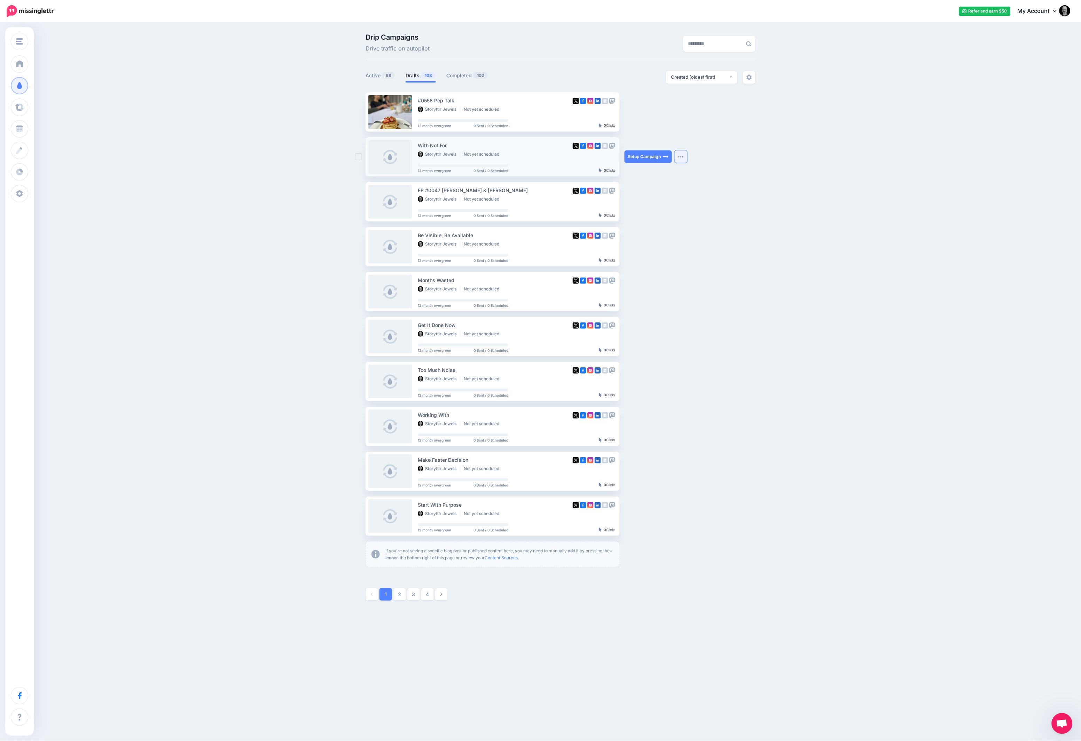
click at [677, 161] on button "button" at bounding box center [681, 156] width 13 height 13
click at [658, 177] on link "Generate Campaign" at bounding box center [642, 174] width 81 height 14
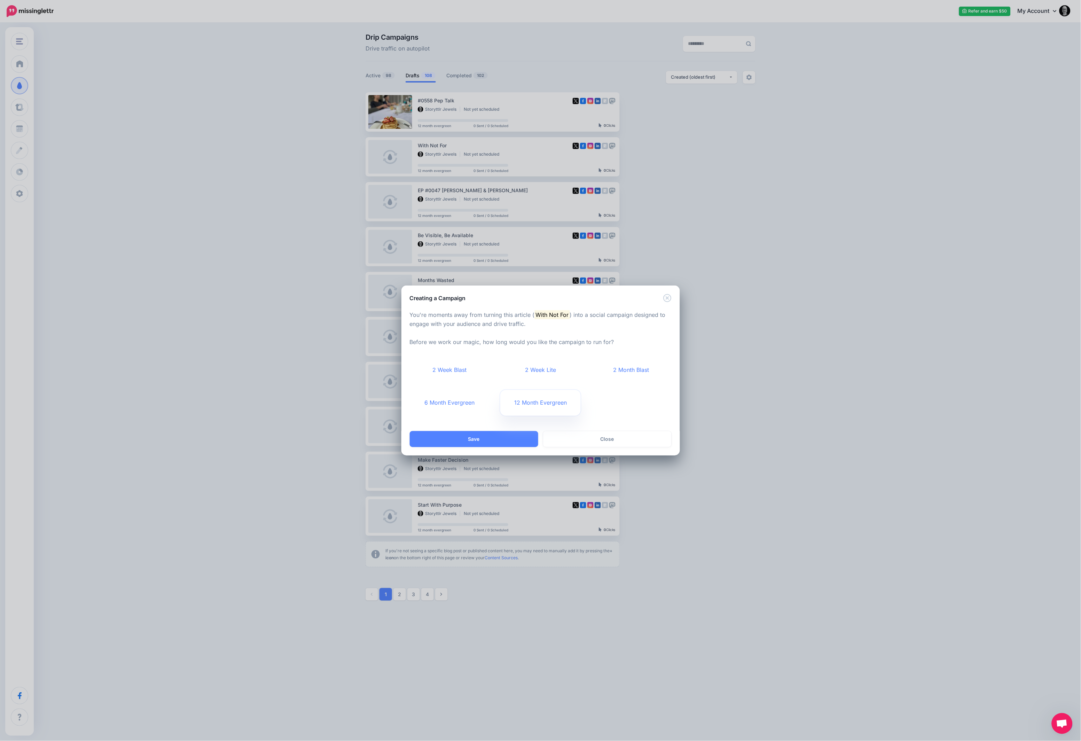
click at [532, 400] on link "12 Month Evergreen" at bounding box center [541, 403] width 80 height 26
click at [508, 441] on button "Save" at bounding box center [474, 439] width 129 height 16
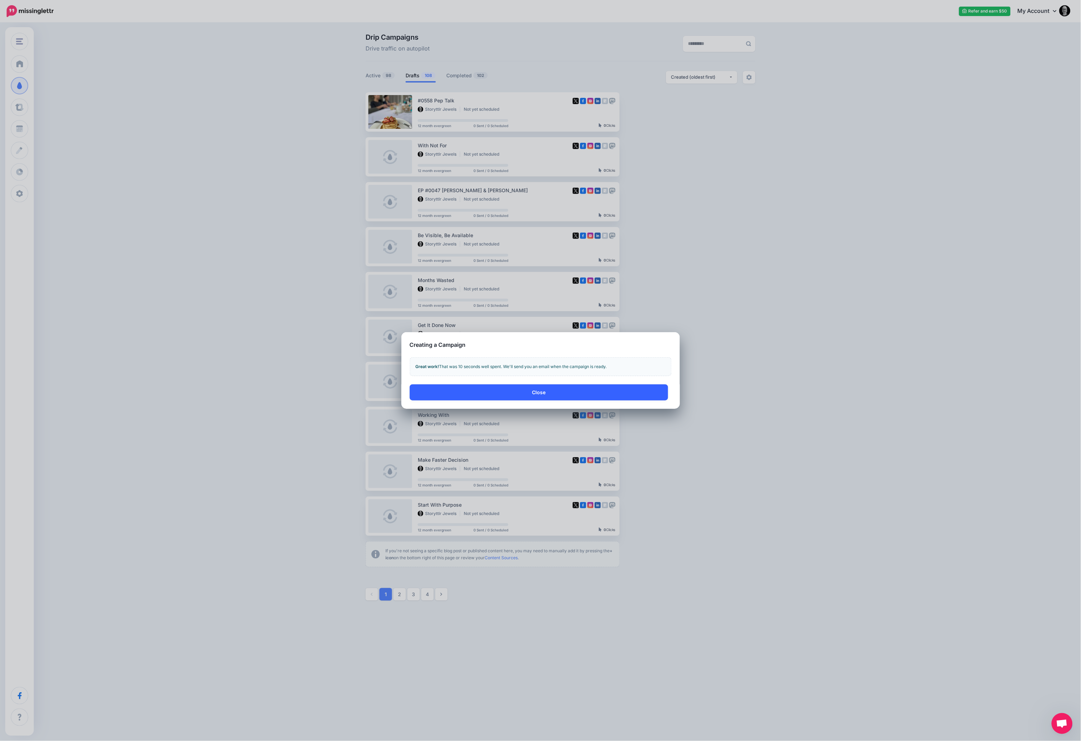
click at [549, 390] on button "Close" at bounding box center [539, 393] width 258 height 16
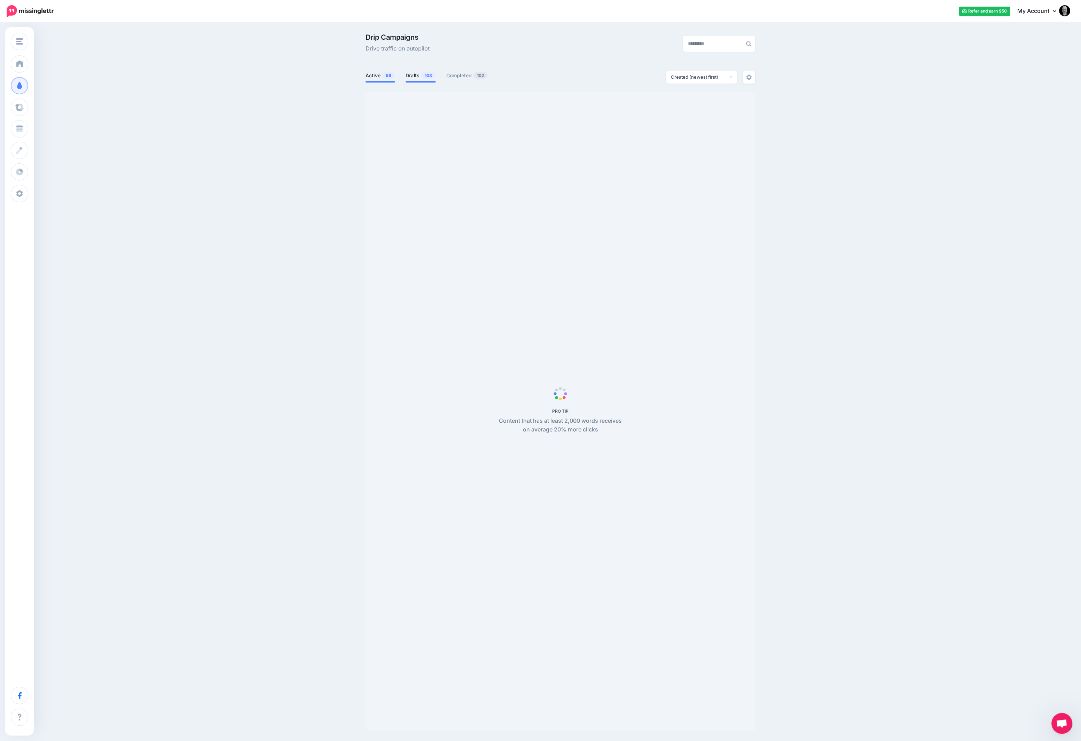
click at [412, 76] on link "Drafts 108" at bounding box center [421, 75] width 30 height 8
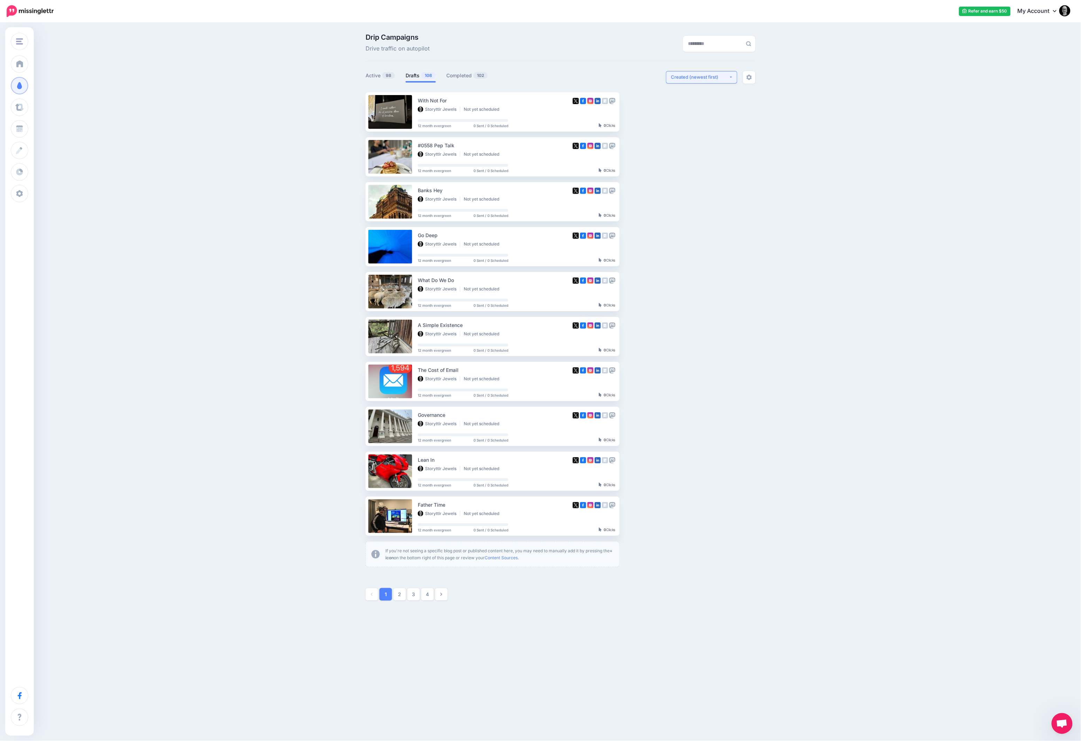
click at [720, 82] on button "Created (newest first)" at bounding box center [701, 77] width 71 height 13
click at [718, 139] on span "Created (oldest first)" at bounding box center [697, 141] width 47 height 8
select select "**********"
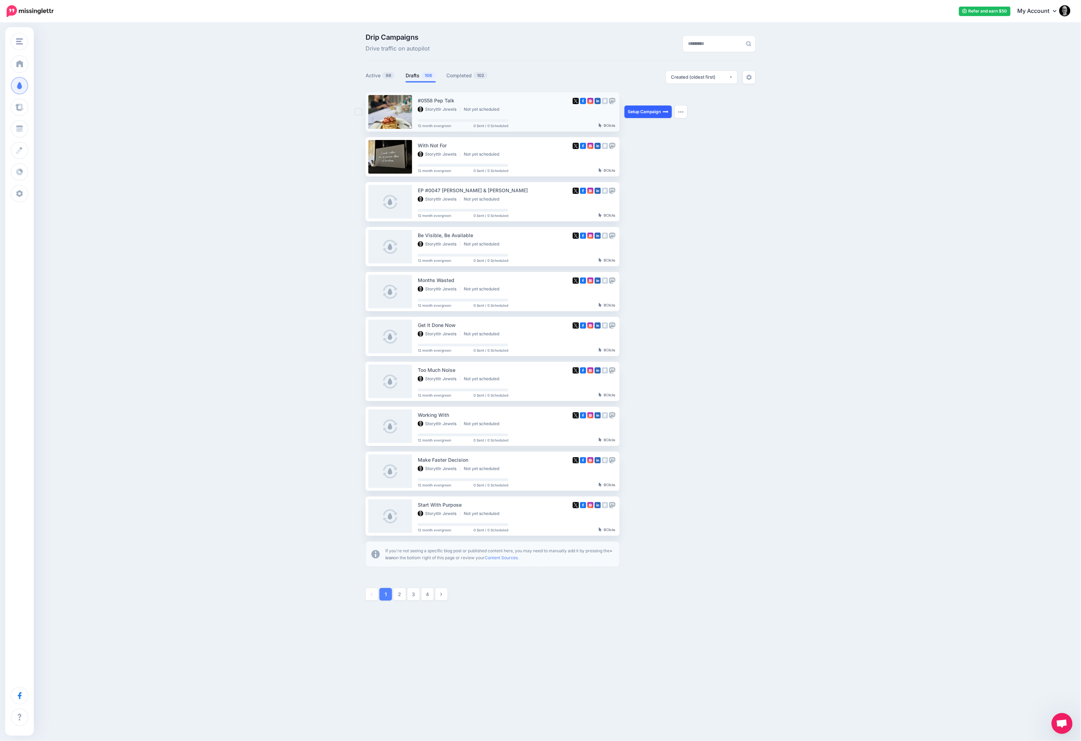
click at [649, 113] on link "Setup Campaign" at bounding box center [648, 112] width 47 height 13
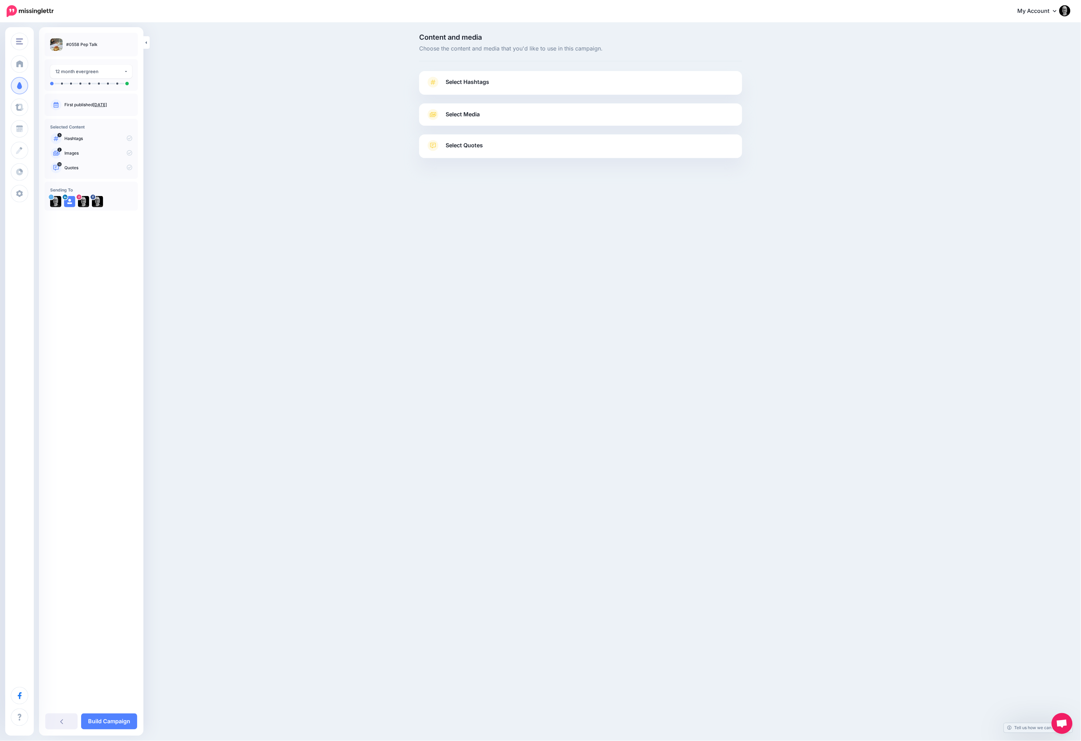
click at [570, 94] on link "Select Hashtags" at bounding box center [580, 86] width 309 height 18
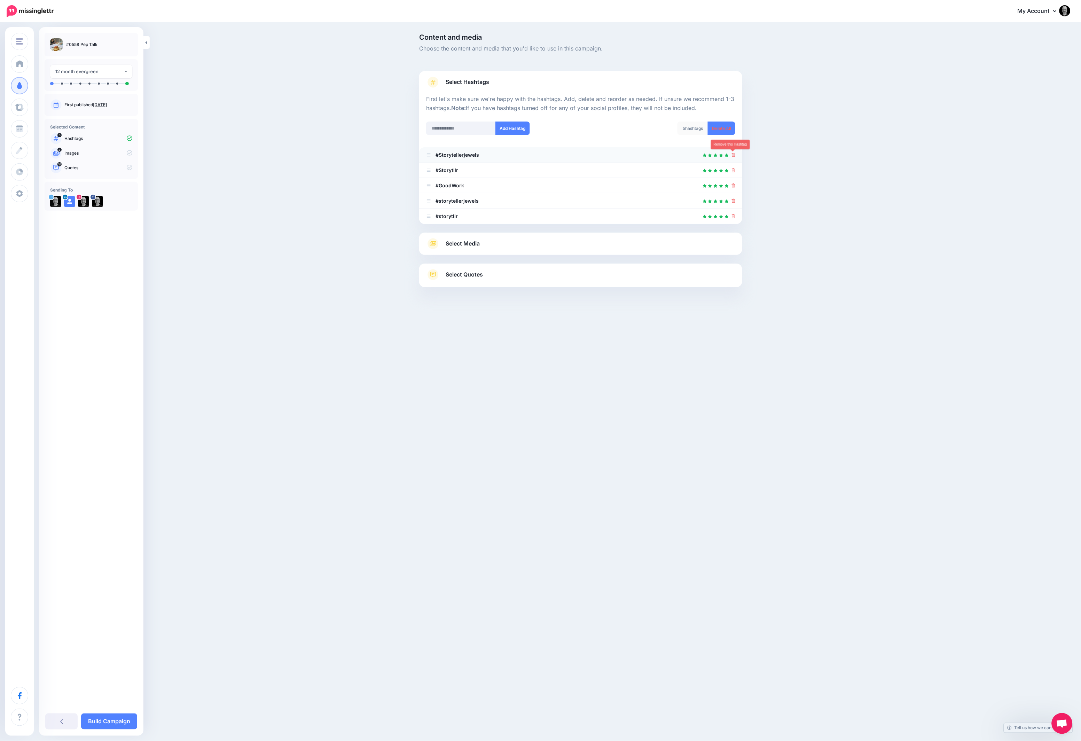
click at [734, 156] on icon at bounding box center [734, 155] width 4 height 4
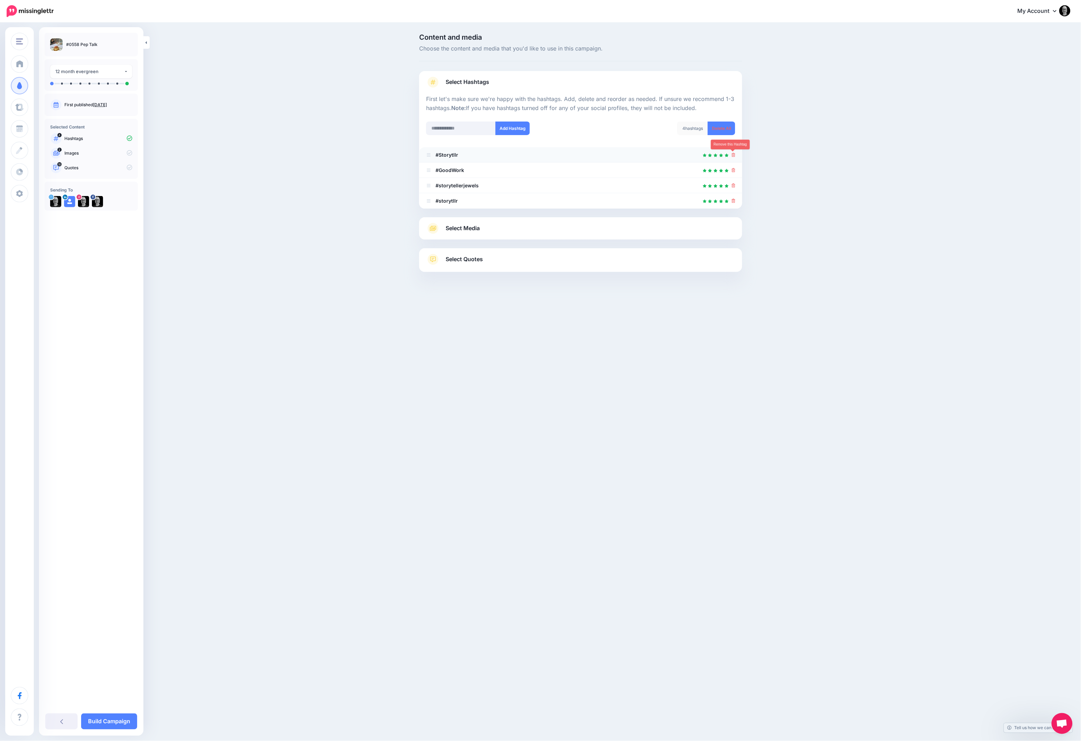
click at [734, 155] on icon at bounding box center [734, 155] width 4 height 4
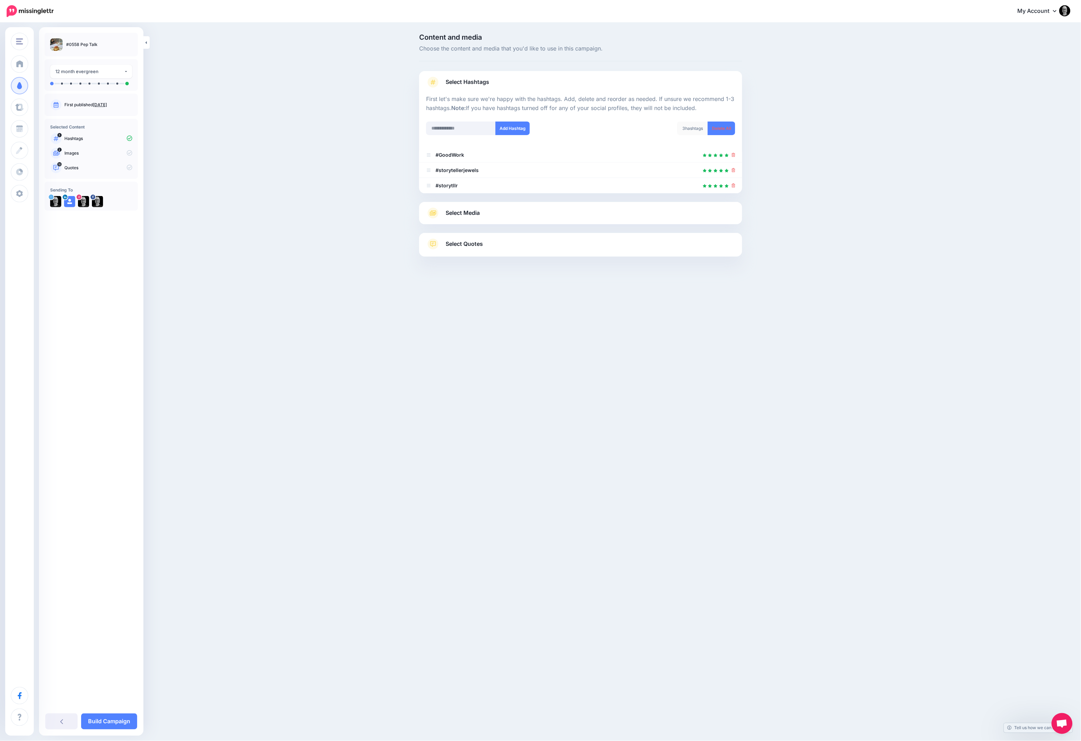
click at [715, 241] on link "Select Quotes" at bounding box center [580, 248] width 309 height 18
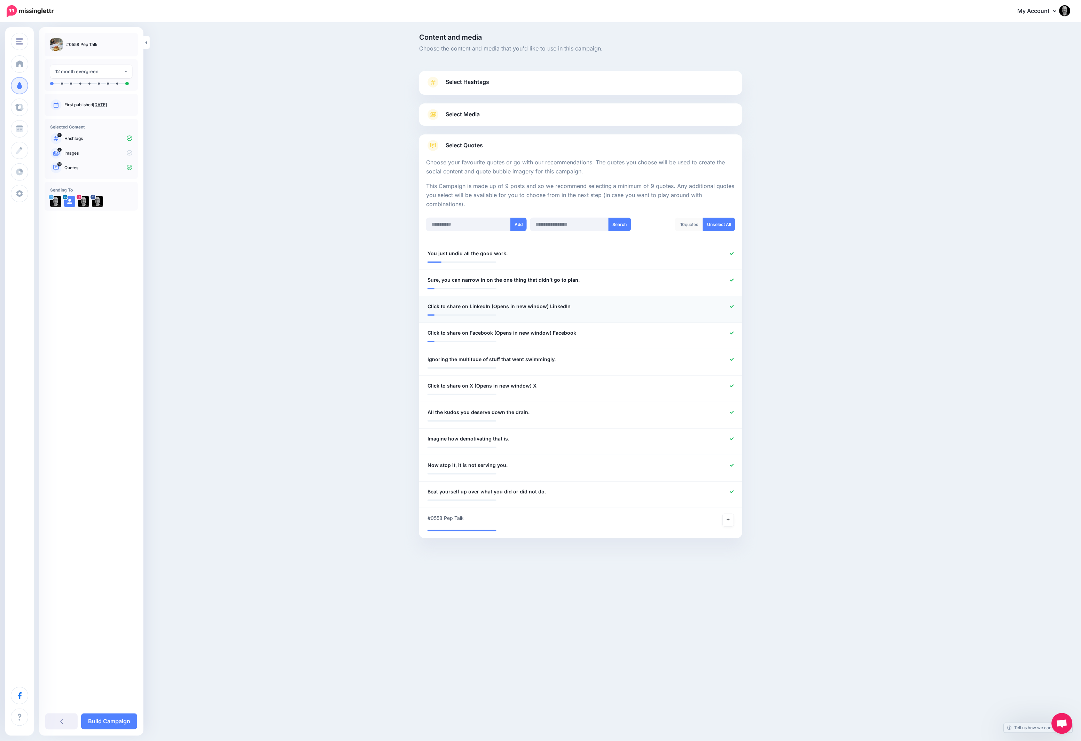
click at [734, 308] on div at bounding box center [713, 306] width 53 height 9
click at [731, 305] on icon at bounding box center [732, 307] width 4 height 4
click at [731, 331] on icon at bounding box center [732, 333] width 4 height 4
click at [731, 384] on icon at bounding box center [732, 386] width 4 height 4
click at [730, 520] on link at bounding box center [728, 520] width 11 height 13
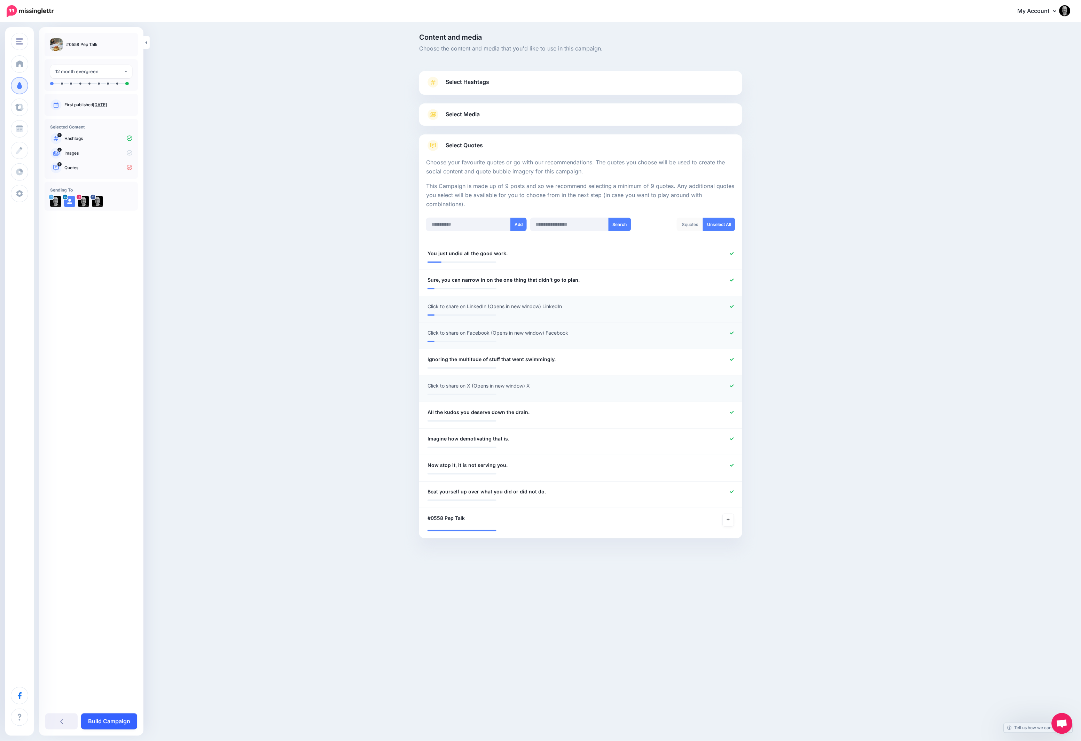
click at [118, 718] on link "Build Campaign" at bounding box center [109, 722] width 56 height 16
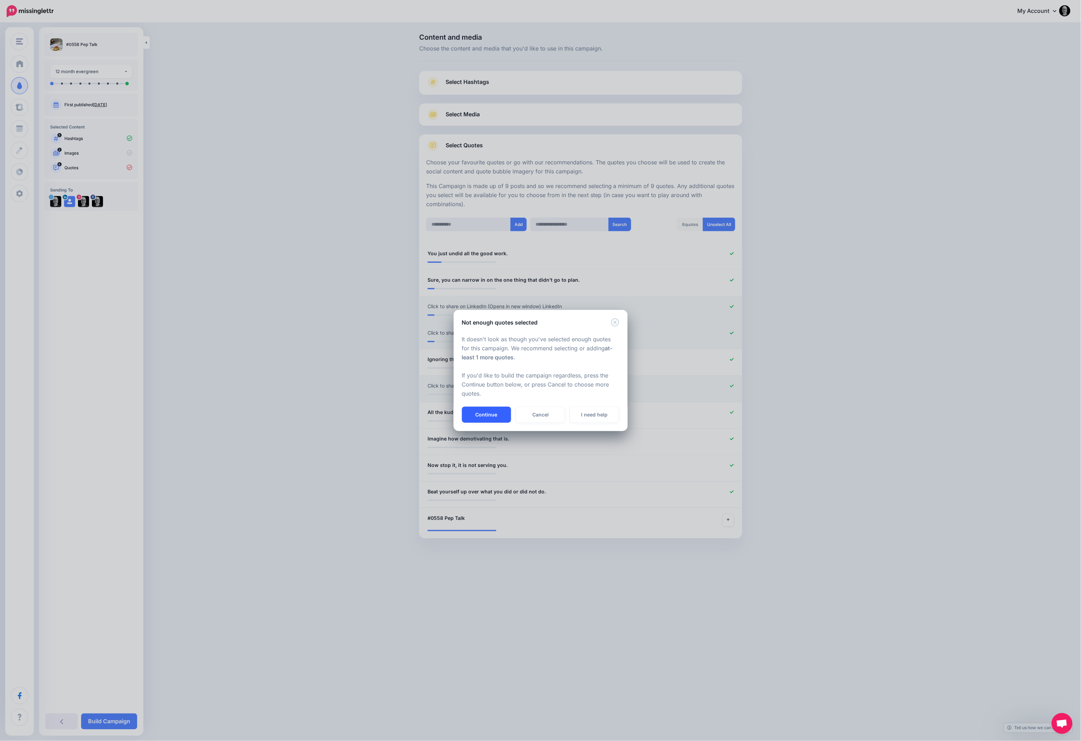
click at [494, 421] on button "Continue" at bounding box center [486, 415] width 49 height 16
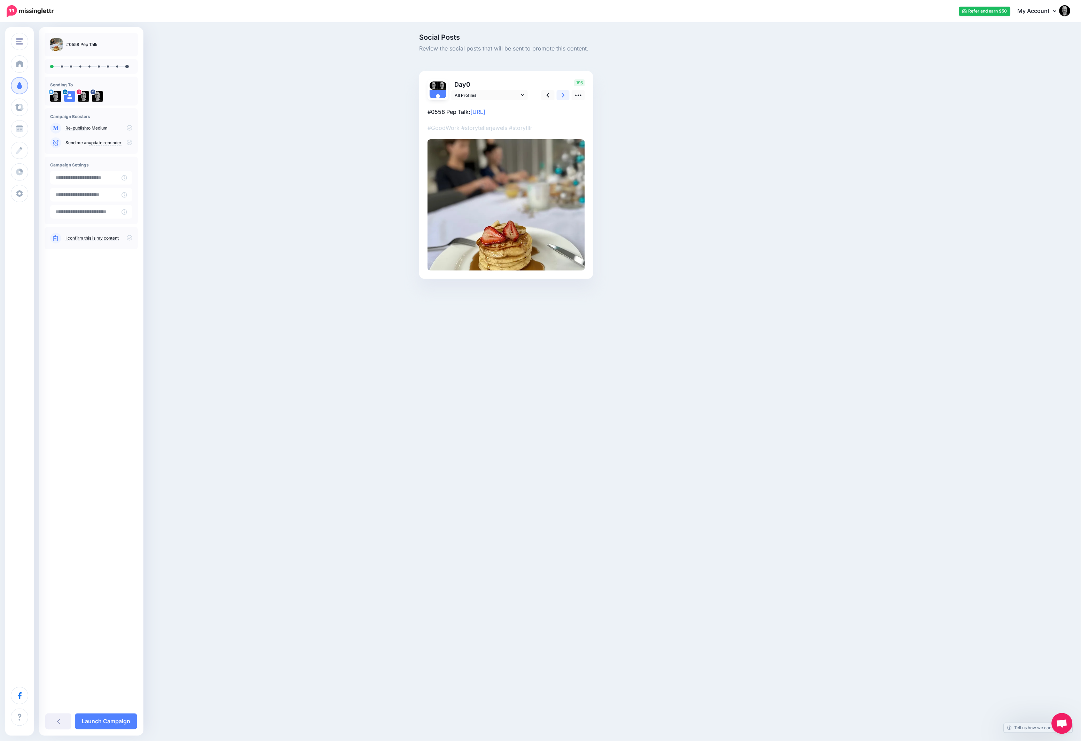
click at [565, 96] on icon at bounding box center [563, 95] width 3 height 7
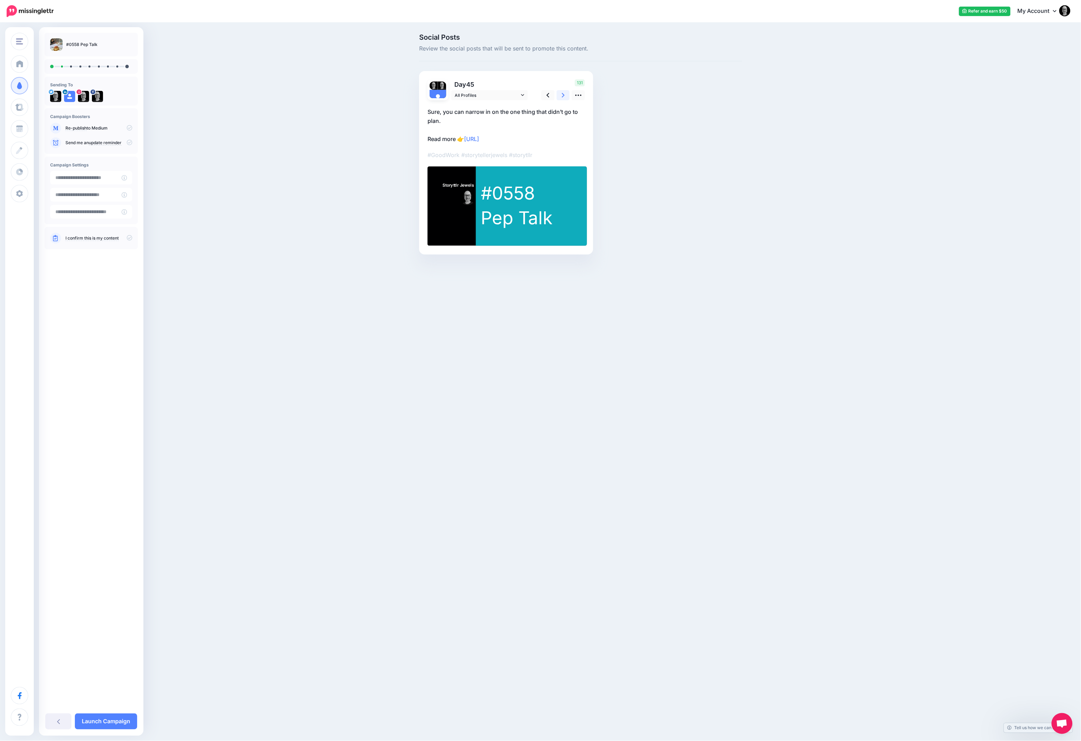
click at [565, 96] on icon at bounding box center [563, 95] width 3 height 7
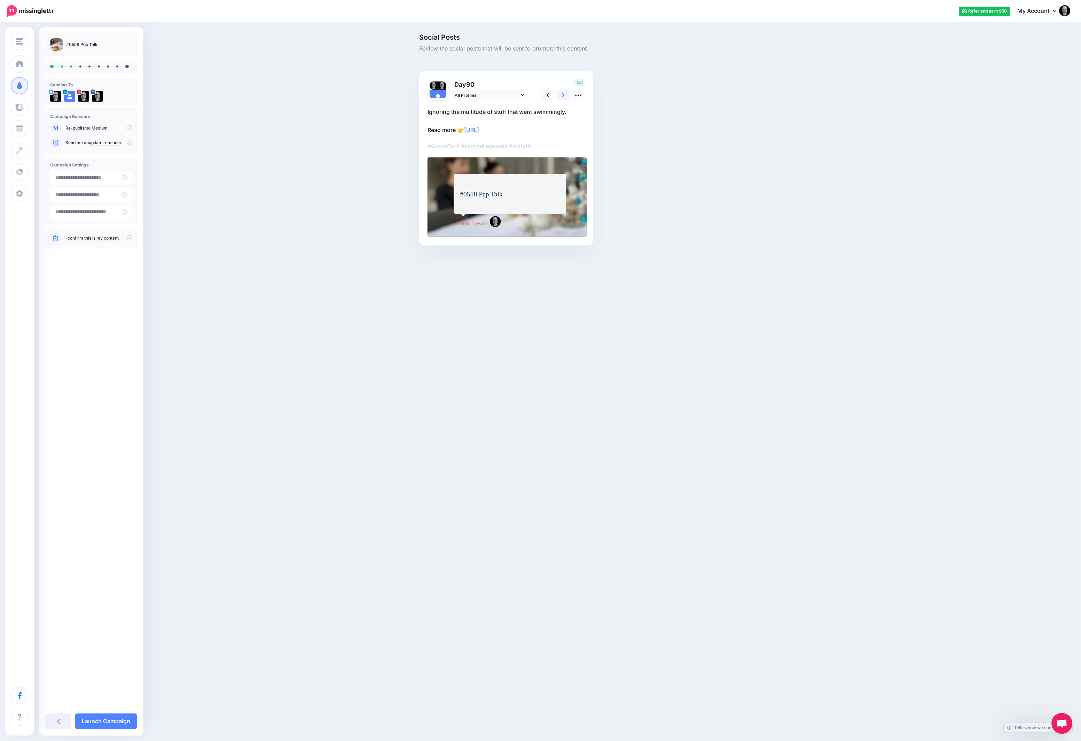
click at [563, 99] on icon at bounding box center [563, 95] width 3 height 7
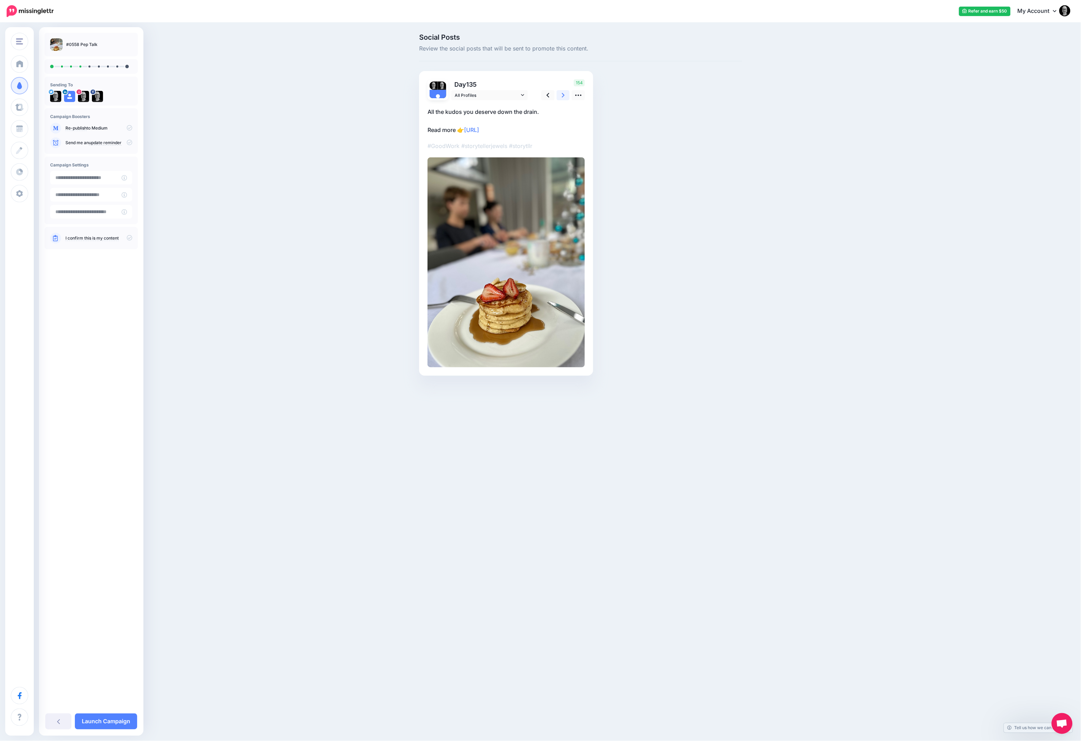
click at [563, 99] on icon at bounding box center [563, 95] width 3 height 7
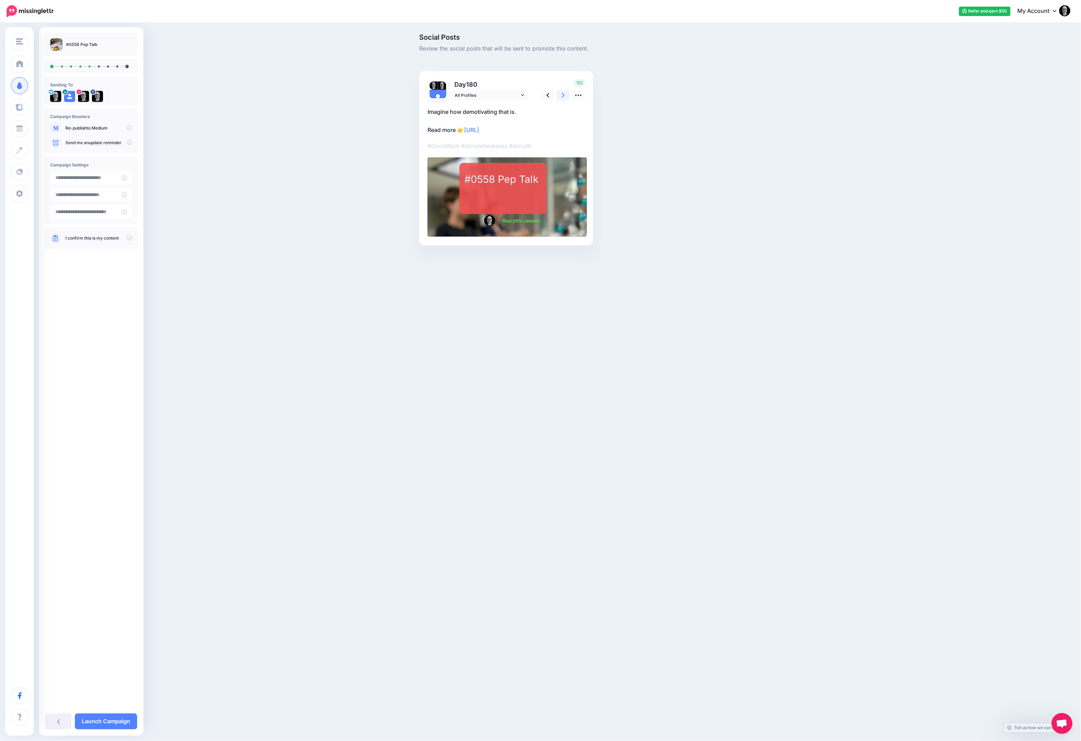
click at [563, 99] on icon at bounding box center [563, 95] width 3 height 7
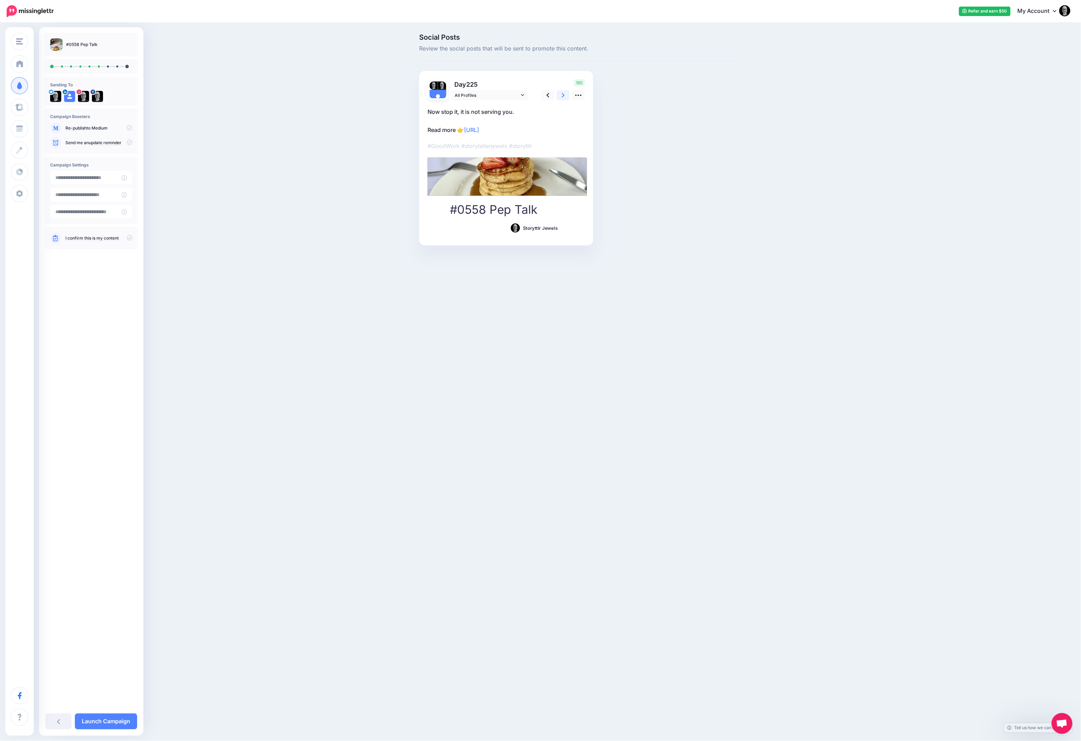
click at [563, 99] on icon at bounding box center [563, 95] width 3 height 7
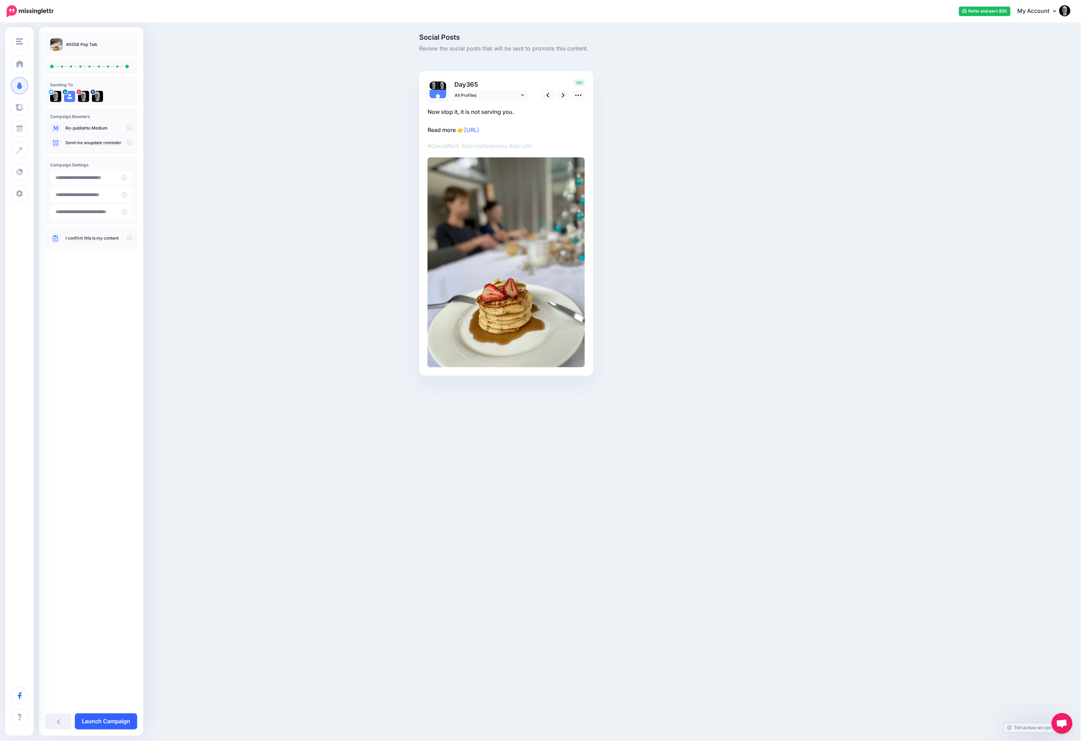
click at [114, 717] on link "Launch Campaign" at bounding box center [106, 722] width 62 height 16
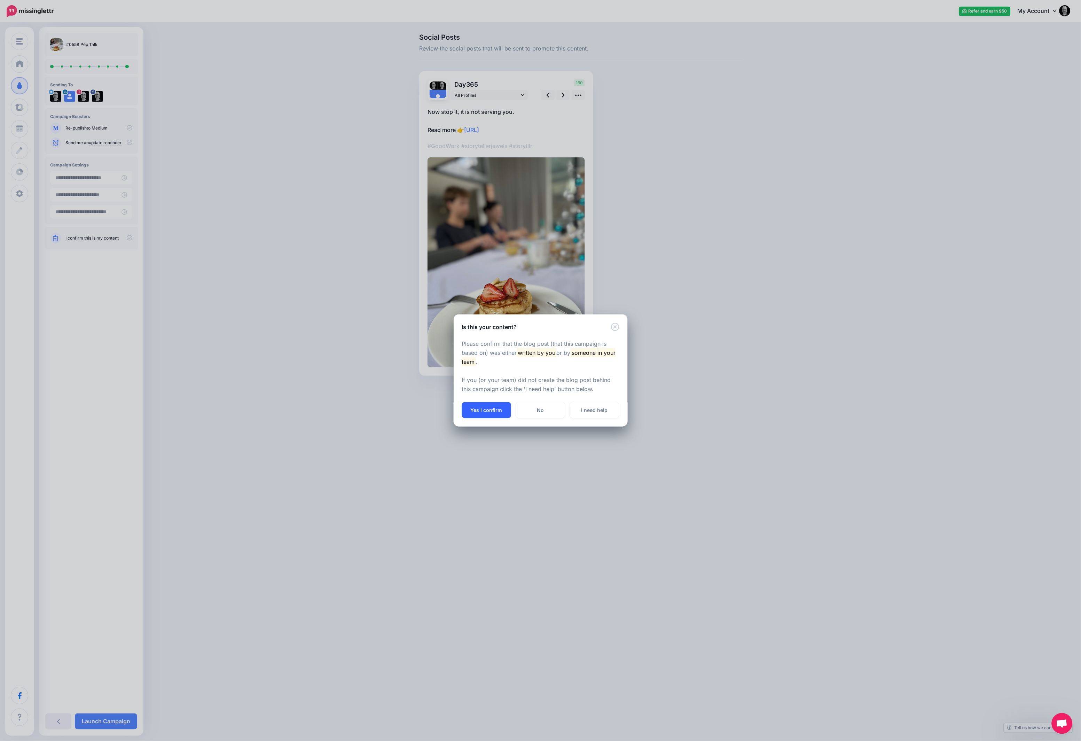
click at [485, 410] on button "Yes I confirm" at bounding box center [486, 410] width 49 height 16
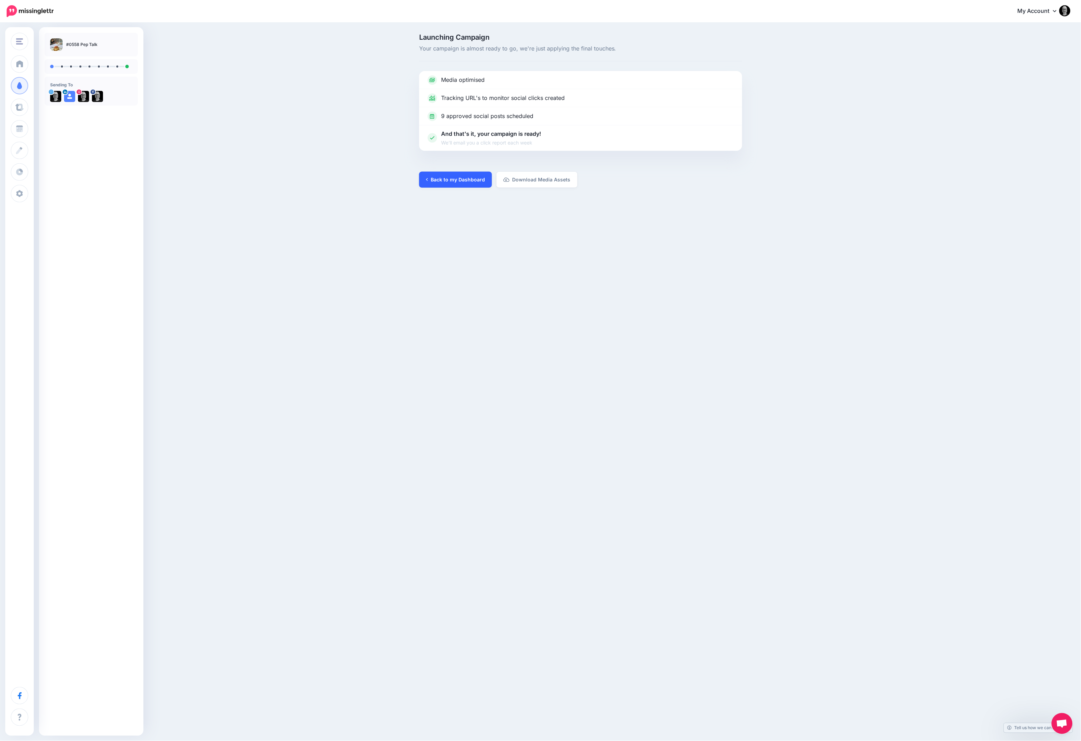
click at [472, 173] on link "Back to my Dashboard" at bounding box center [455, 180] width 73 height 16
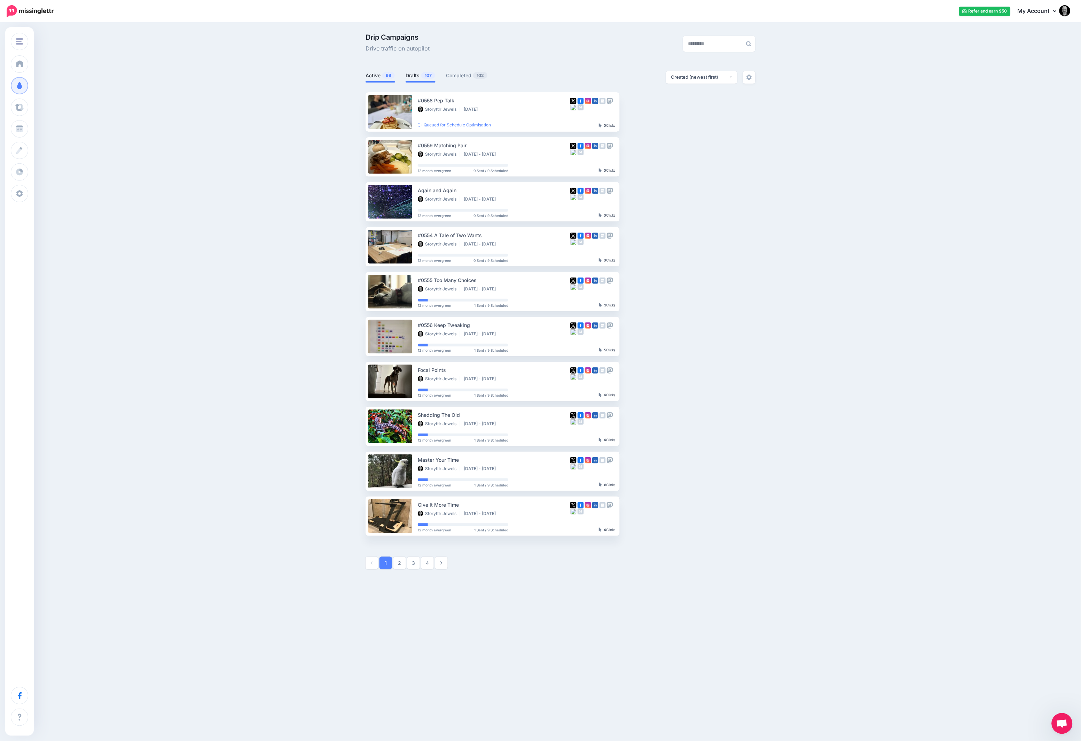
click at [412, 78] on link "Drafts 107" at bounding box center [421, 75] width 30 height 8
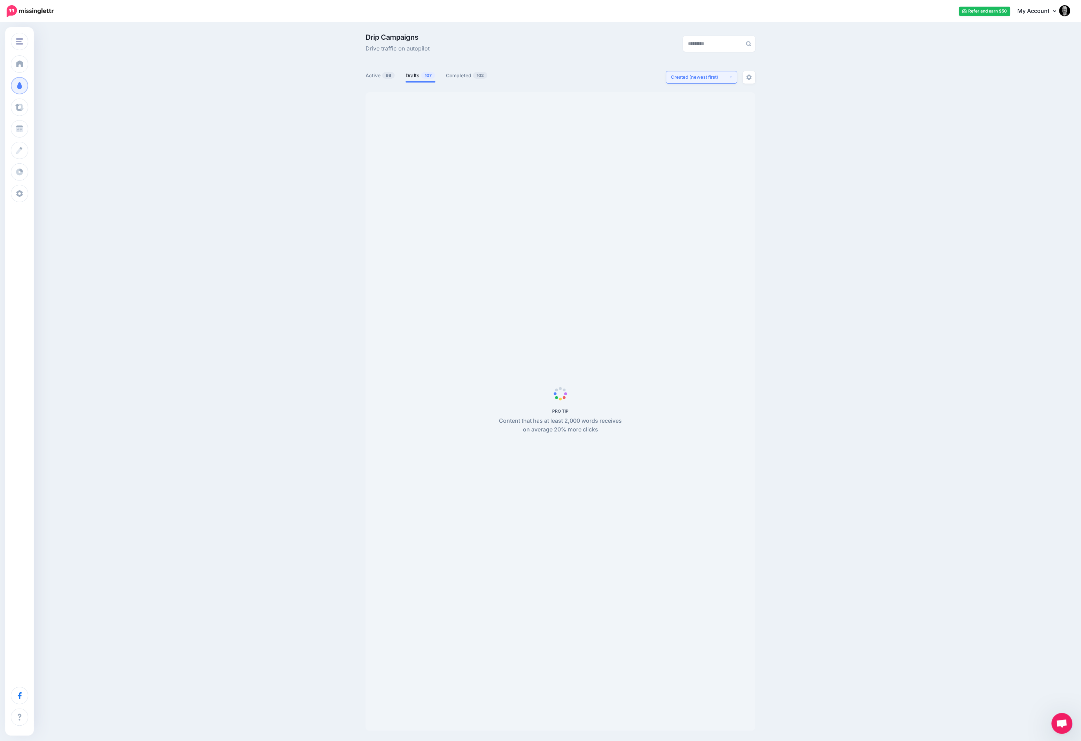
click at [684, 76] on div "Created (newest first)" at bounding box center [701, 77] width 58 height 7
click at [689, 141] on span "Created (oldest first)" at bounding box center [697, 141] width 47 height 8
select select "**********"
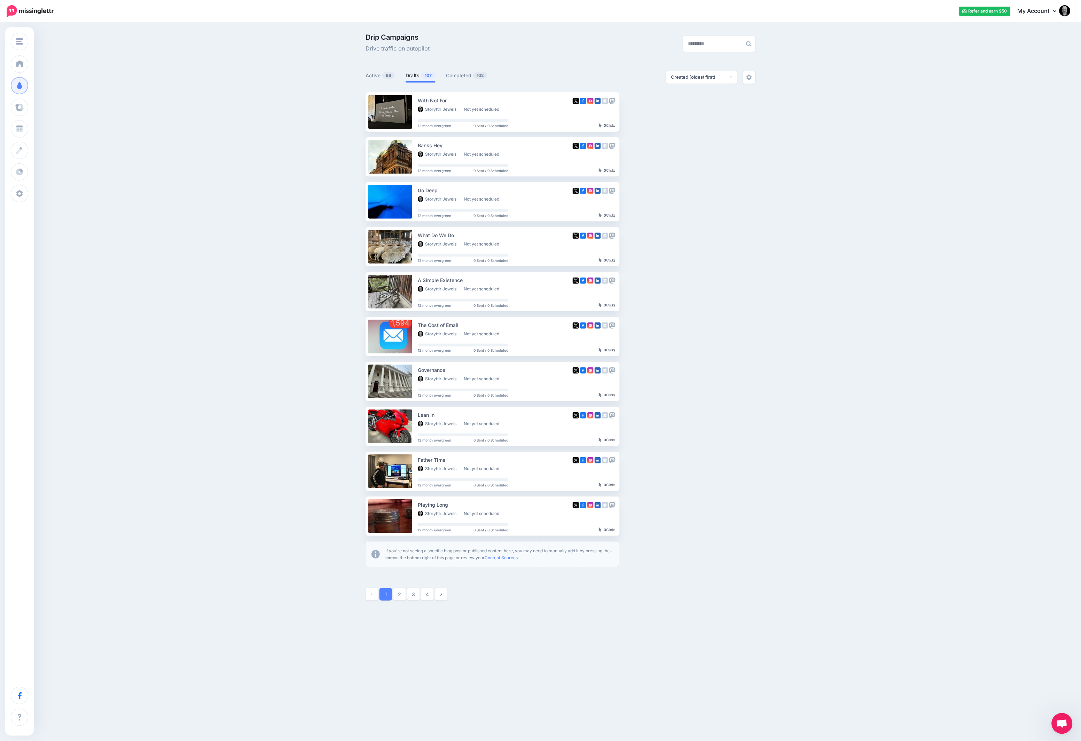
click at [689, 141] on ul "With Not For Storyttlr Jewels Not yet scheduled 12 month evergreen 0 Sent / 0 S…" at bounding box center [561, 329] width 390 height 475
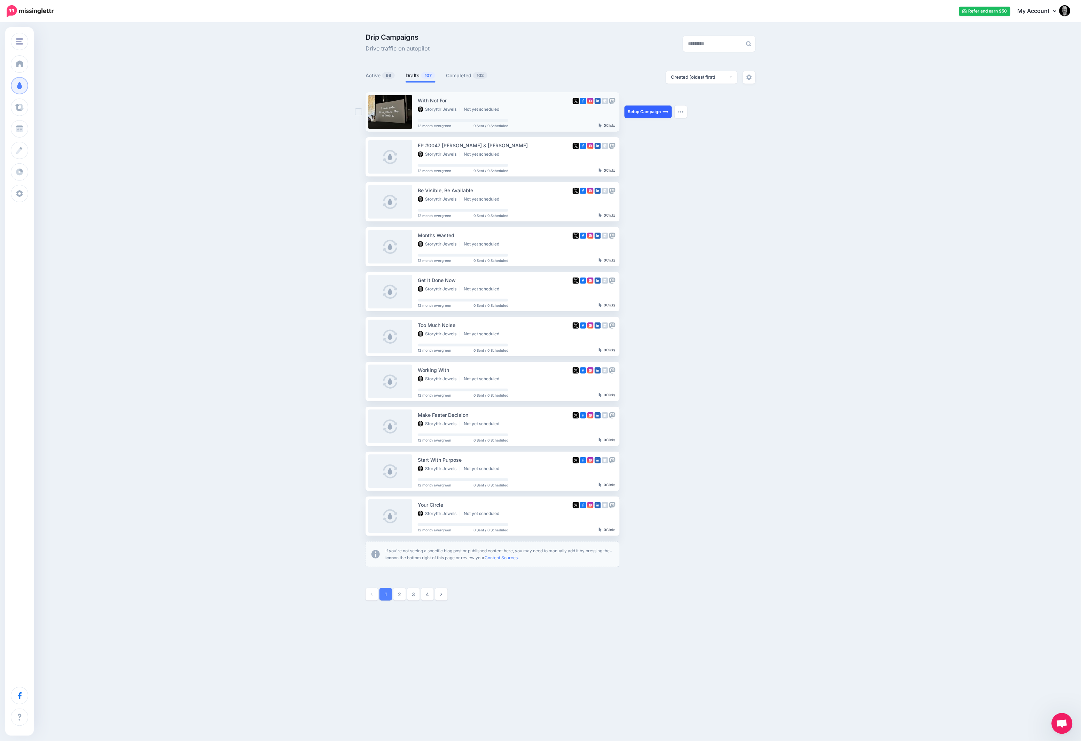
click at [663, 109] on img at bounding box center [666, 112] width 6 height 6
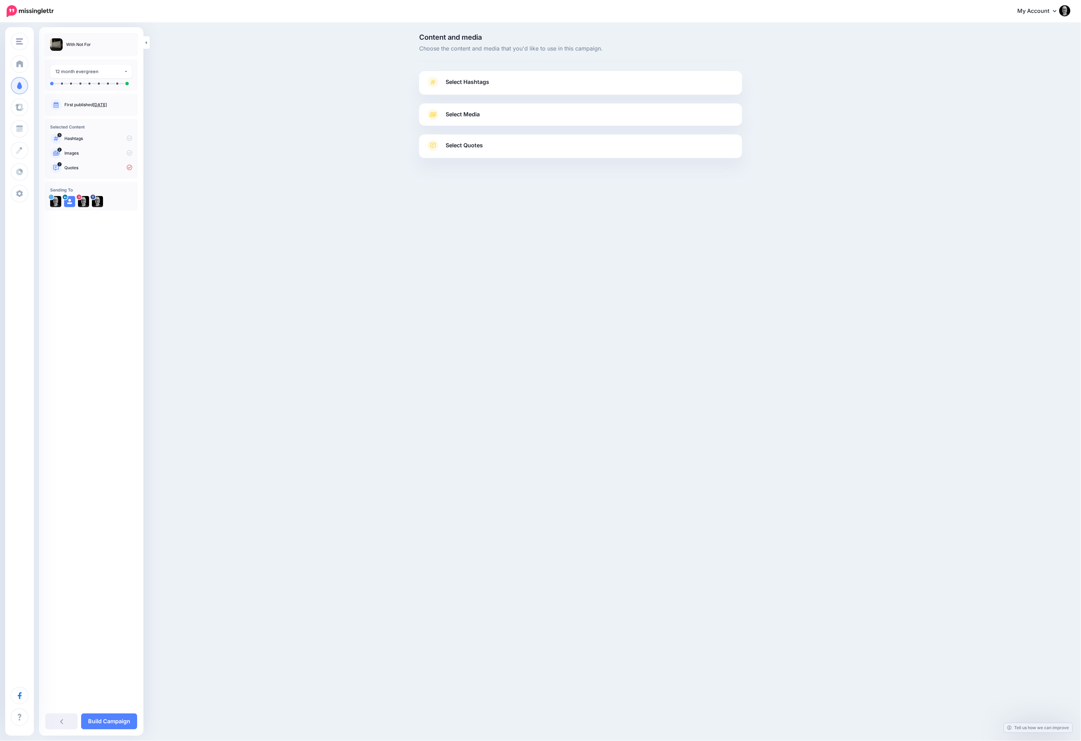
click at [513, 86] on link "Select Hashtags" at bounding box center [580, 86] width 309 height 18
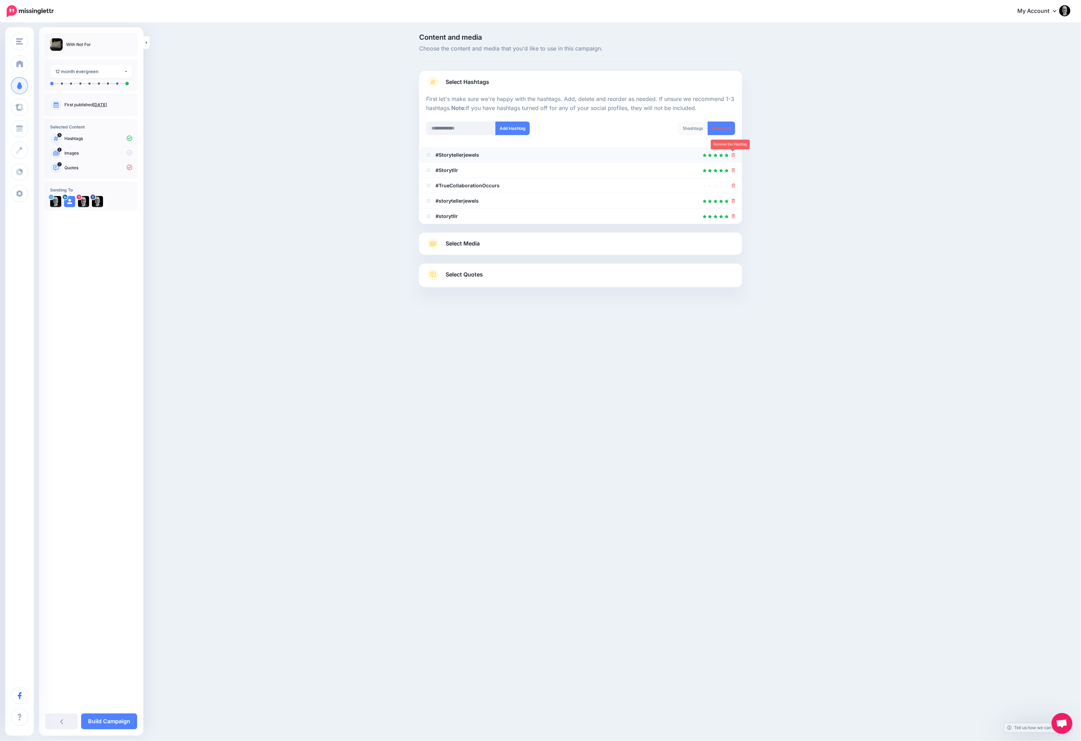
click at [732, 156] on icon at bounding box center [734, 155] width 4 height 4
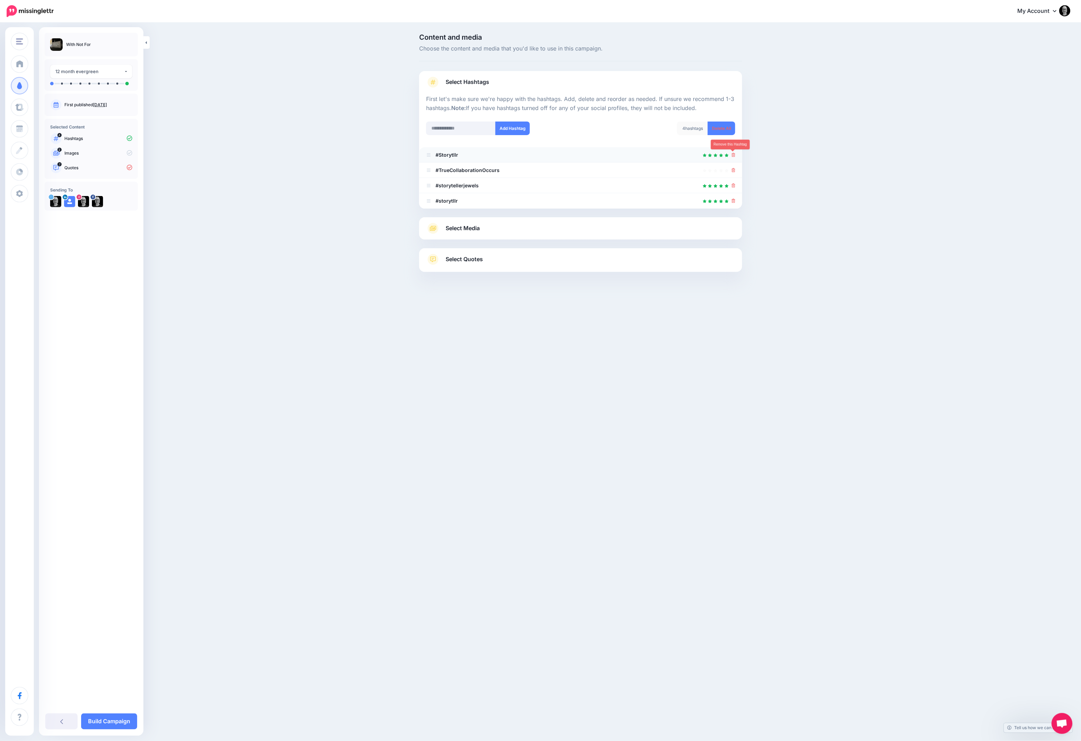
click at [733, 154] on icon at bounding box center [734, 155] width 4 height 4
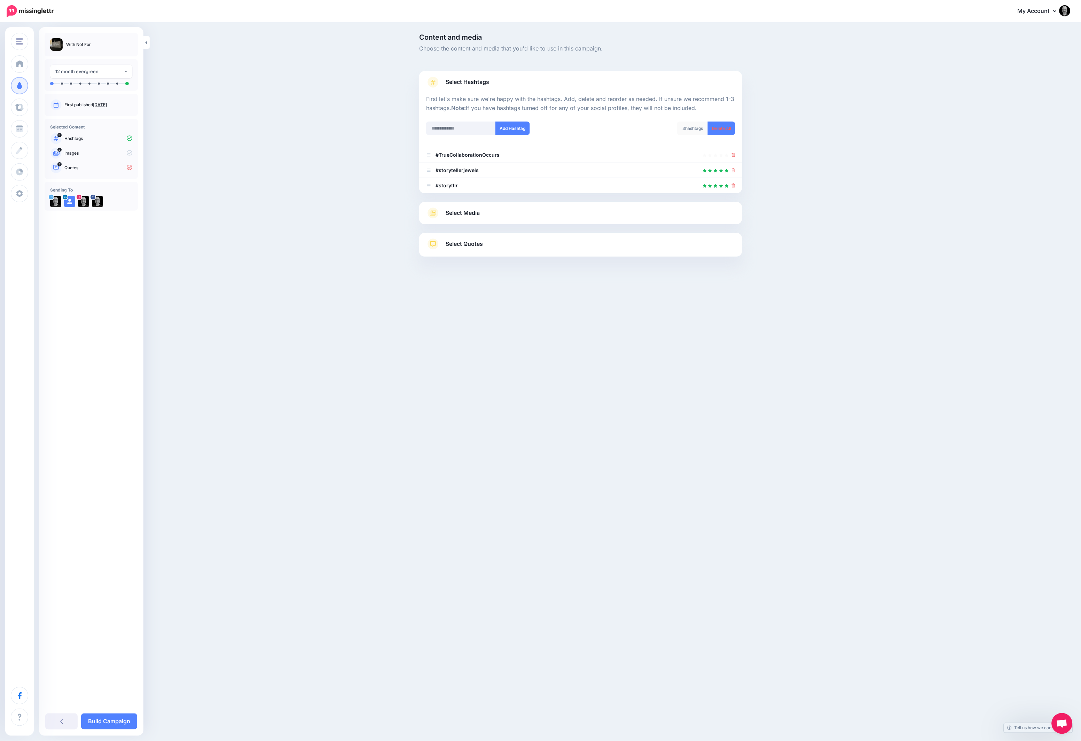
click at [653, 249] on link "Select Quotes" at bounding box center [580, 248] width 309 height 18
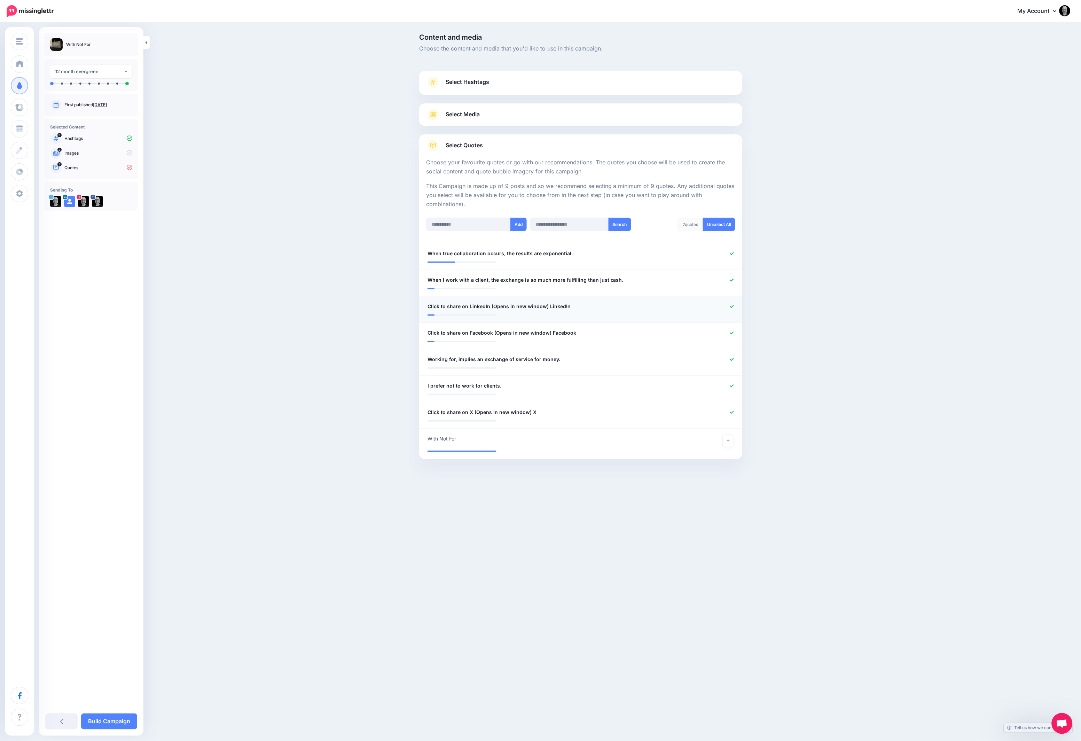
click at [732, 305] on icon at bounding box center [732, 307] width 4 height 4
click at [732, 333] on icon at bounding box center [732, 333] width 4 height 3
click at [730, 411] on icon at bounding box center [732, 412] width 4 height 3
click at [729, 439] on icon at bounding box center [728, 441] width 3 height 4
click at [109, 724] on link "Build Campaign" at bounding box center [109, 722] width 56 height 16
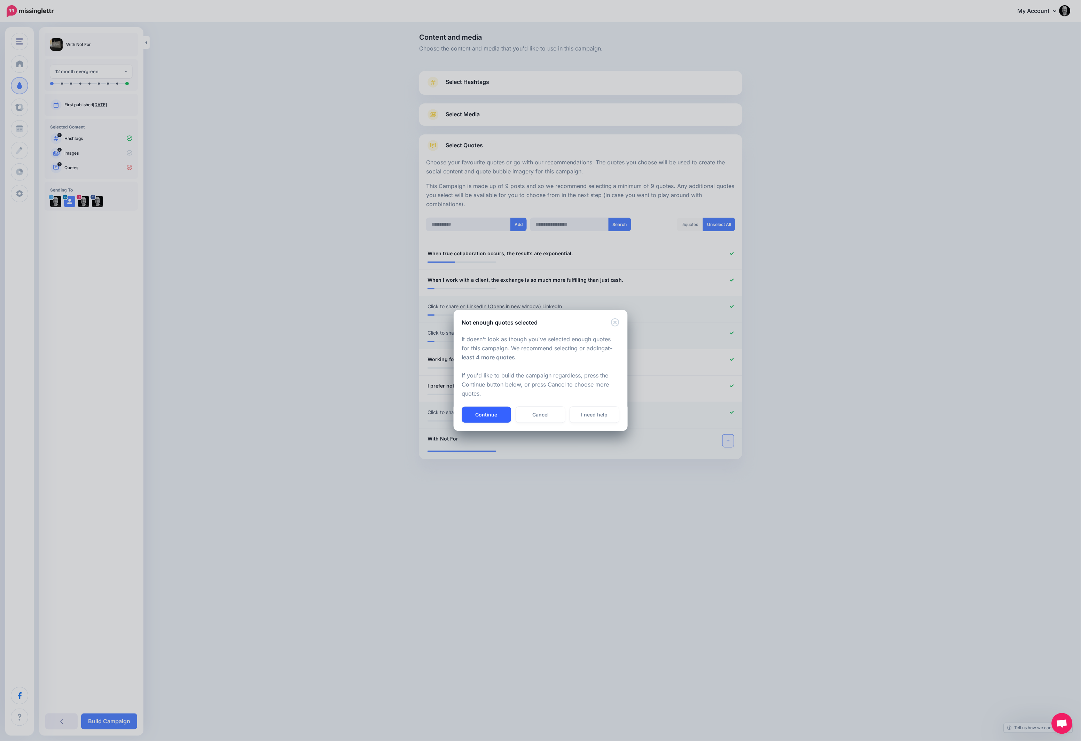
click at [481, 415] on button "Continue" at bounding box center [486, 415] width 49 height 16
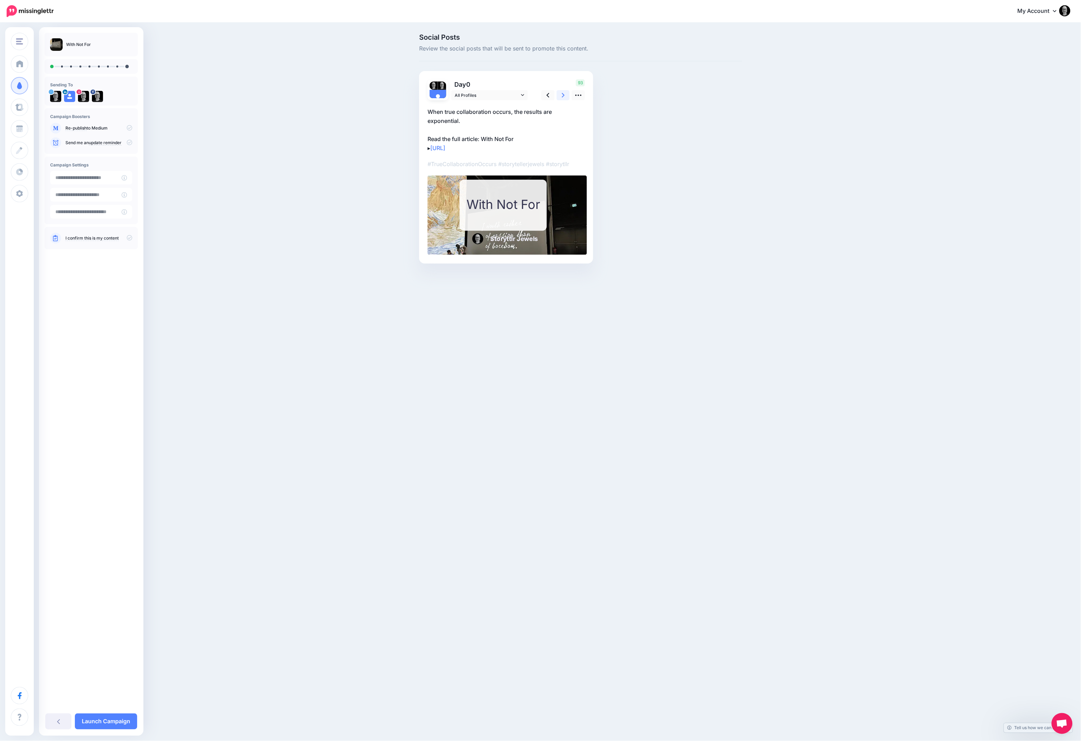
click at [565, 94] on icon at bounding box center [563, 95] width 3 height 7
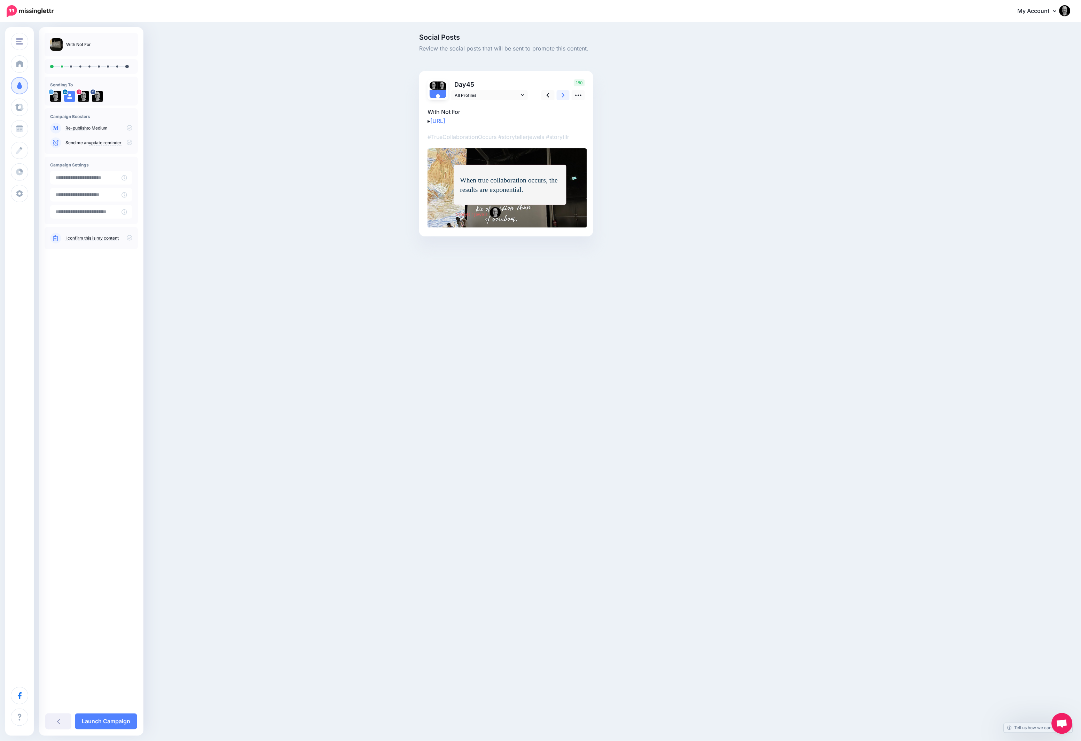
click at [565, 94] on icon at bounding box center [563, 95] width 3 height 7
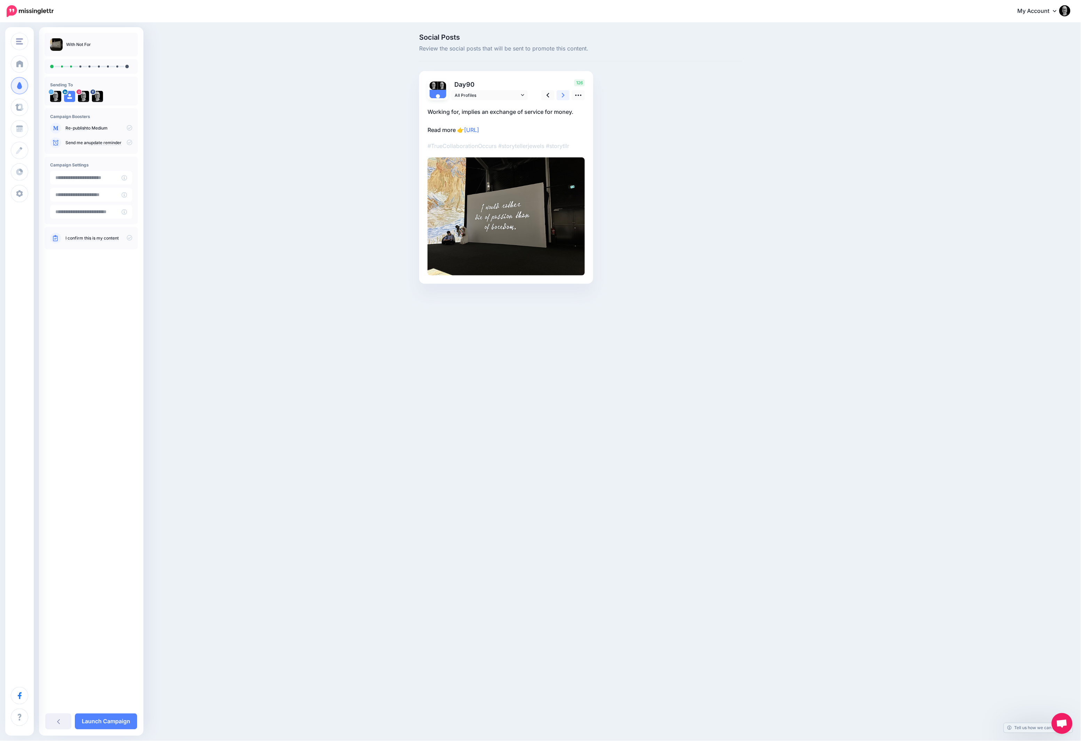
click at [565, 94] on icon at bounding box center [563, 95] width 3 height 7
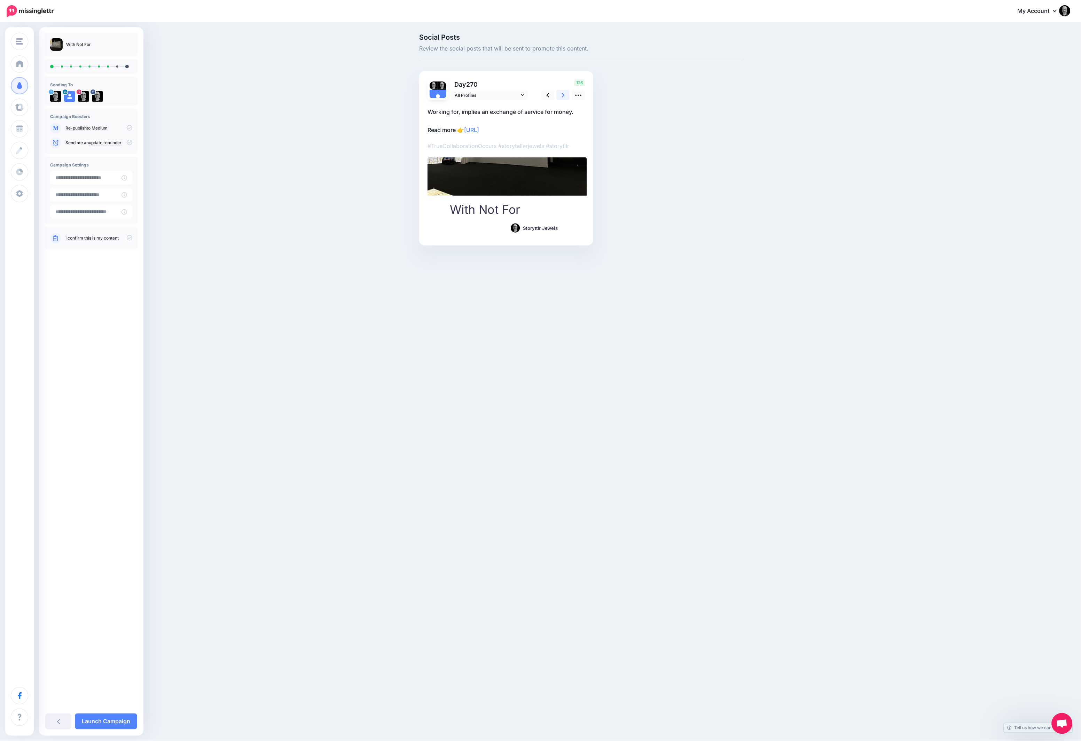
click at [565, 94] on icon at bounding box center [563, 95] width 3 height 7
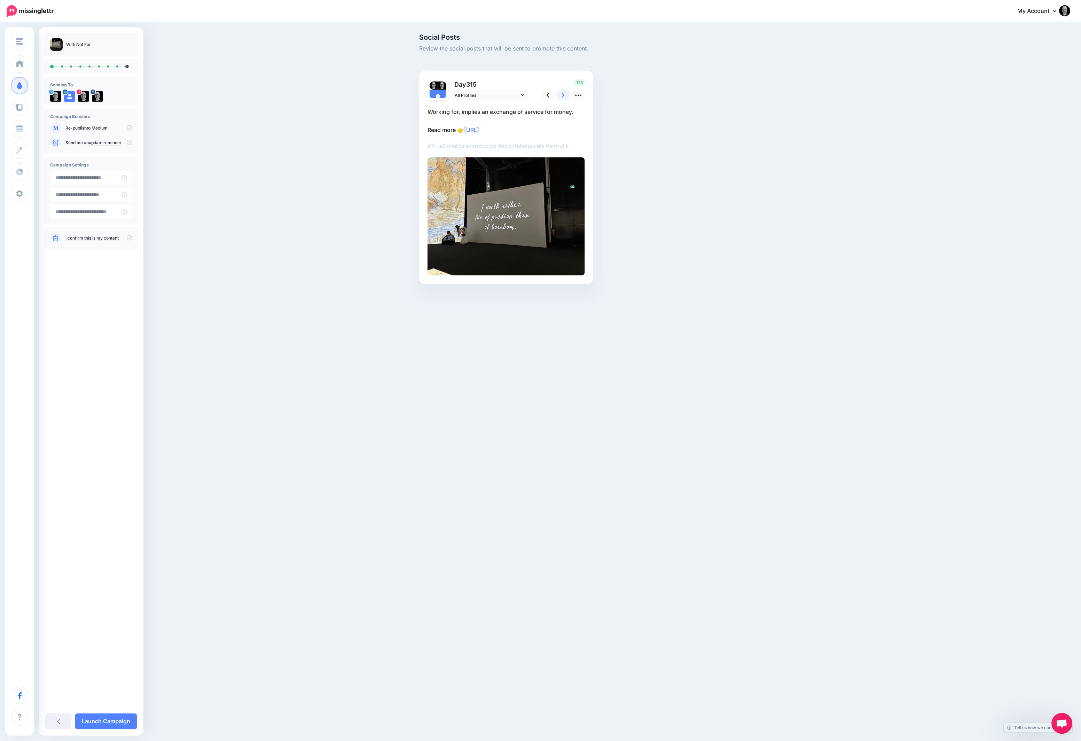
click at [565, 94] on icon at bounding box center [563, 95] width 3 height 7
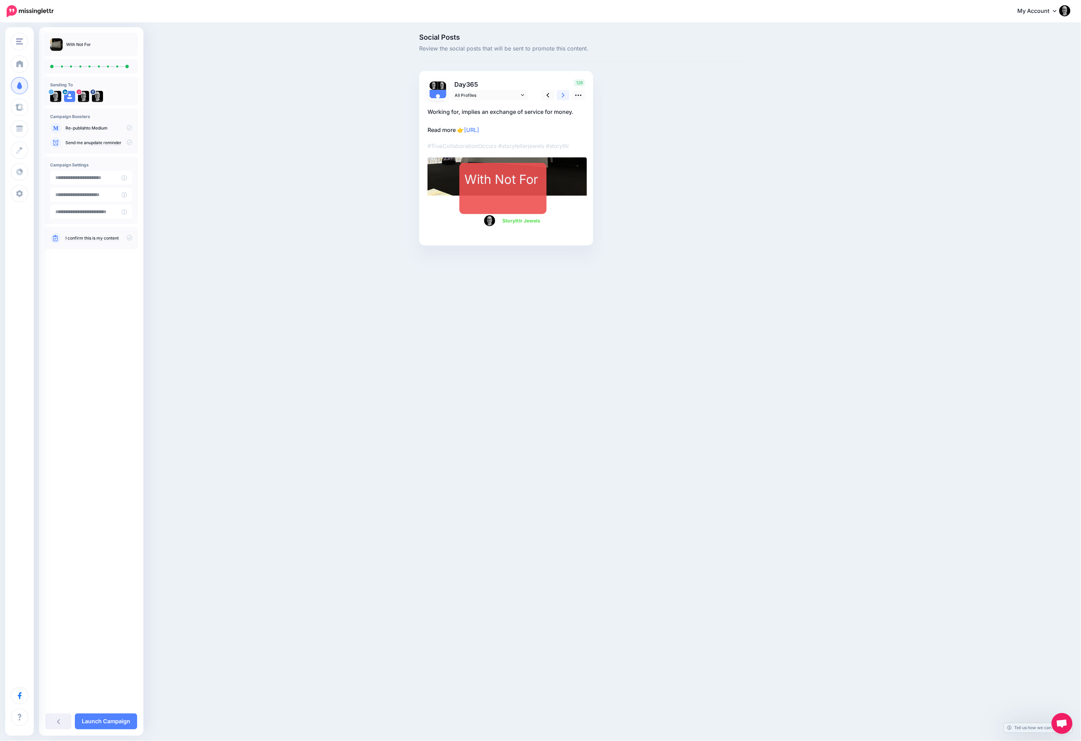
click at [565, 97] on link at bounding box center [563, 95] width 13 height 10
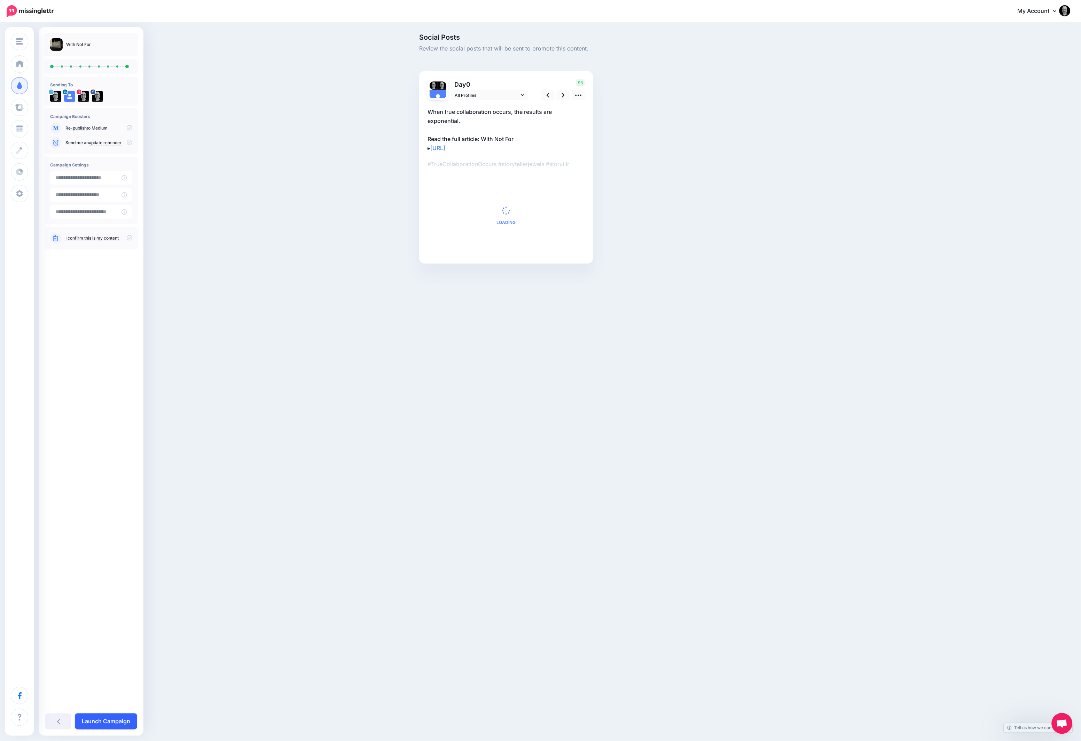
click at [131, 720] on link "Launch Campaign" at bounding box center [106, 722] width 62 height 16
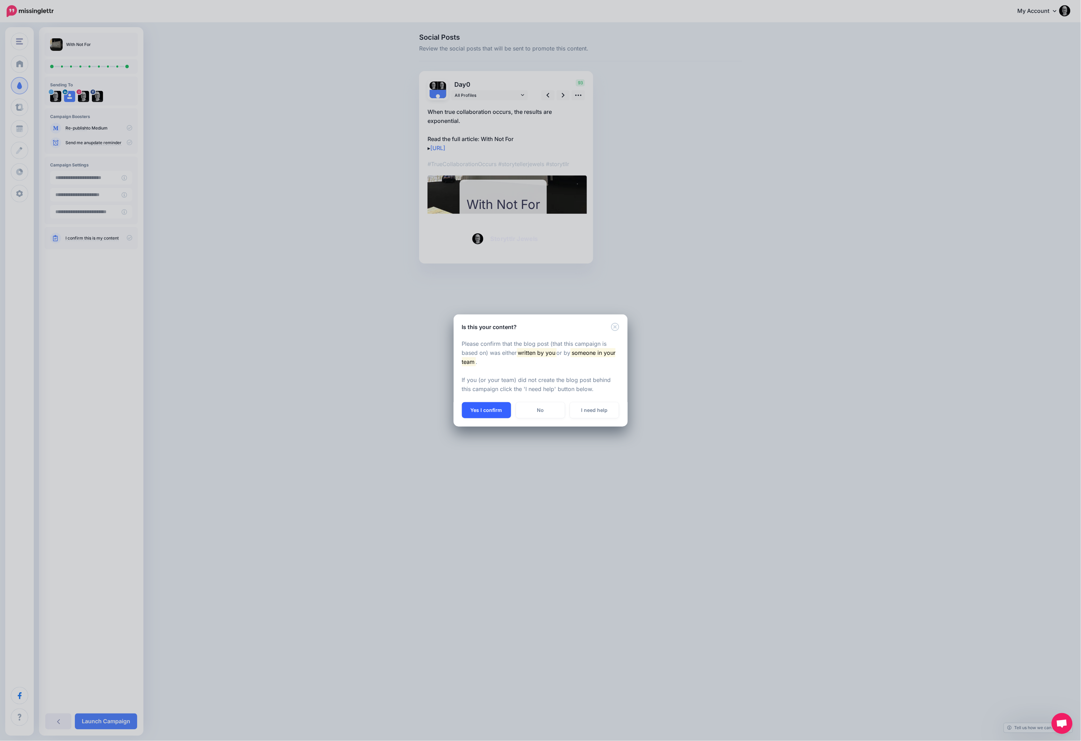
click at [491, 415] on button "Yes I confirm" at bounding box center [486, 410] width 49 height 16
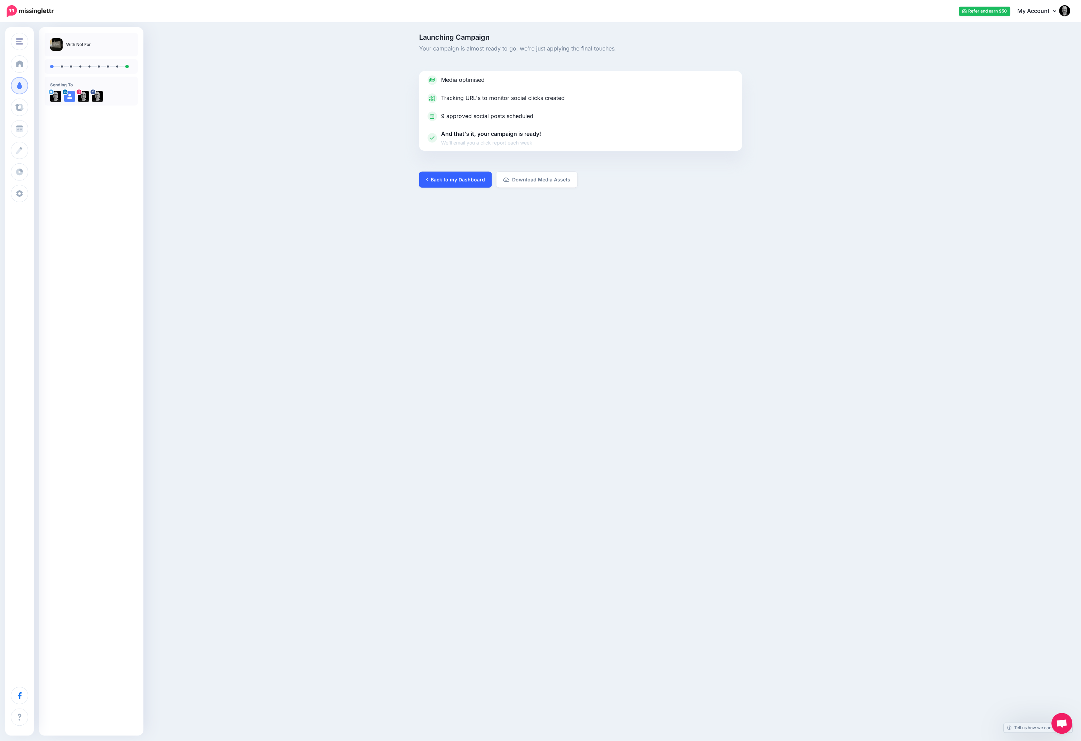
click at [455, 174] on link "Back to my Dashboard" at bounding box center [455, 180] width 73 height 16
